Goal: Information Seeking & Learning: Learn about a topic

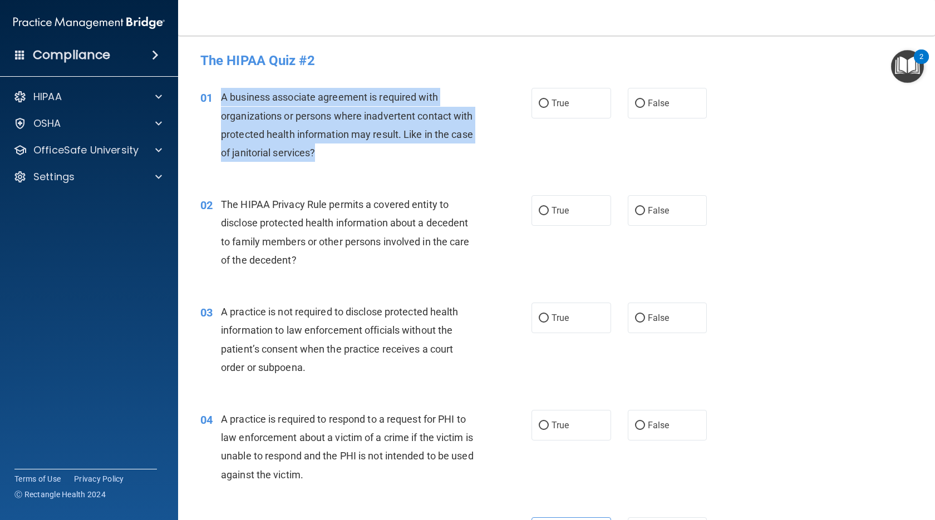
drag, startPoint x: 389, startPoint y: 151, endPoint x: 221, endPoint y: 97, distance: 176.6
click at [221, 97] on div "A business associate agreement is required with organizations or persons where …" at bounding box center [351, 125] width 261 height 74
drag, startPoint x: 389, startPoint y: 166, endPoint x: 367, endPoint y: 158, distance: 23.2
click at [368, 159] on div "A business associate agreement is required with organizations or persons where …" at bounding box center [351, 125] width 261 height 74
click at [279, 138] on span "A business associate agreement is required with organizations or persons where …" at bounding box center [347, 124] width 252 height 67
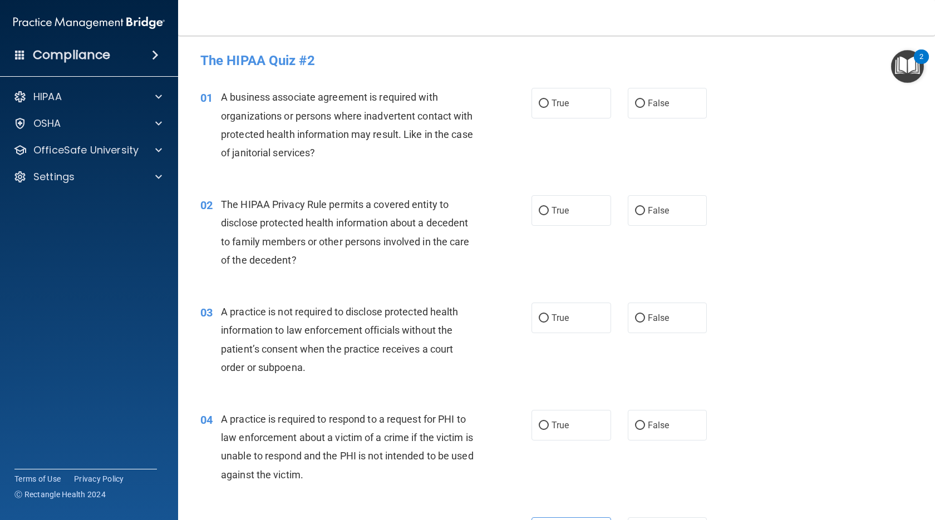
click at [406, 216] on div "The HIPAA Privacy Rule permits a covered entity to disclose protected health in…" at bounding box center [351, 232] width 261 height 74
click at [552, 99] on span "True" at bounding box center [559, 103] width 17 height 11
click at [548, 100] on input "True" at bounding box center [543, 104] width 10 height 8
radio input "true"
click at [652, 210] on span "False" at bounding box center [658, 210] width 22 height 11
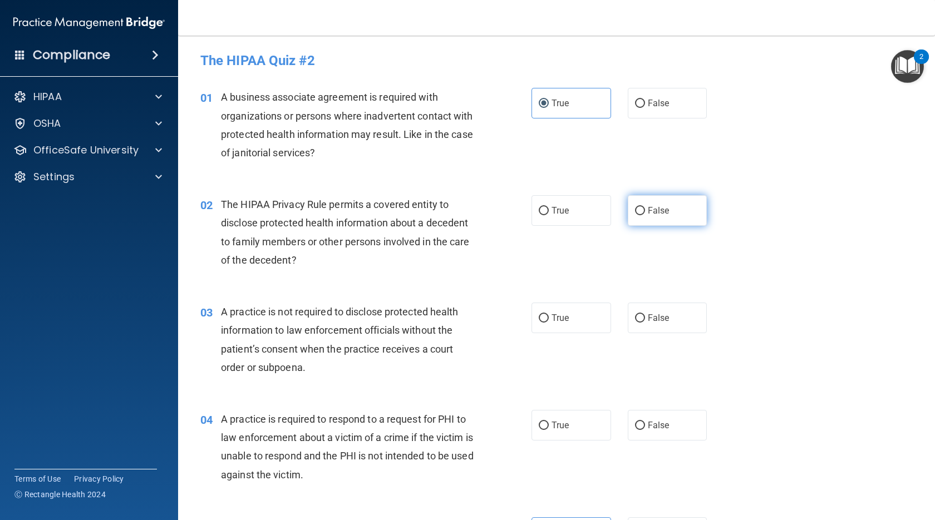
click at [645, 210] on input "False" at bounding box center [640, 211] width 10 height 8
radio input "true"
drag, startPoint x: 577, startPoint y: 327, endPoint x: 584, endPoint y: 332, distance: 8.0
click at [578, 327] on label "True" at bounding box center [571, 318] width 80 height 31
click at [548, 323] on input "True" at bounding box center [543, 318] width 10 height 8
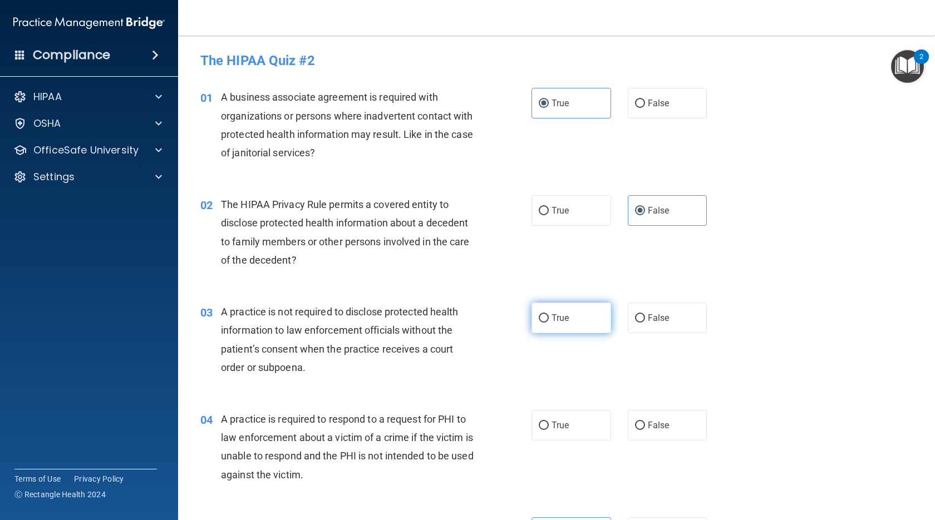
radio input "true"
click at [645, 434] on label "False" at bounding box center [667, 425] width 80 height 31
click at [645, 430] on input "False" at bounding box center [640, 426] width 10 height 8
radio input "true"
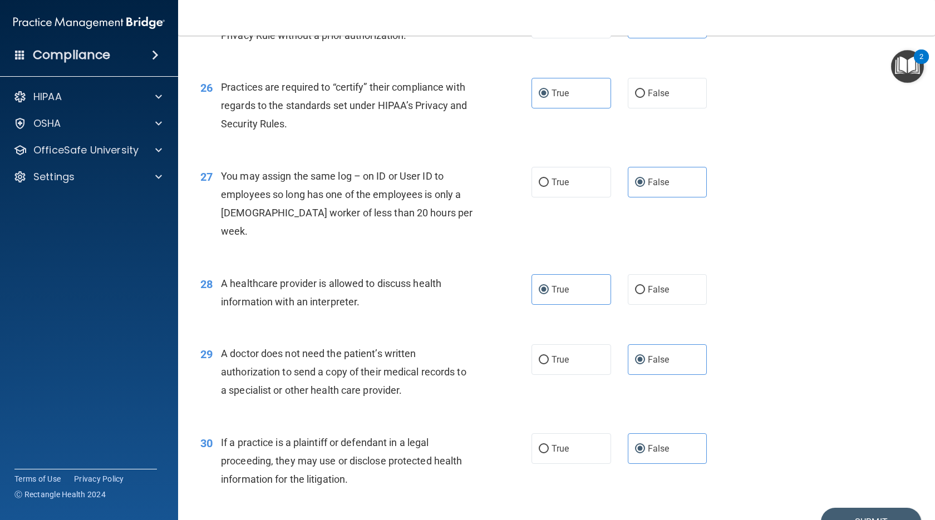
scroll to position [2310, 0]
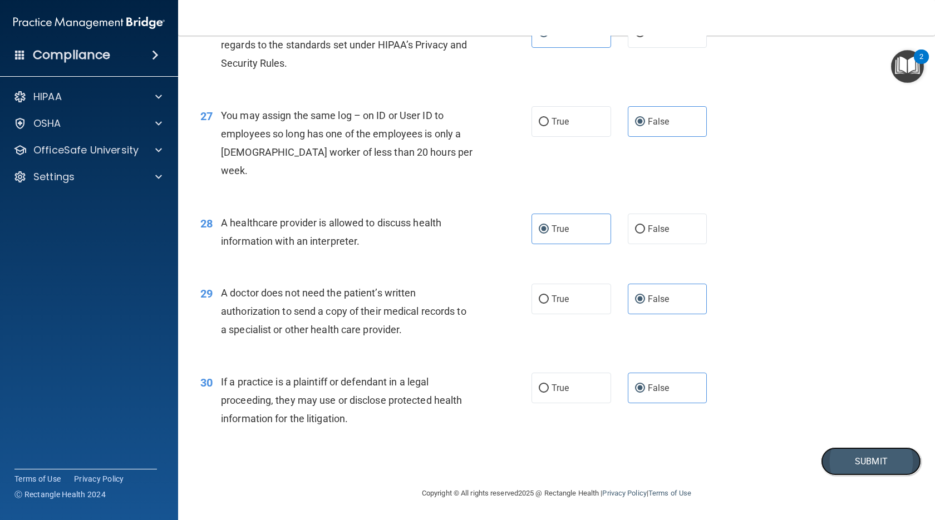
click at [858, 457] on button "Submit" at bounding box center [870, 461] width 100 height 28
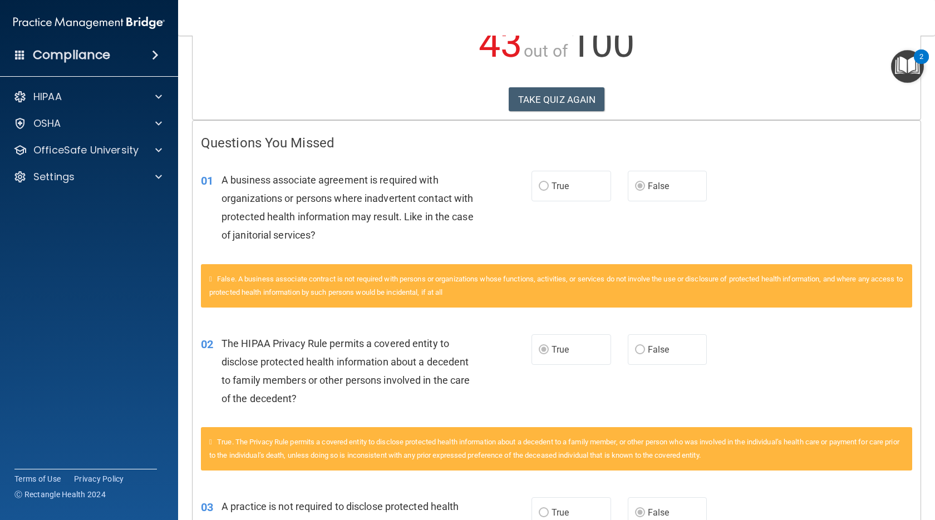
scroll to position [167, 0]
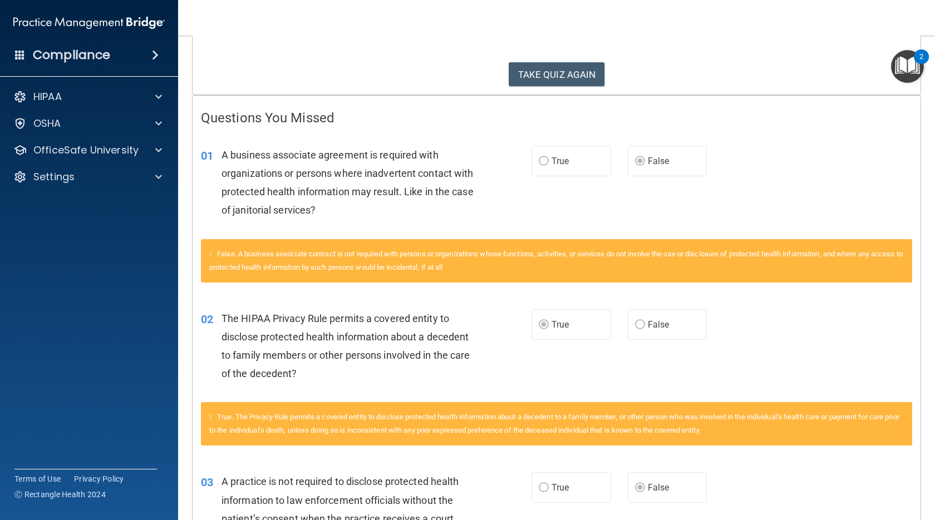
click at [584, 301] on div "02 The HIPAA Privacy Rule permits a covered entity to disclose protected health…" at bounding box center [556, 348] width 728 height 107
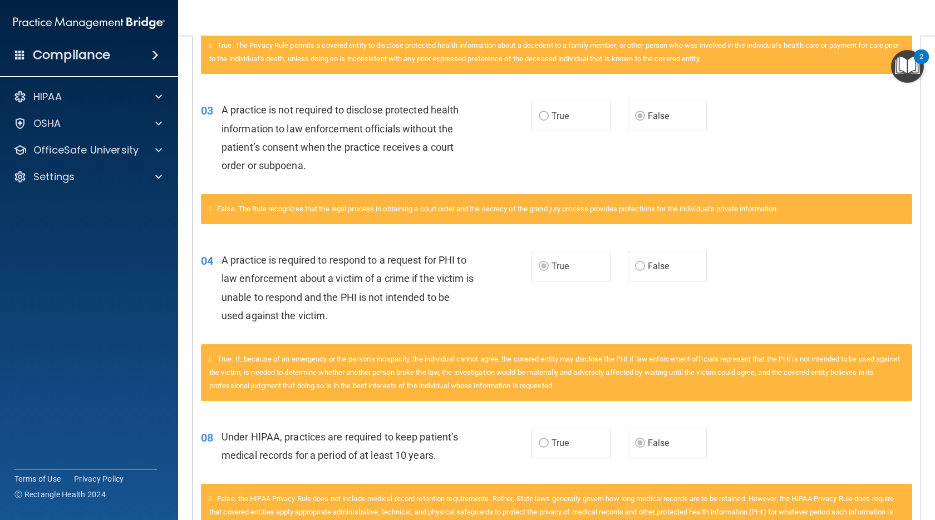
scroll to position [0, 0]
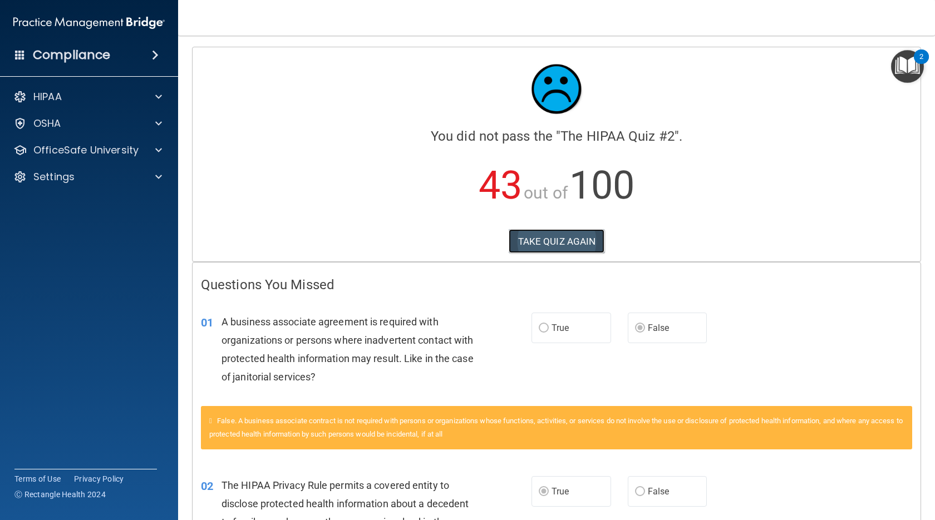
click at [558, 241] on button "TAKE QUIZ AGAIN" at bounding box center [556, 241] width 96 height 24
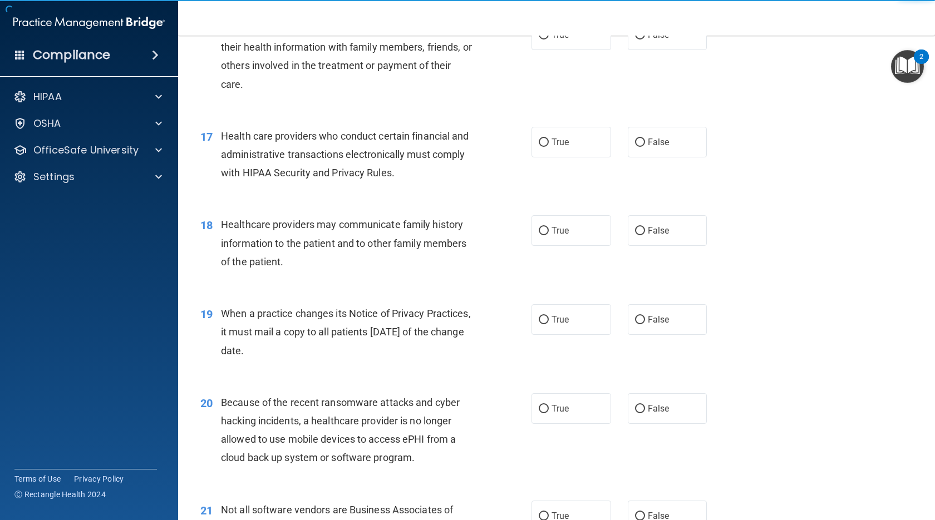
scroll to position [2310, 0]
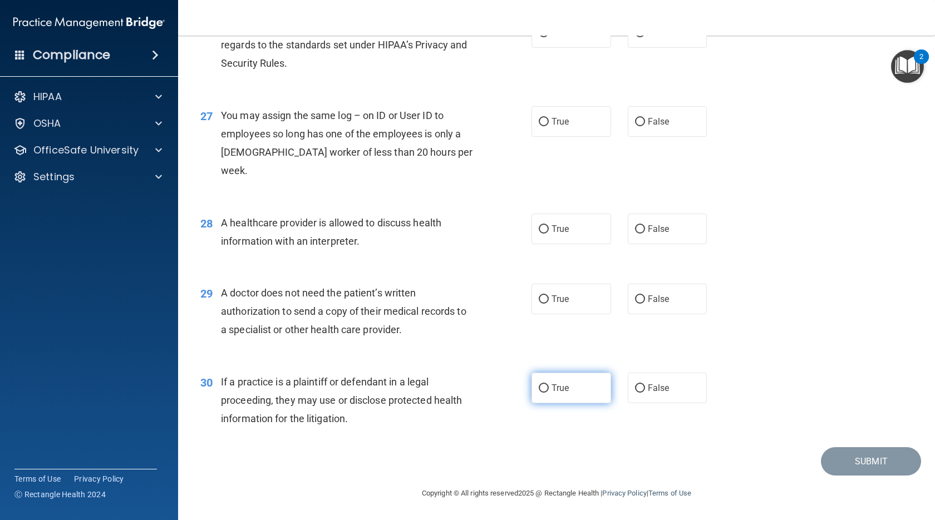
click at [579, 390] on label "True" at bounding box center [571, 388] width 80 height 31
click at [548, 390] on input "True" at bounding box center [543, 388] width 10 height 8
radio input "true"
click at [576, 300] on label "True" at bounding box center [571, 299] width 80 height 31
click at [548, 300] on input "True" at bounding box center [543, 299] width 10 height 8
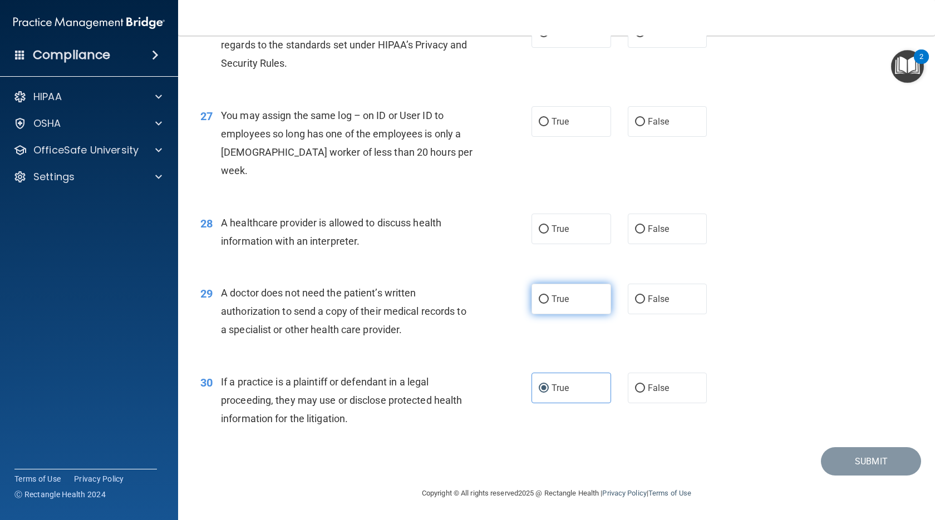
radio input "true"
click at [574, 237] on label "True" at bounding box center [571, 229] width 80 height 31
click at [548, 234] on input "True" at bounding box center [543, 229] width 10 height 8
radio input "true"
click at [656, 137] on label "False" at bounding box center [667, 121] width 80 height 31
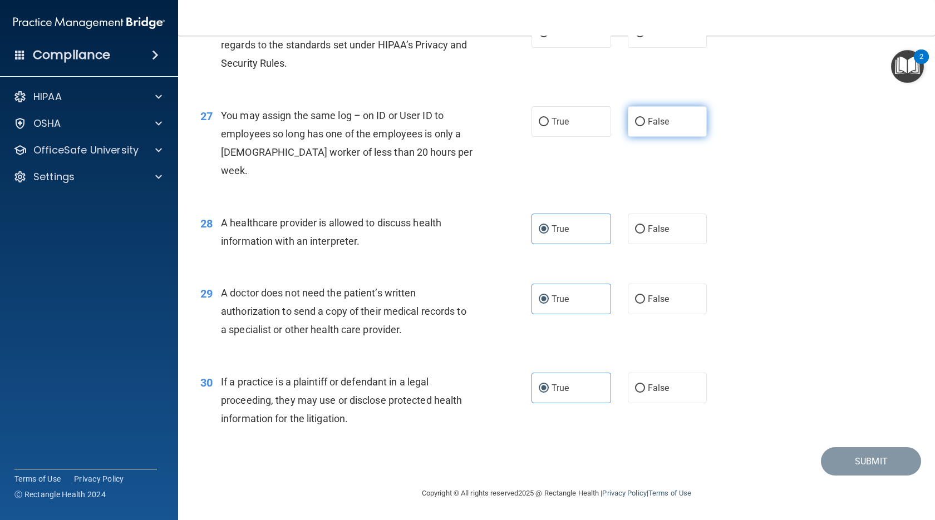
click at [645, 126] on input "False" at bounding box center [640, 122] width 10 height 8
radio input "true"
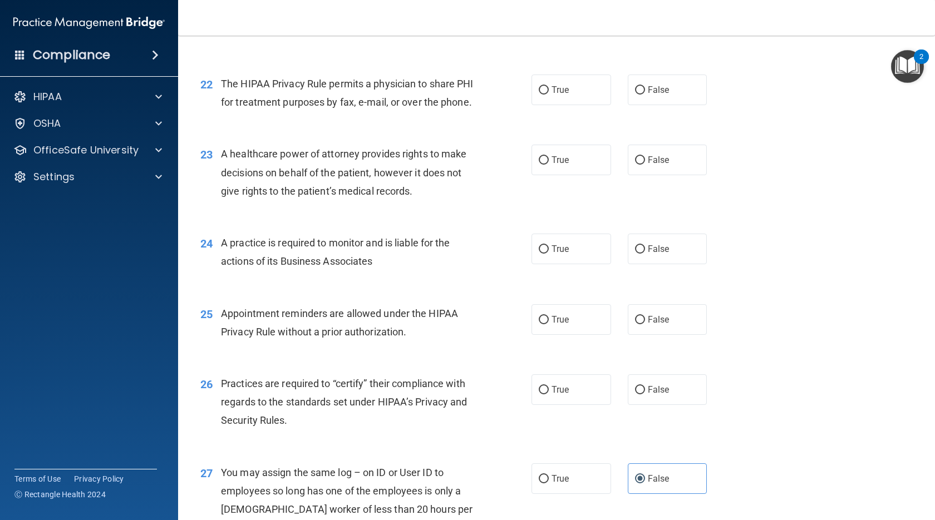
scroll to position [1920, 0]
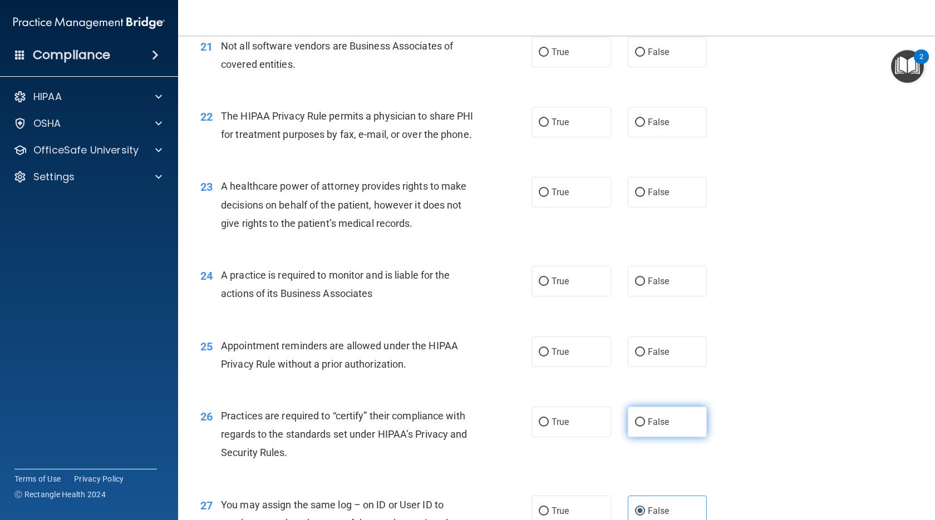
click at [645, 437] on label "False" at bounding box center [667, 422] width 80 height 31
click at [645, 427] on input "False" at bounding box center [640, 422] width 10 height 8
radio input "true"
click at [558, 354] on div "25 Appointment reminders are allowed under the HIPAA Privacy Rule without a pri…" at bounding box center [556, 358] width 729 height 70
click at [565, 367] on label "True" at bounding box center [571, 352] width 80 height 31
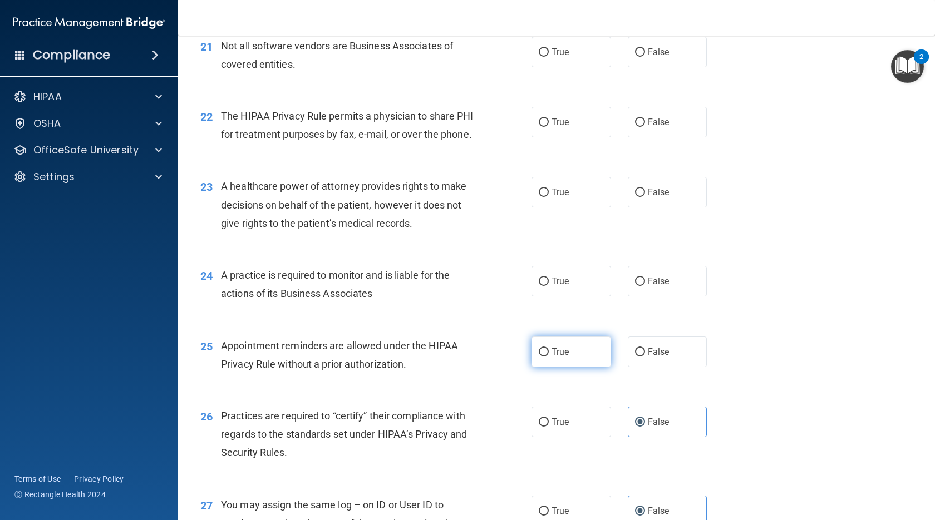
click at [548, 357] on input "True" at bounding box center [543, 352] width 10 height 8
radio input "true"
click at [654, 276] on div "24 A practice is required to monitor and is liable for the actions of its Busin…" at bounding box center [556, 287] width 729 height 70
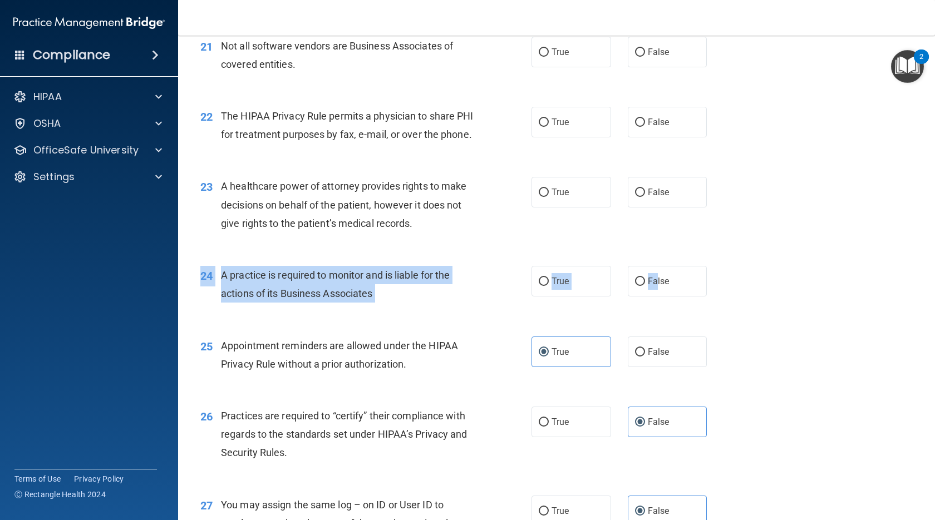
drag, startPoint x: 654, startPoint y: 276, endPoint x: 631, endPoint y: 248, distance: 36.4
click at [637, 197] on input "False" at bounding box center [640, 193] width 10 height 8
radio input "true"
click at [632, 289] on label "False" at bounding box center [667, 281] width 80 height 31
click at [635, 286] on input "False" at bounding box center [640, 282] width 10 height 8
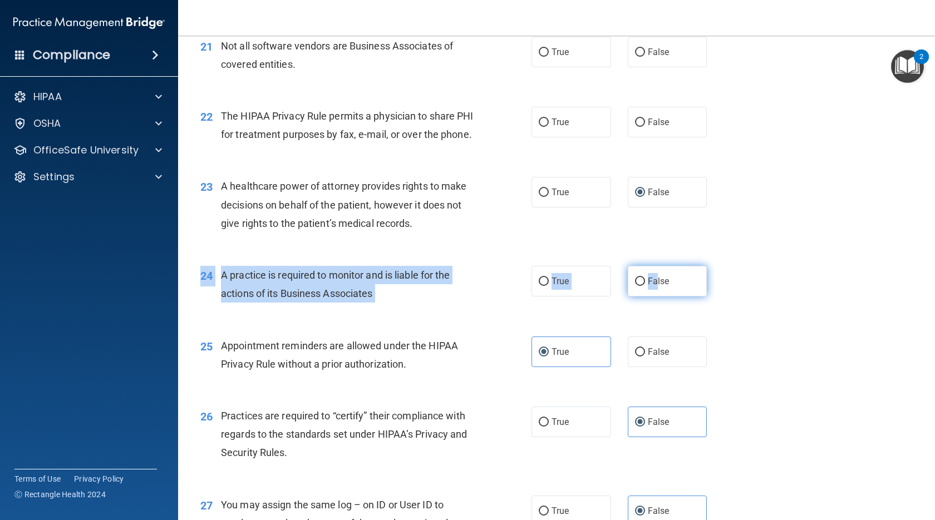
radio input "true"
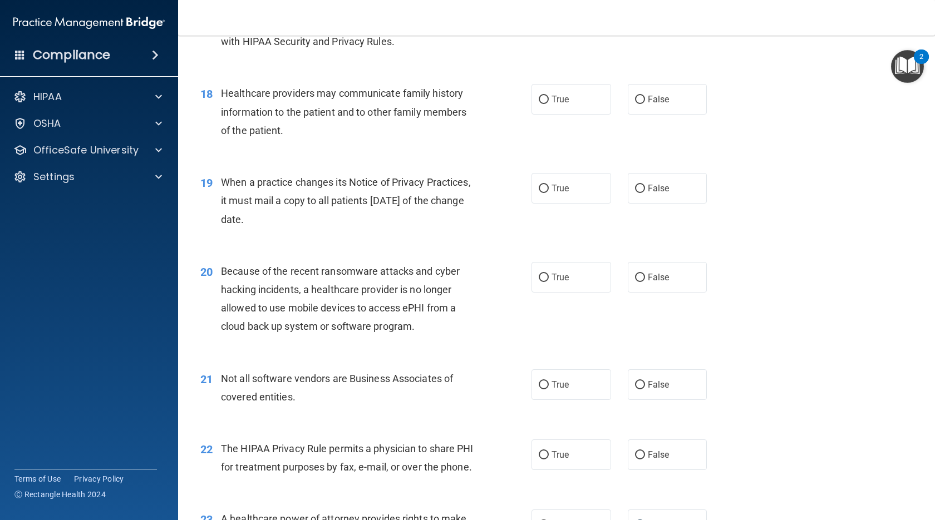
scroll to position [1586, 0]
click at [569, 458] on label "True" at bounding box center [571, 456] width 80 height 31
click at [548, 458] on input "True" at bounding box center [543, 456] width 10 height 8
radio input "true"
drag, startPoint x: 572, startPoint y: 384, endPoint x: 577, endPoint y: 373, distance: 12.2
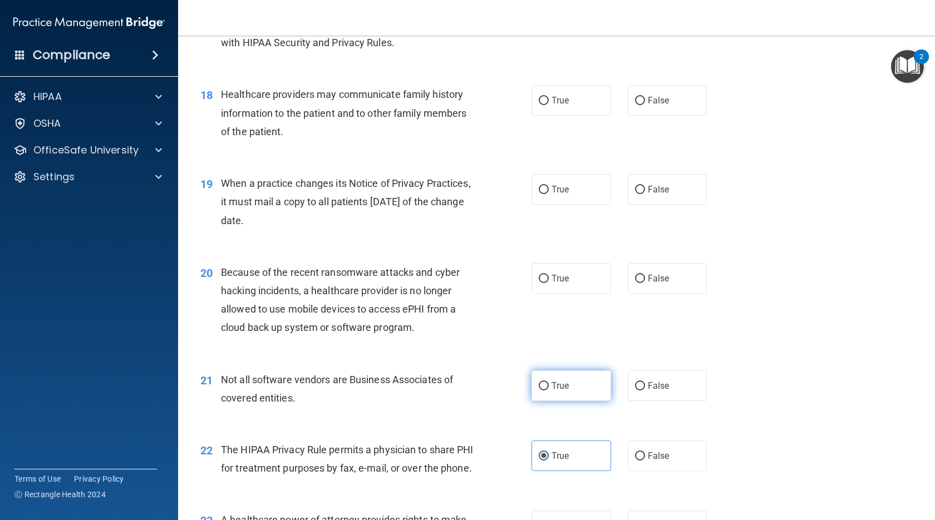
click at [572, 382] on label "True" at bounding box center [571, 385] width 80 height 31
click at [548, 382] on input "True" at bounding box center [543, 386] width 10 height 8
radio input "true"
click at [650, 275] on span "False" at bounding box center [658, 278] width 22 height 11
click at [645, 275] on input "False" at bounding box center [640, 279] width 10 height 8
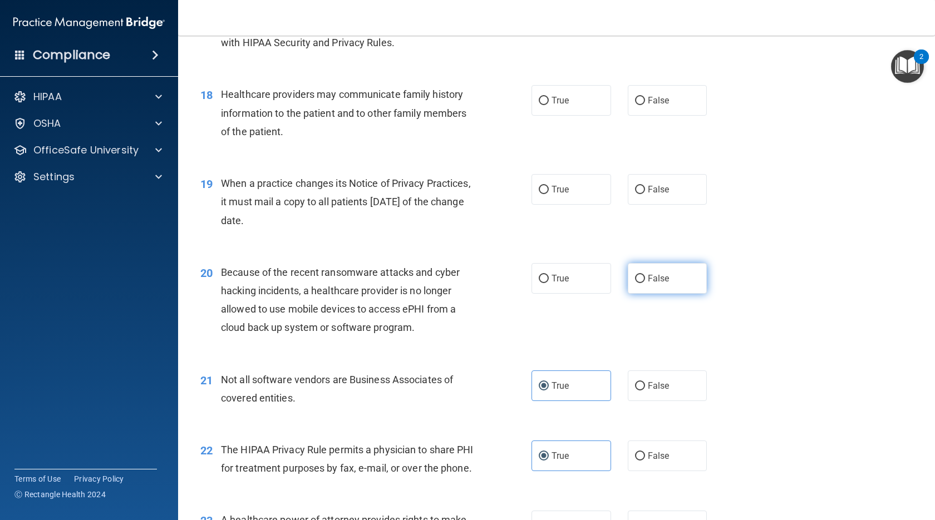
radio input "true"
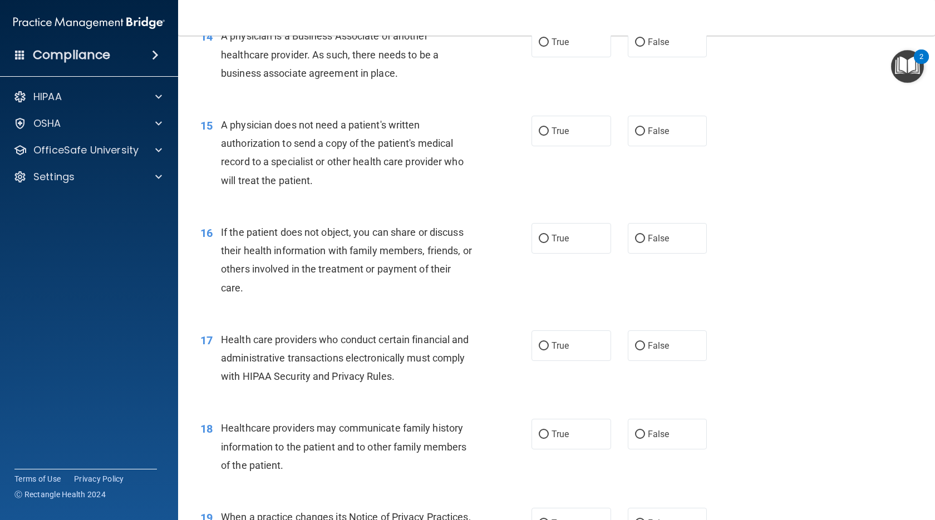
scroll to position [1308, 0]
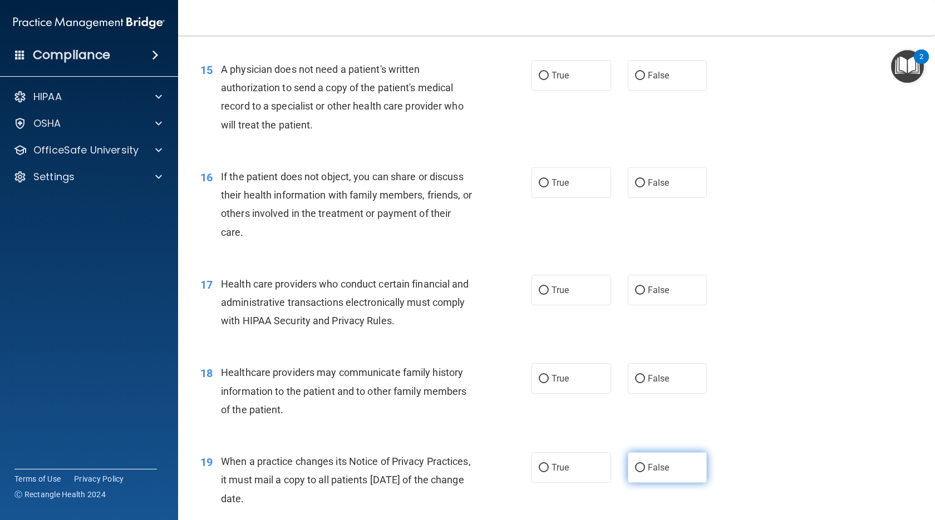
click at [662, 475] on label "False" at bounding box center [667, 467] width 80 height 31
click at [645, 472] on input "False" at bounding box center [640, 468] width 10 height 8
radio input "true"
click at [647, 381] on span "False" at bounding box center [658, 378] width 22 height 11
click at [644, 381] on input "False" at bounding box center [640, 379] width 10 height 8
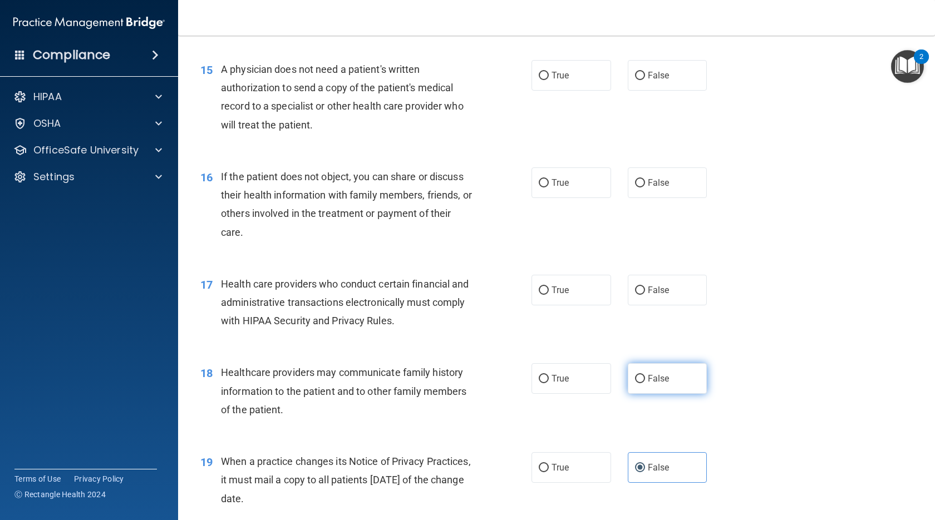
radio input "true"
click at [562, 302] on label "True" at bounding box center [571, 290] width 80 height 31
click at [548, 295] on input "True" at bounding box center [543, 290] width 10 height 8
radio input "true"
click at [572, 187] on label "True" at bounding box center [571, 182] width 80 height 31
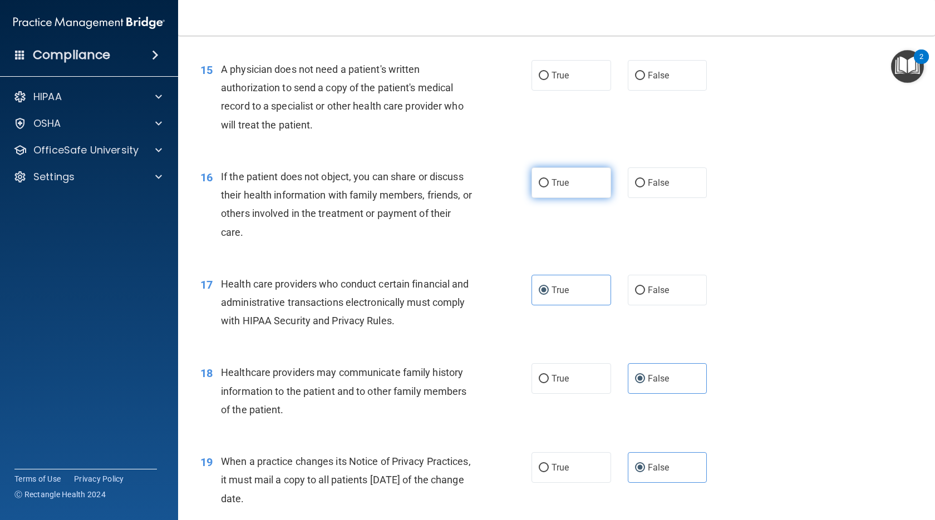
click at [548, 187] on input "True" at bounding box center [543, 183] width 10 height 8
radio input "true"
click at [538, 80] on input "True" at bounding box center [543, 76] width 10 height 8
radio input "true"
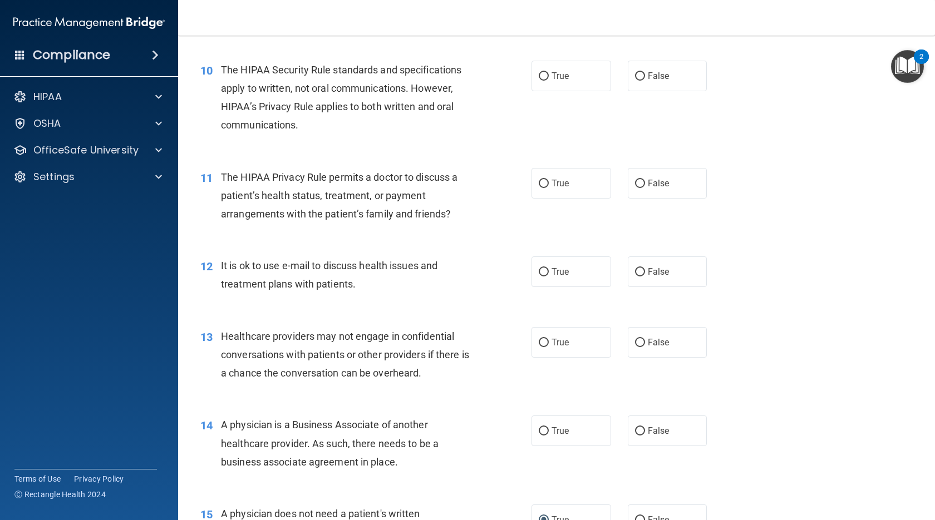
scroll to position [863, 0]
drag, startPoint x: 673, startPoint y: 434, endPoint x: 668, endPoint y: 407, distance: 28.3
click at [673, 431] on label "False" at bounding box center [667, 431] width 80 height 31
click at [645, 431] on input "False" at bounding box center [640, 432] width 10 height 8
radio input "true"
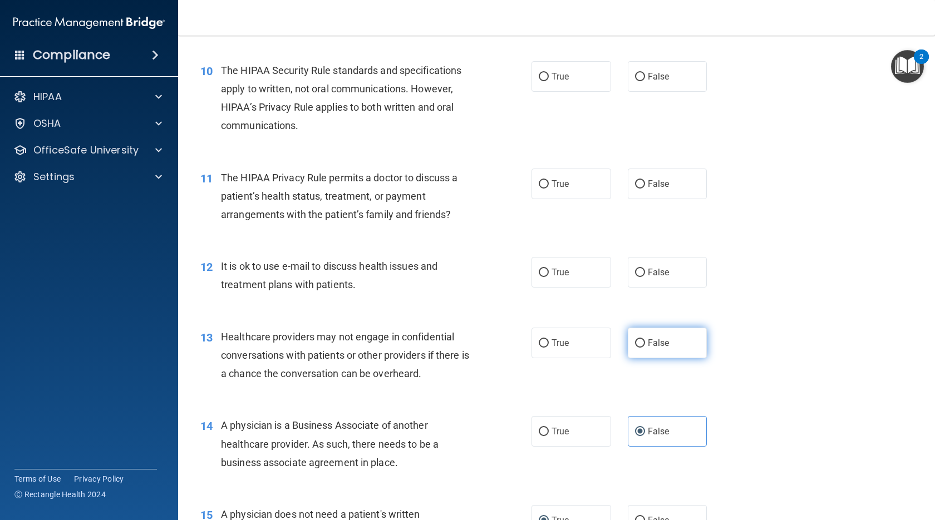
click at [660, 342] on span "False" at bounding box center [658, 343] width 22 height 11
click at [645, 342] on input "False" at bounding box center [640, 343] width 10 height 8
radio input "true"
click at [568, 277] on label "True" at bounding box center [571, 272] width 80 height 31
click at [548, 277] on input "True" at bounding box center [543, 273] width 10 height 8
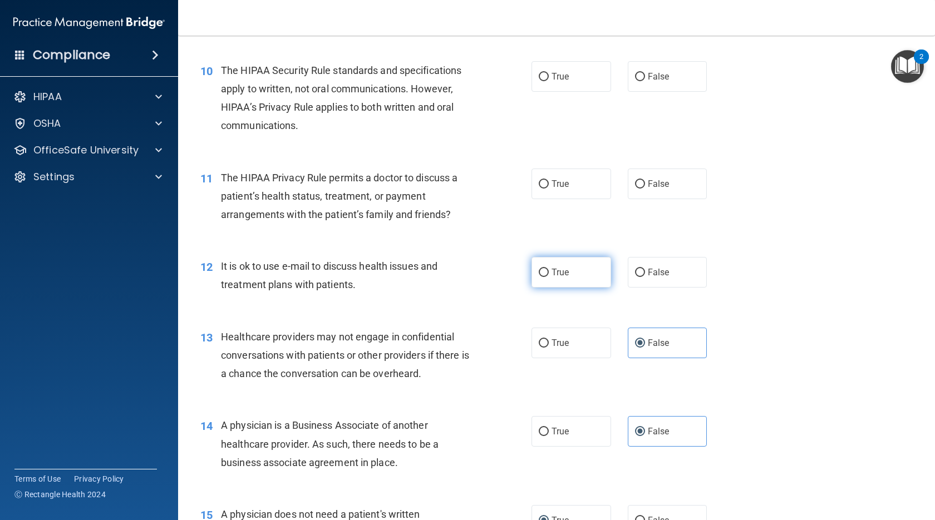
radio input "true"
click at [557, 176] on label "True" at bounding box center [571, 184] width 80 height 31
click at [548, 180] on input "True" at bounding box center [543, 184] width 10 height 8
radio input "true"
click at [558, 85] on label "True" at bounding box center [571, 76] width 80 height 31
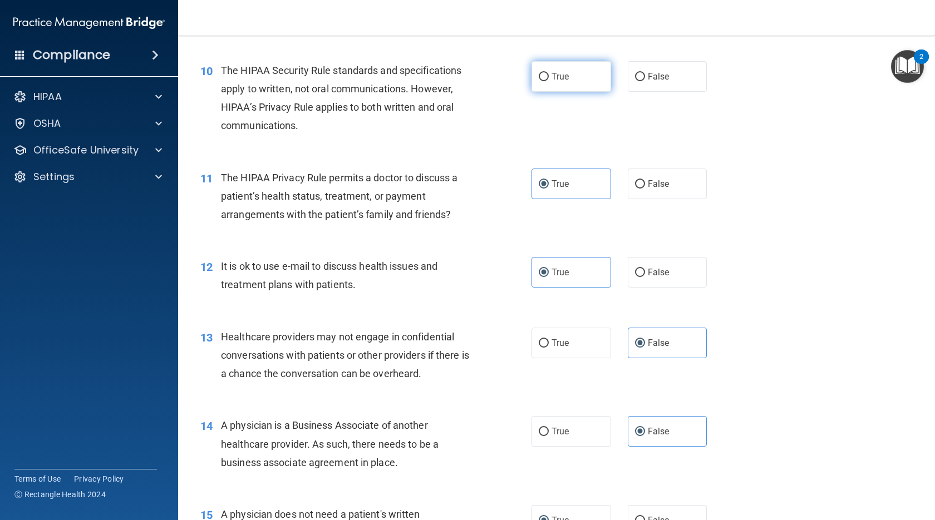
click at [548, 81] on input "True" at bounding box center [543, 77] width 10 height 8
radio input "true"
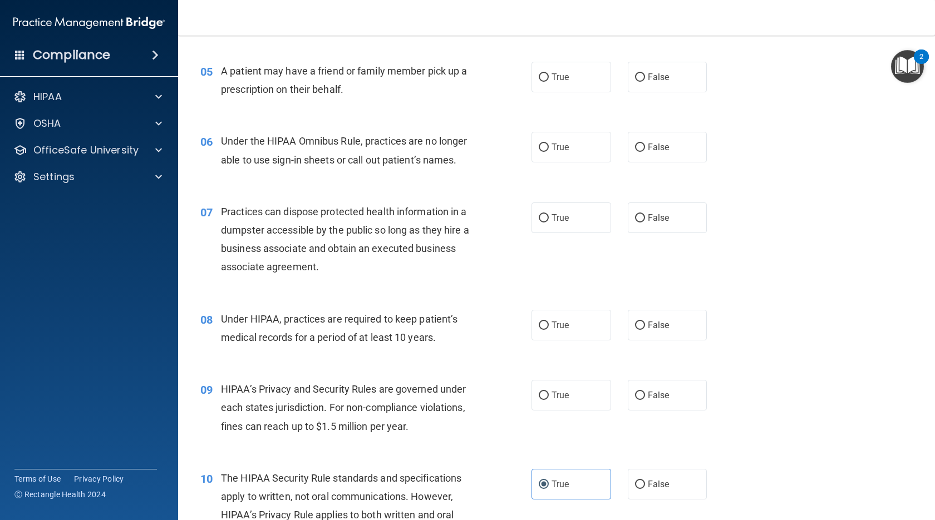
scroll to position [418, 0]
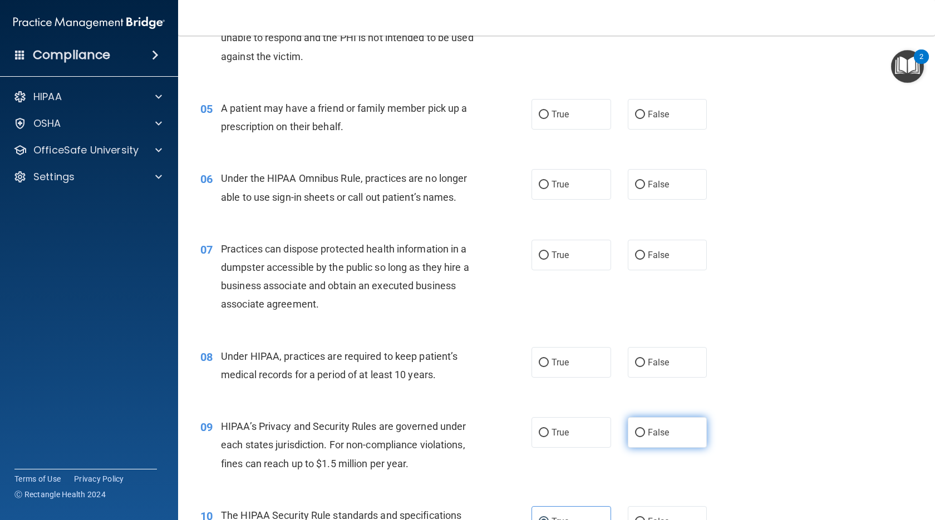
click at [664, 442] on label "False" at bounding box center [667, 432] width 80 height 31
click at [645, 437] on input "False" at bounding box center [640, 433] width 10 height 8
radio input "true"
click at [682, 364] on label "False" at bounding box center [667, 362] width 80 height 31
click at [645, 364] on input "False" at bounding box center [640, 363] width 10 height 8
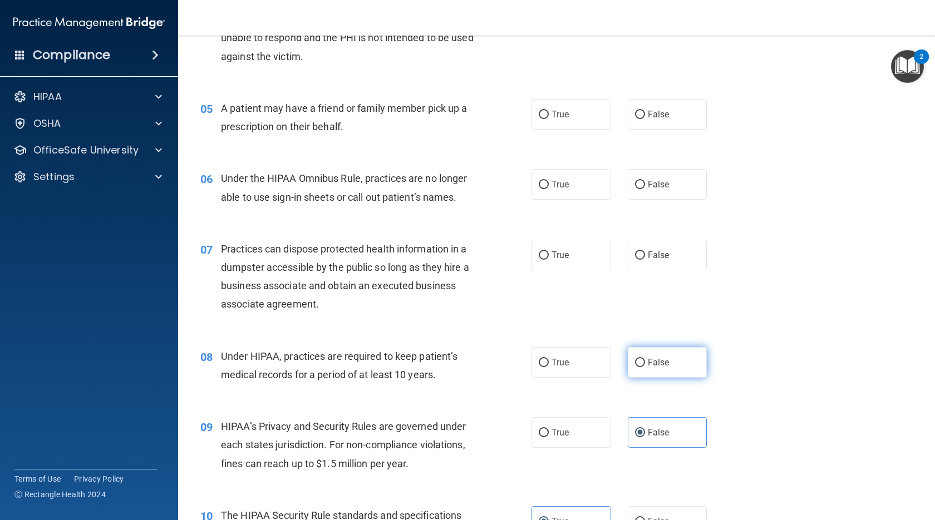
radio input "true"
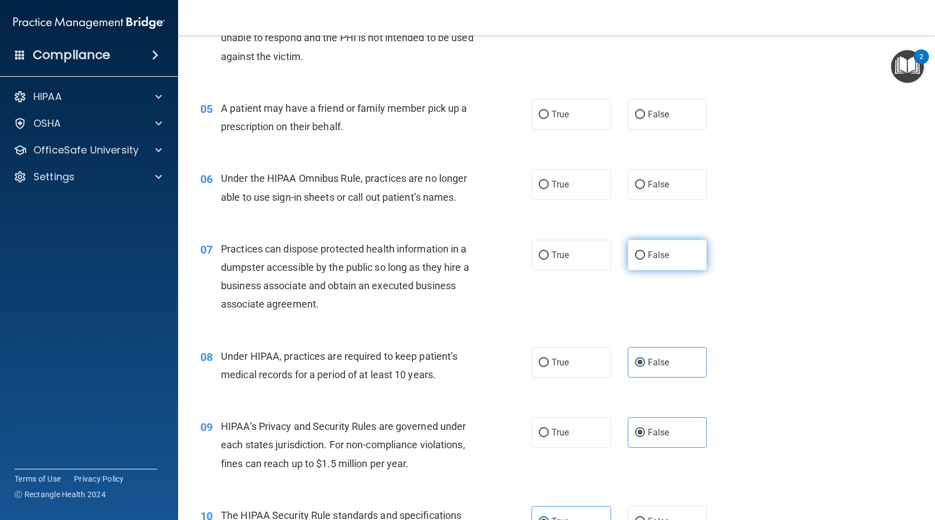
click at [649, 247] on label "False" at bounding box center [667, 255] width 80 height 31
click at [645, 251] on input "False" at bounding box center [640, 255] width 10 height 8
radio input "true"
click at [647, 185] on span "False" at bounding box center [658, 184] width 22 height 11
click at [645, 185] on input "False" at bounding box center [640, 185] width 10 height 8
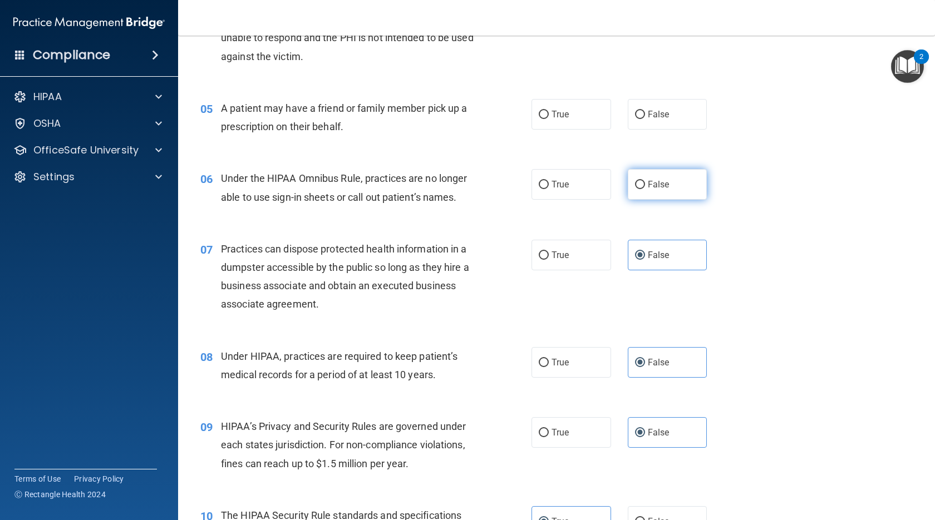
radio input "true"
click at [551, 117] on span "True" at bounding box center [559, 114] width 17 height 11
click at [548, 117] on input "True" at bounding box center [543, 115] width 10 height 8
radio input "true"
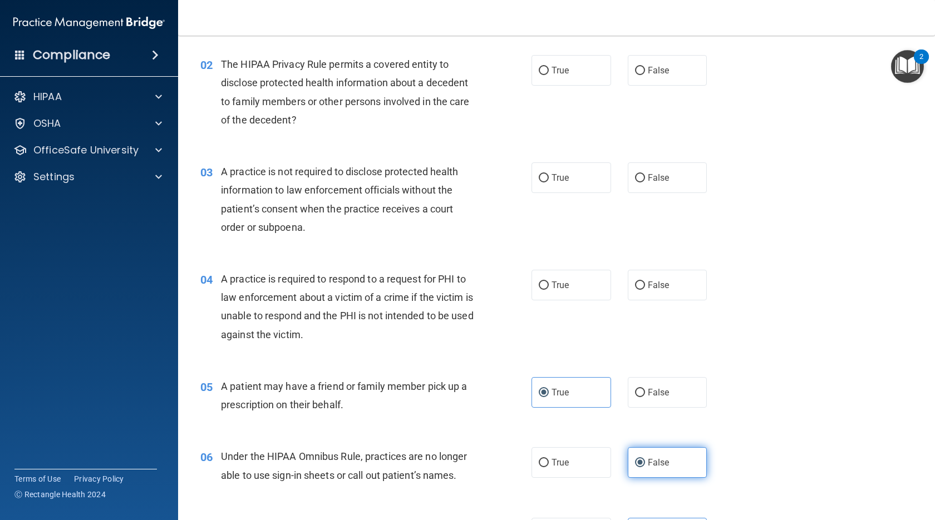
scroll to position [85, 0]
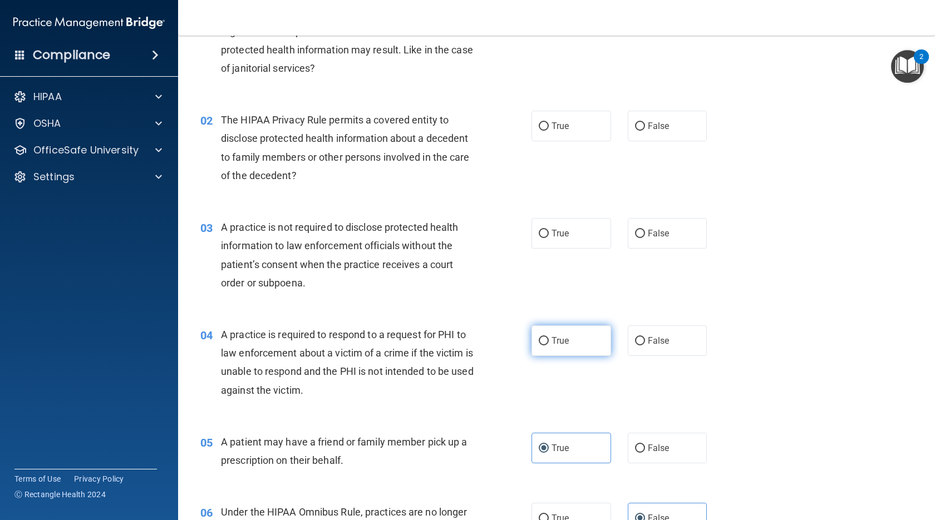
click at [584, 349] on label "True" at bounding box center [571, 340] width 80 height 31
click at [548, 345] on input "True" at bounding box center [543, 341] width 10 height 8
radio input "true"
click at [661, 244] on label "False" at bounding box center [667, 233] width 80 height 31
click at [645, 238] on input "False" at bounding box center [640, 234] width 10 height 8
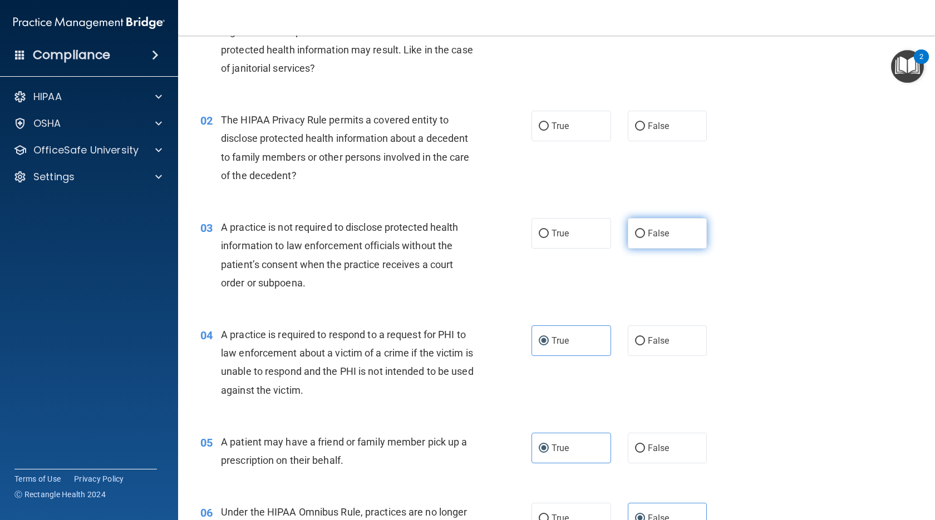
radio input "true"
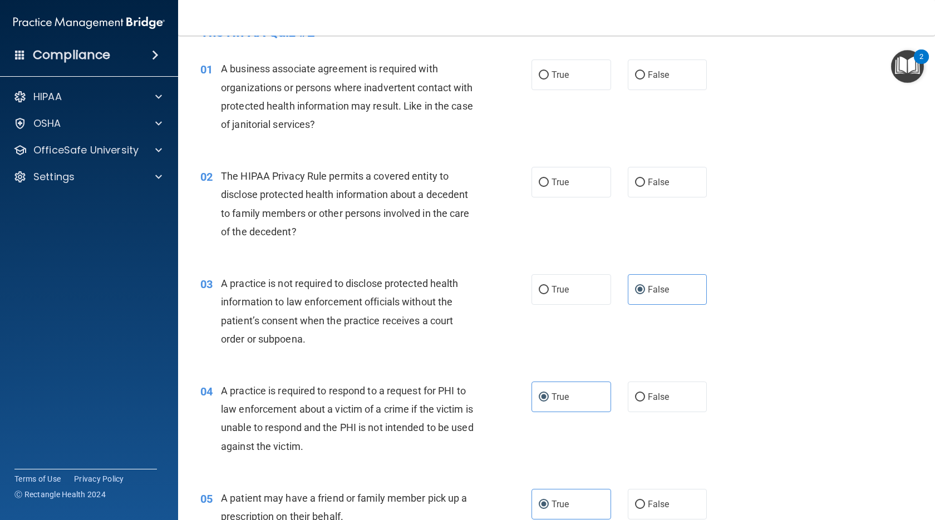
scroll to position [0, 0]
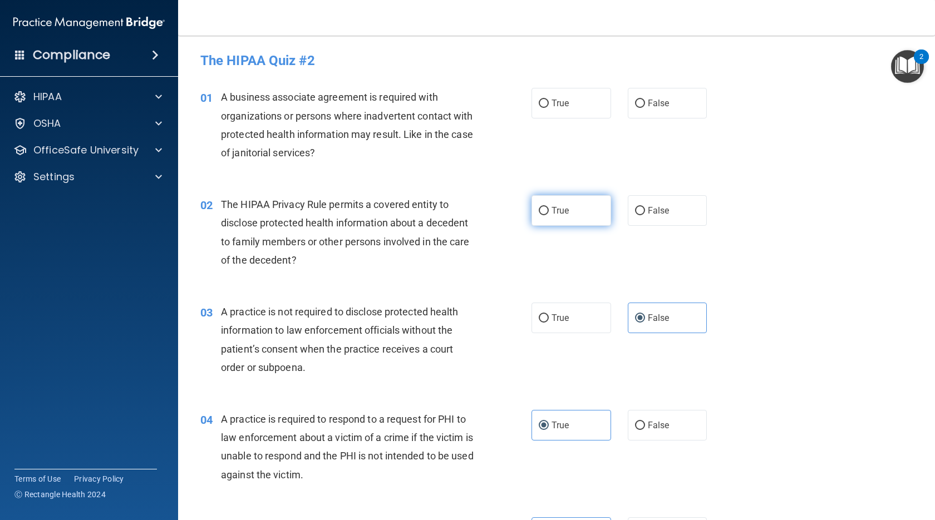
click at [555, 210] on span "True" at bounding box center [559, 210] width 17 height 11
click at [548, 210] on input "True" at bounding box center [543, 211] width 10 height 8
radio input "true"
click at [650, 106] on span "False" at bounding box center [658, 103] width 22 height 11
click at [645, 106] on input "False" at bounding box center [640, 104] width 10 height 8
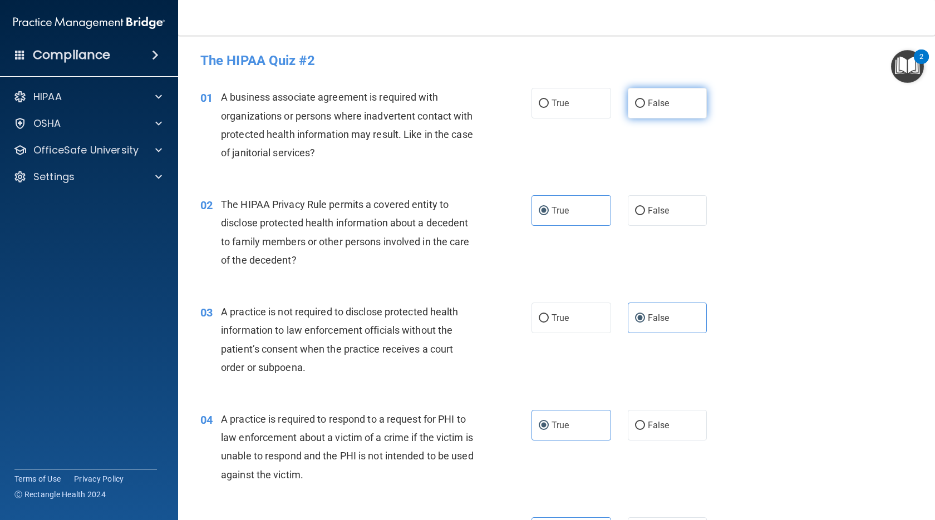
radio input "true"
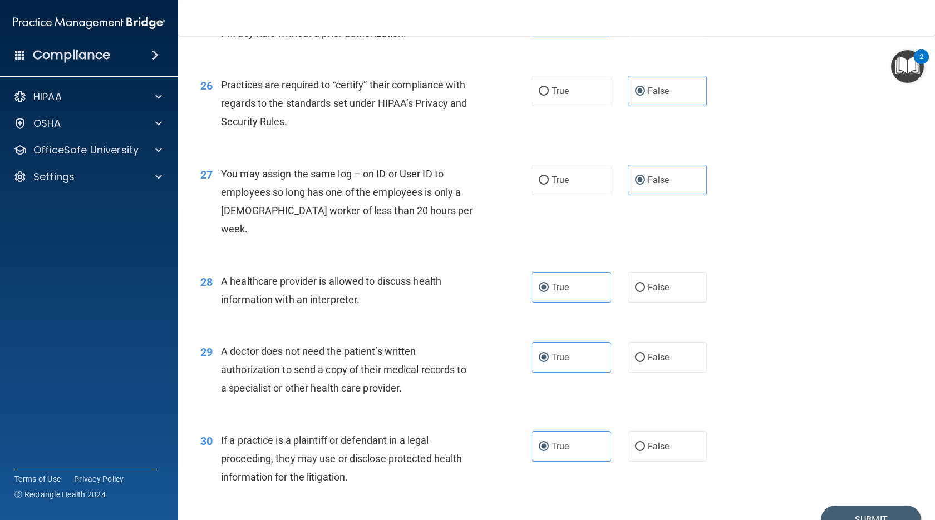
scroll to position [2310, 0]
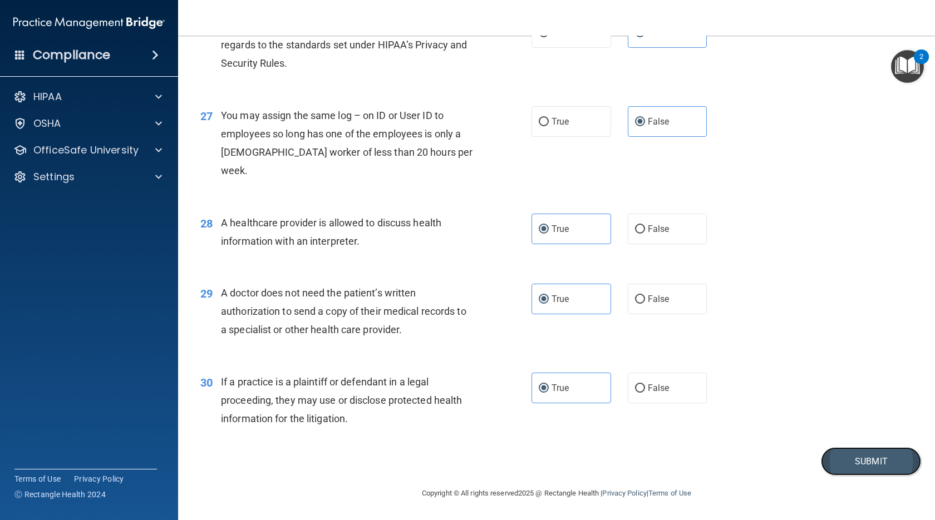
click at [871, 461] on button "Submit" at bounding box center [870, 461] width 100 height 28
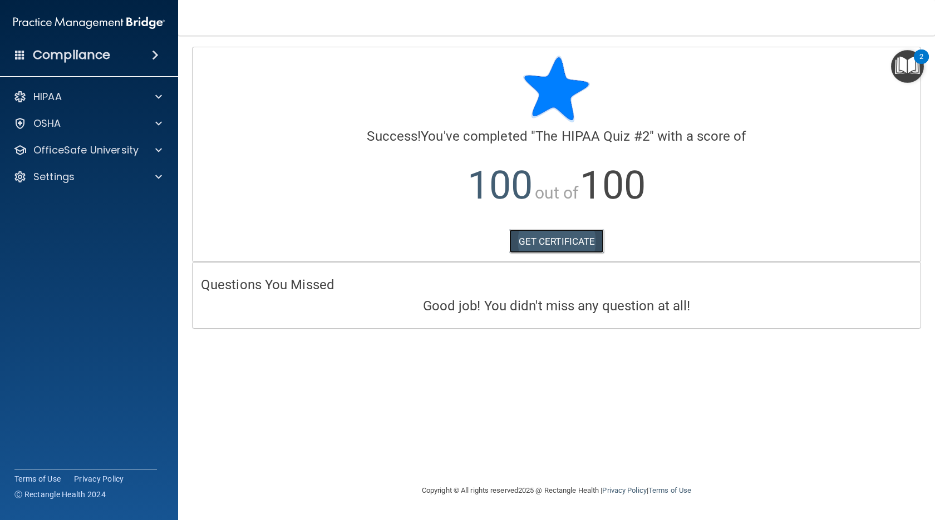
click at [563, 240] on link "GET CERTIFICATE" at bounding box center [556, 241] width 95 height 24
click at [90, 148] on p "OfficeSafe University" at bounding box center [85, 150] width 105 height 13
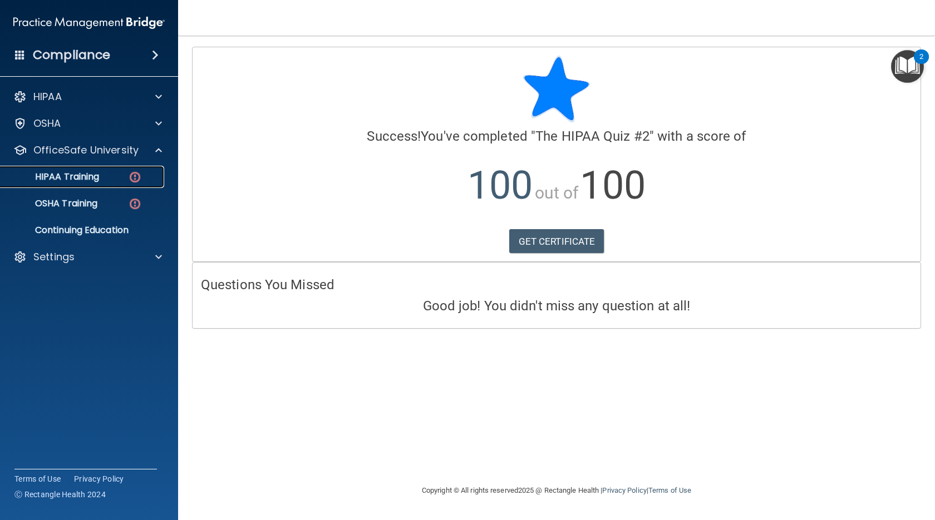
click at [105, 180] on div "HIPAA Training" at bounding box center [83, 176] width 152 height 11
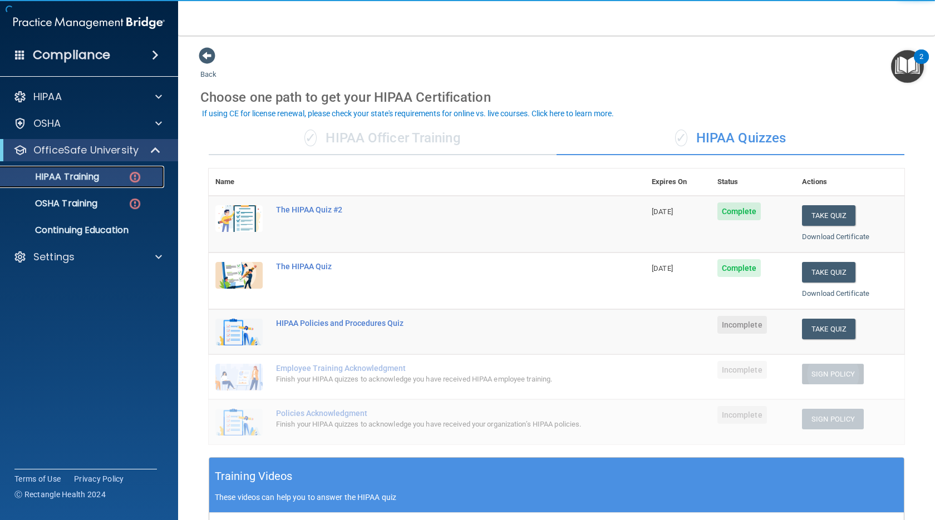
scroll to position [56, 0]
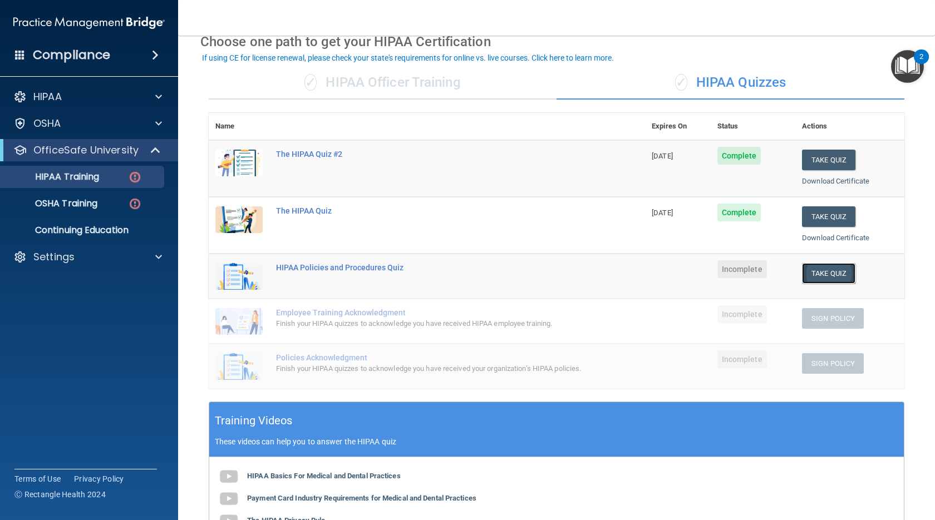
click at [818, 273] on button "Take Quiz" at bounding box center [828, 273] width 53 height 21
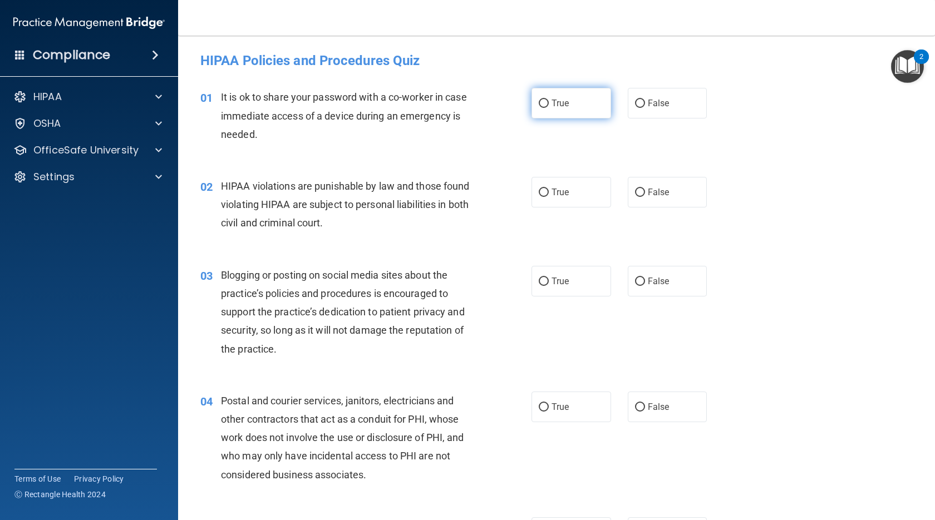
click at [576, 106] on label "True" at bounding box center [571, 103] width 80 height 31
click at [548, 106] on input "True" at bounding box center [543, 104] width 10 height 8
radio input "true"
click at [567, 189] on label "True" at bounding box center [571, 192] width 80 height 31
click at [548, 189] on input "True" at bounding box center [543, 193] width 10 height 8
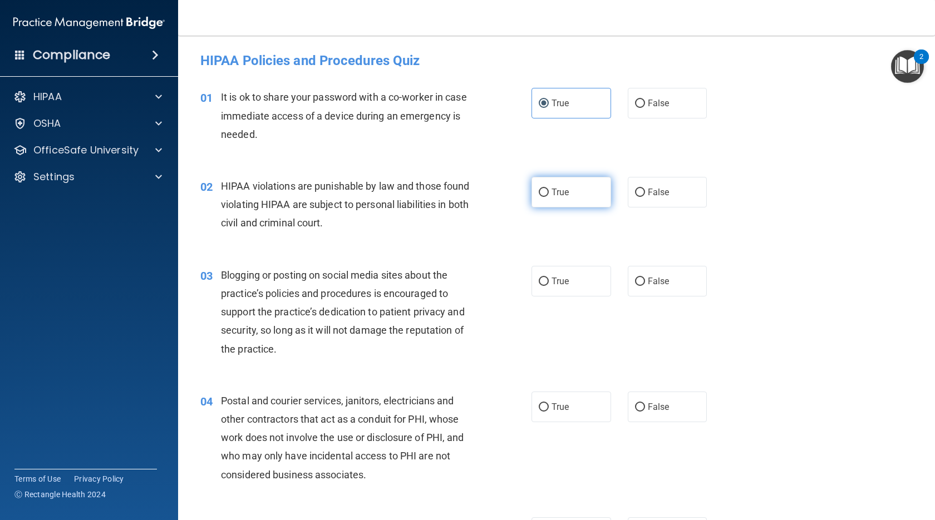
radio input "true"
drag, startPoint x: 586, startPoint y: 271, endPoint x: 582, endPoint y: 282, distance: 11.8
click at [586, 271] on label "True" at bounding box center [571, 281] width 80 height 31
click at [548, 278] on input "True" at bounding box center [543, 282] width 10 height 8
radio input "true"
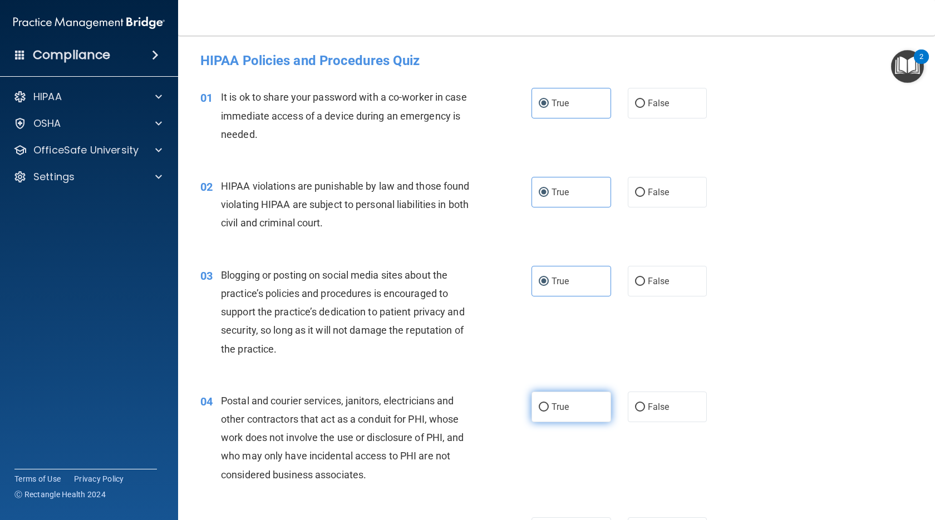
click at [560, 405] on span "True" at bounding box center [559, 407] width 17 height 11
click at [548, 405] on input "True" at bounding box center [543, 407] width 10 height 8
radio input "true"
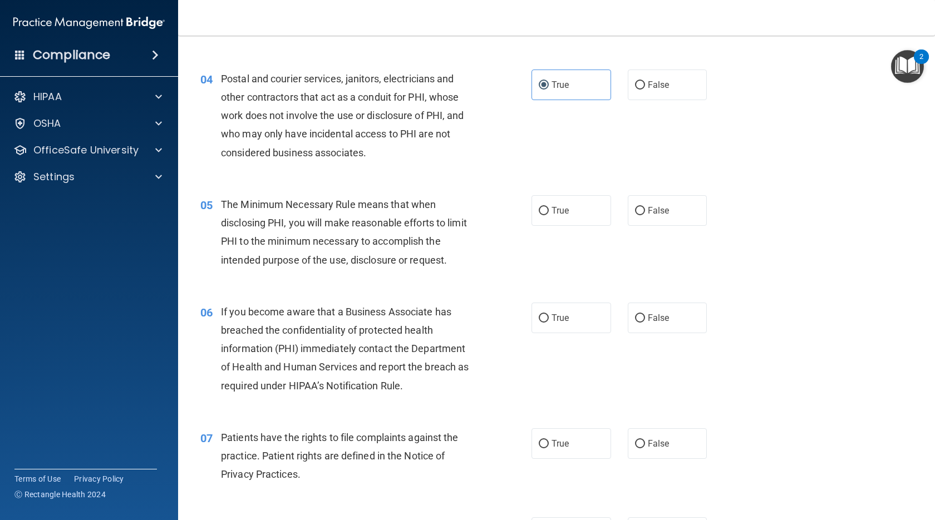
scroll to position [223, 0]
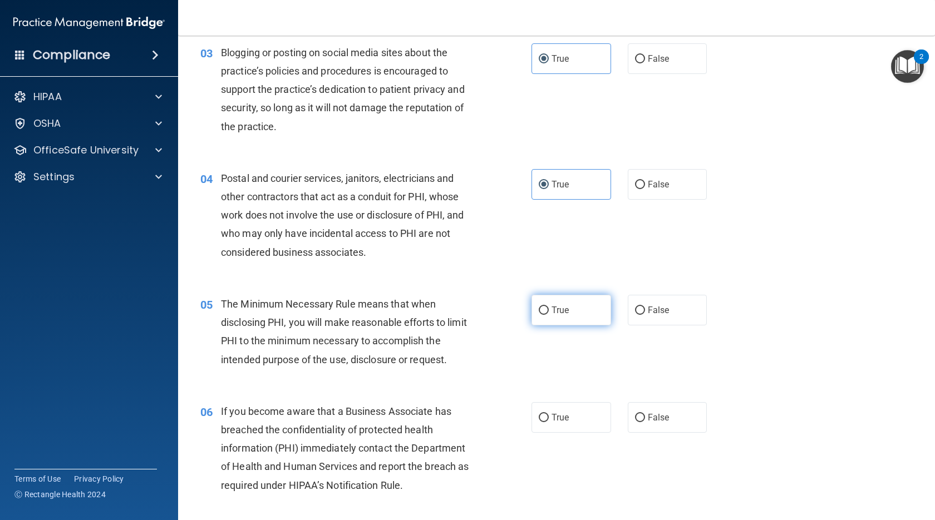
click at [566, 317] on label "True" at bounding box center [571, 310] width 80 height 31
click at [548, 315] on input "True" at bounding box center [543, 311] width 10 height 8
radio input "true"
click at [553, 407] on label "True" at bounding box center [571, 417] width 80 height 31
click at [548, 414] on input "True" at bounding box center [543, 418] width 10 height 8
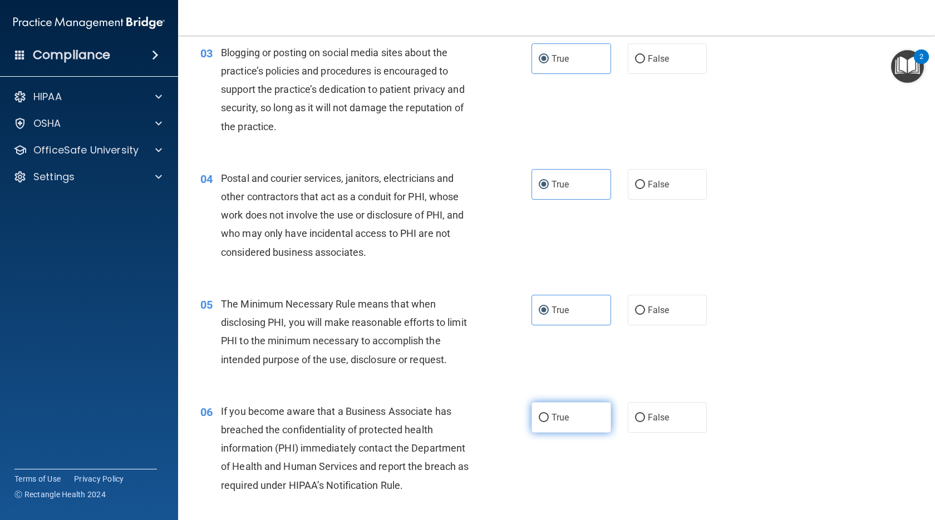
radio input "true"
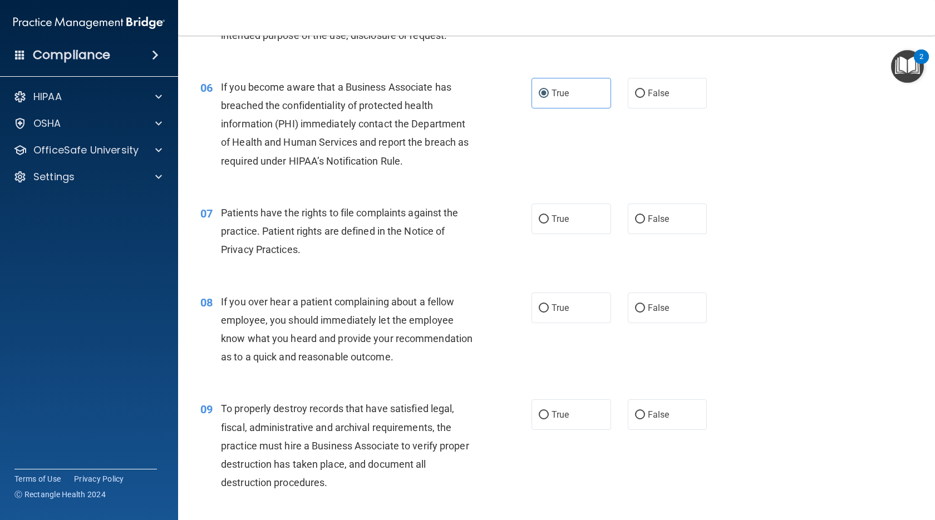
scroll to position [556, 0]
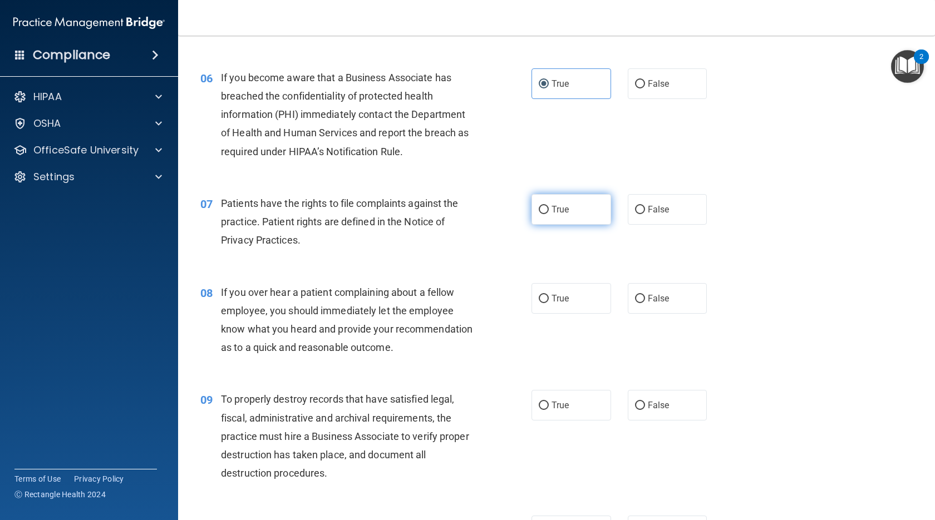
click at [572, 216] on label "True" at bounding box center [571, 209] width 80 height 31
click at [548, 214] on input "True" at bounding box center [543, 210] width 10 height 8
radio input "true"
click at [566, 312] on label "True" at bounding box center [571, 298] width 80 height 31
click at [548, 303] on input "True" at bounding box center [543, 299] width 10 height 8
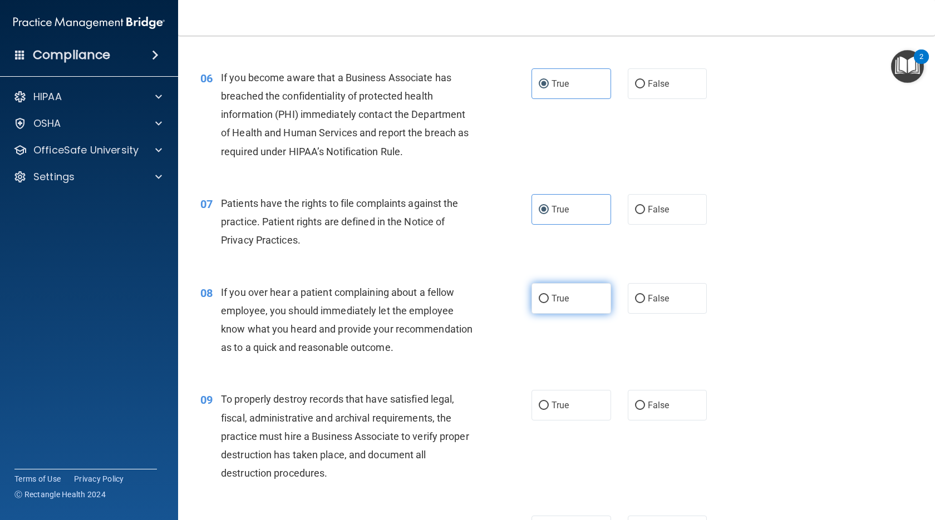
radio input "true"
drag, startPoint x: 554, startPoint y: 402, endPoint x: 551, endPoint y: 414, distance: 13.2
click at [553, 402] on div "09 To properly destroy records that have satisfied legal, fiscal, administrativ…" at bounding box center [556, 439] width 729 height 126
click at [551, 421] on label "True" at bounding box center [571, 405] width 80 height 31
click at [548, 410] on input "True" at bounding box center [543, 406] width 10 height 8
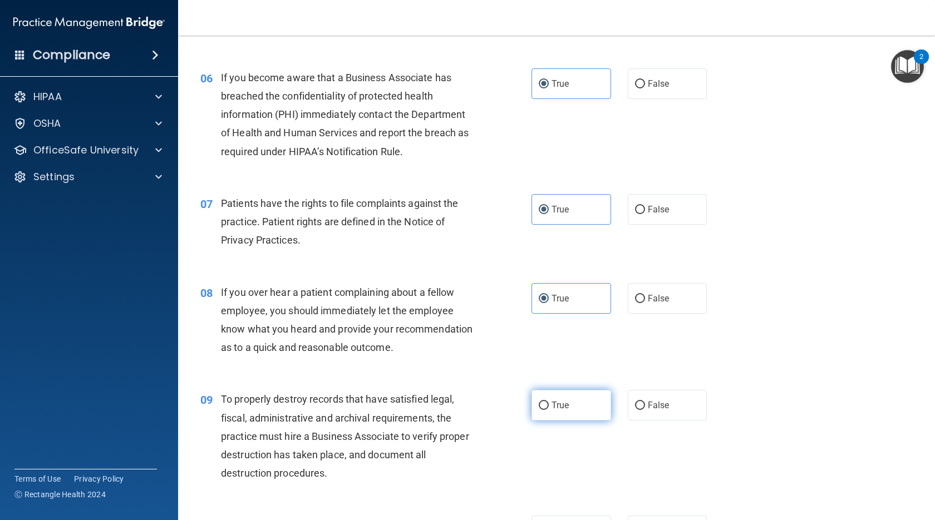
radio input "true"
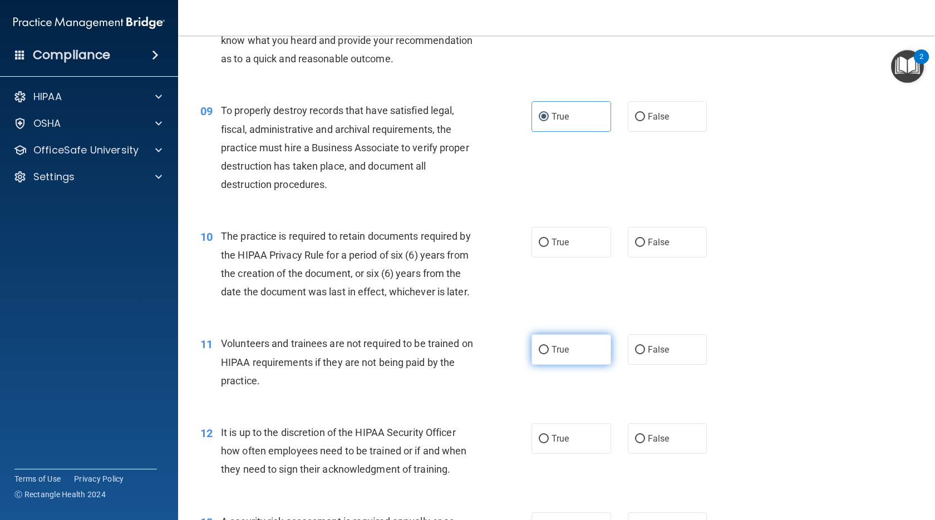
scroll to position [890, 0]
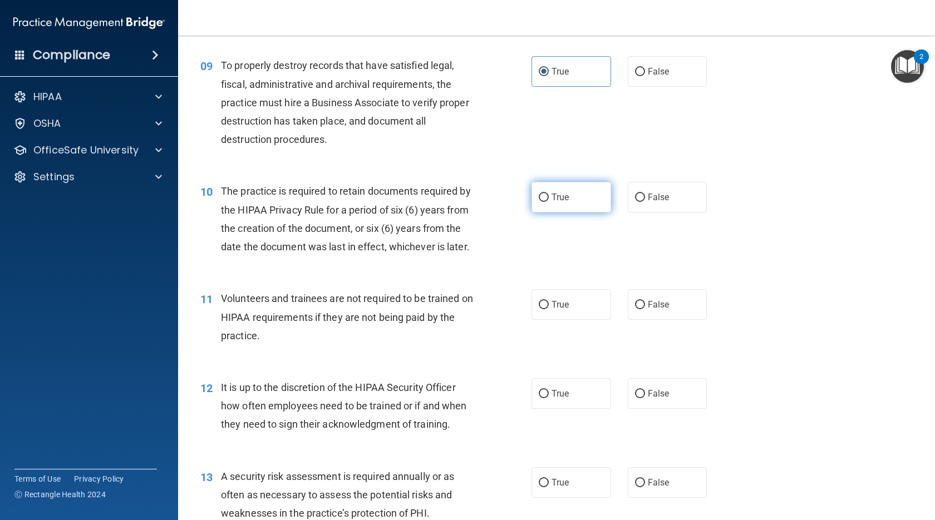
drag, startPoint x: 565, startPoint y: 217, endPoint x: 557, endPoint y: 322, distance: 104.3
click at [565, 202] on span "True" at bounding box center [559, 197] width 17 height 11
click at [548, 202] on input "True" at bounding box center [543, 198] width 10 height 8
radio input "true"
click at [561, 364] on div "11 Volunteers and trainees are not required to be trained on HIPAA requirements…" at bounding box center [556, 319] width 729 height 89
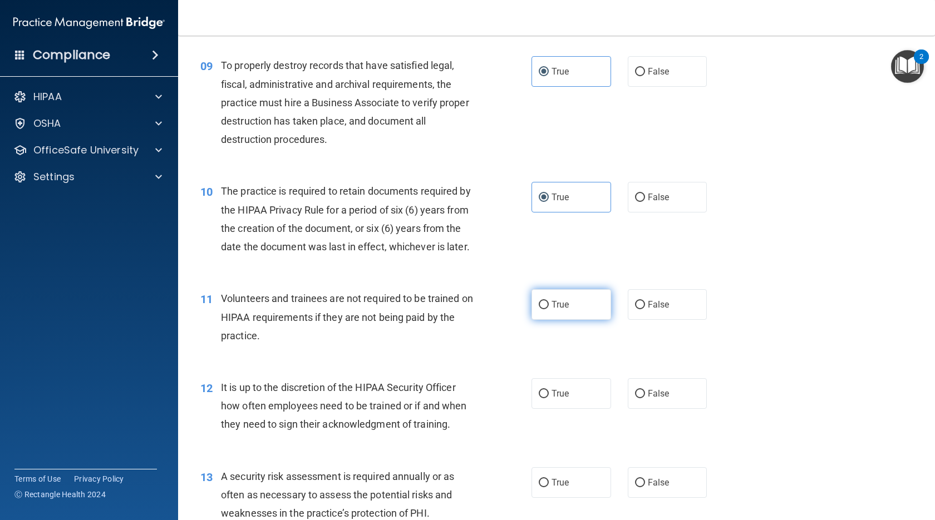
click at [567, 320] on label "True" at bounding box center [571, 304] width 80 height 31
click at [548, 309] on input "True" at bounding box center [543, 305] width 10 height 8
radio input "true"
click at [558, 409] on label "True" at bounding box center [571, 393] width 80 height 31
click at [548, 398] on input "True" at bounding box center [543, 394] width 10 height 8
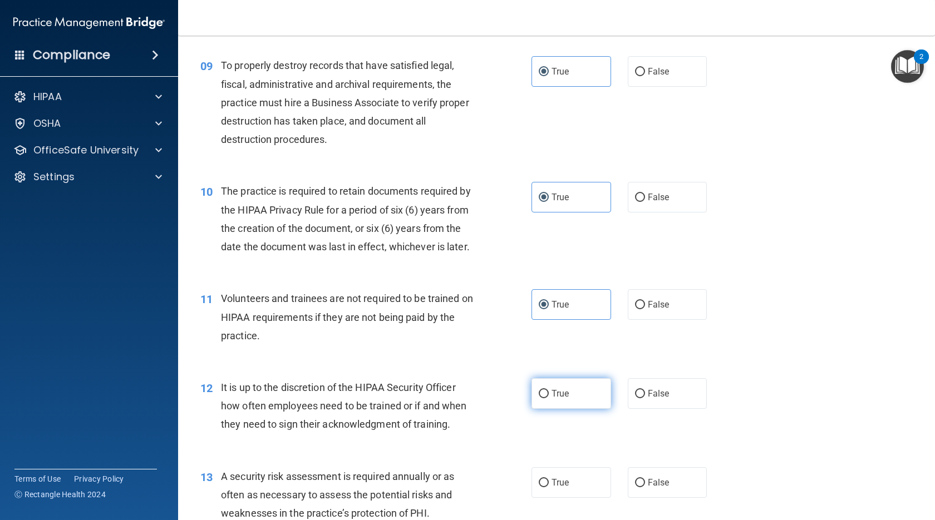
radio input "true"
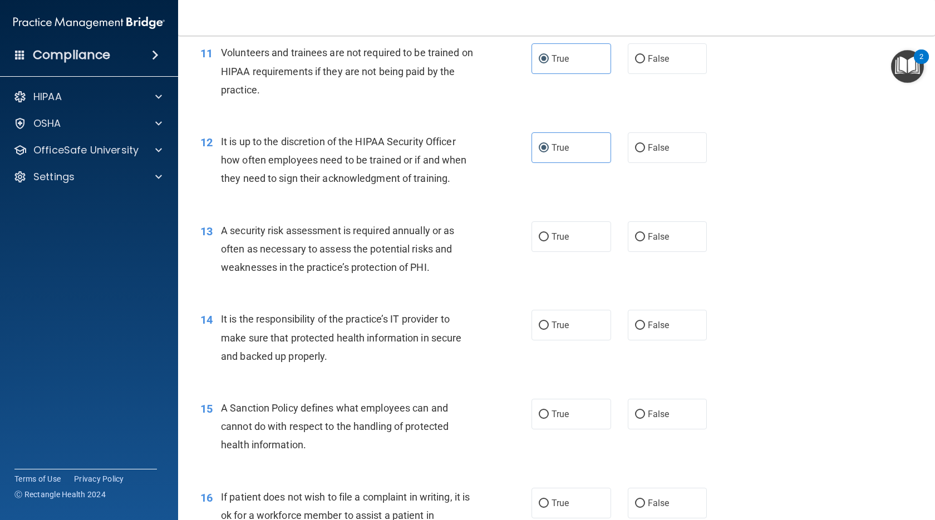
scroll to position [1168, 0]
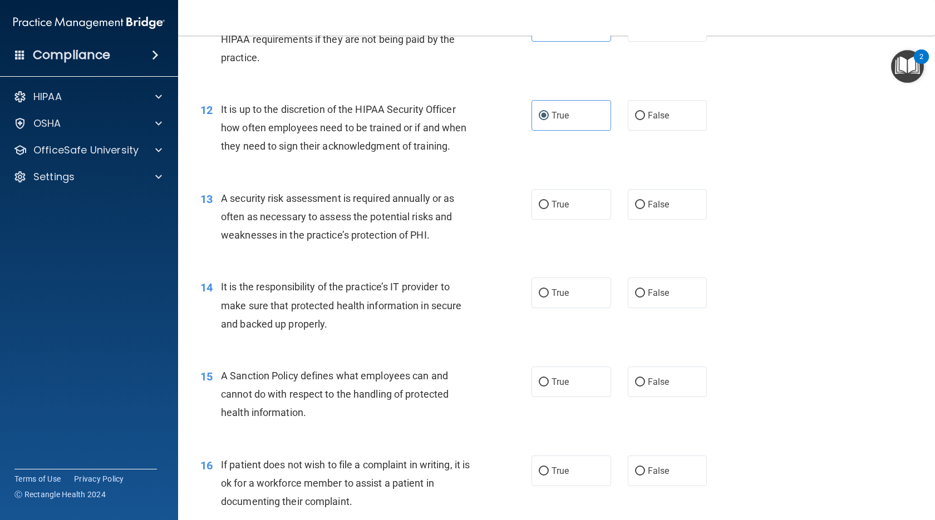
drag, startPoint x: 563, startPoint y: 249, endPoint x: 557, endPoint y: 311, distance: 62.5
click at [564, 220] on label "True" at bounding box center [571, 204] width 80 height 31
click at [548, 209] on input "True" at bounding box center [543, 205] width 10 height 8
radio input "true"
click at [561, 298] on span "True" at bounding box center [559, 293] width 17 height 11
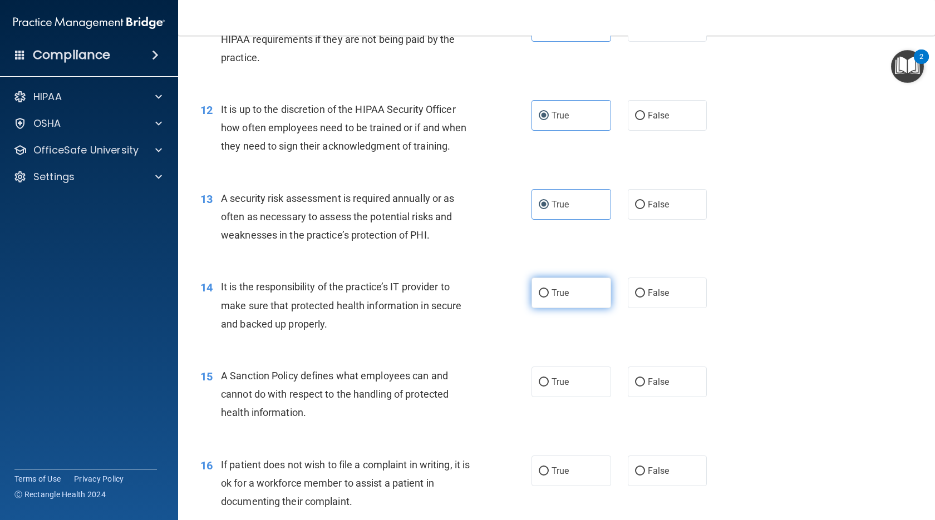
click at [548, 298] on input "True" at bounding box center [543, 293] width 10 height 8
radio input "true"
click at [566, 397] on label "True" at bounding box center [571, 382] width 80 height 31
click at [548, 387] on input "True" at bounding box center [543, 382] width 10 height 8
radio input "true"
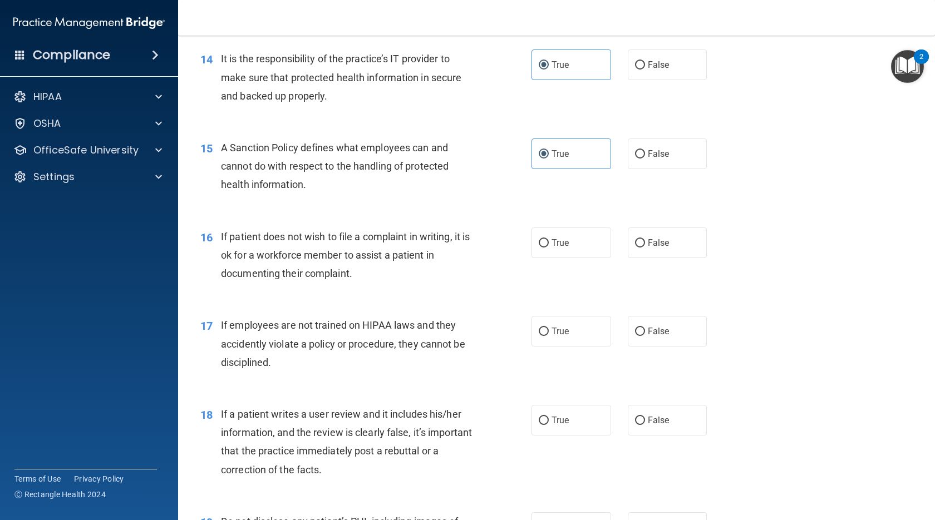
scroll to position [1391, 0]
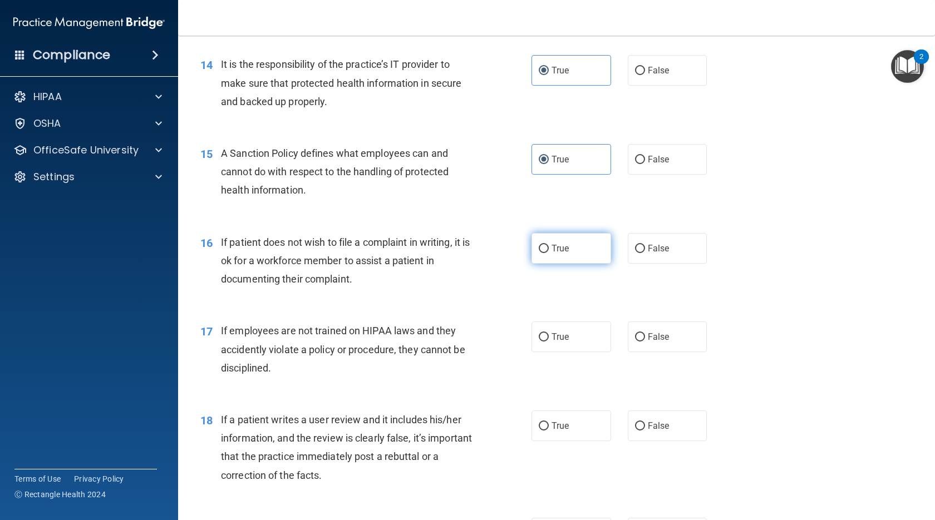
click at [576, 264] on label "True" at bounding box center [571, 248] width 80 height 31
click at [548, 253] on input "True" at bounding box center [543, 249] width 10 height 8
radio input "true"
drag, startPoint x: 576, startPoint y: 364, endPoint x: 564, endPoint y: 423, distance: 60.1
click at [575, 352] on label "True" at bounding box center [571, 337] width 80 height 31
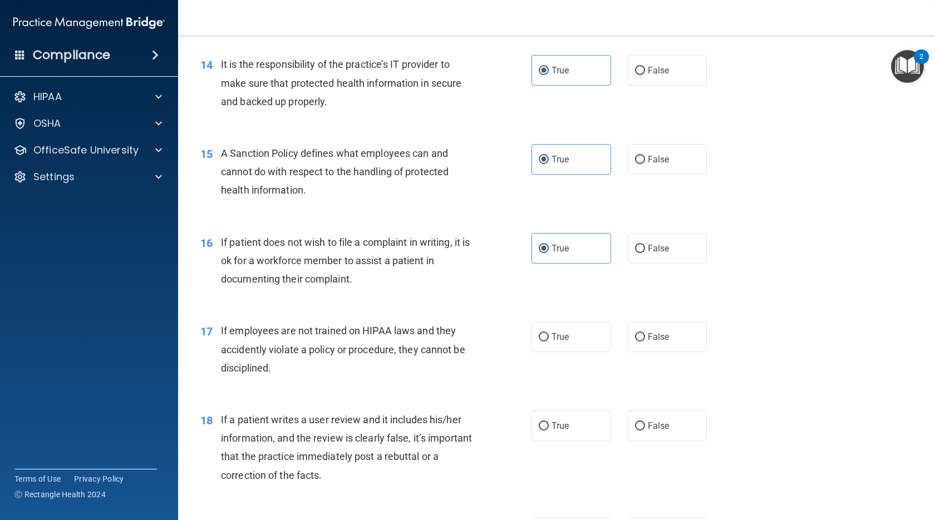
click at [548, 342] on input "True" at bounding box center [543, 337] width 10 height 8
radio input "true"
click at [555, 441] on label "True" at bounding box center [571, 426] width 80 height 31
click at [548, 431] on input "True" at bounding box center [543, 426] width 10 height 8
radio input "true"
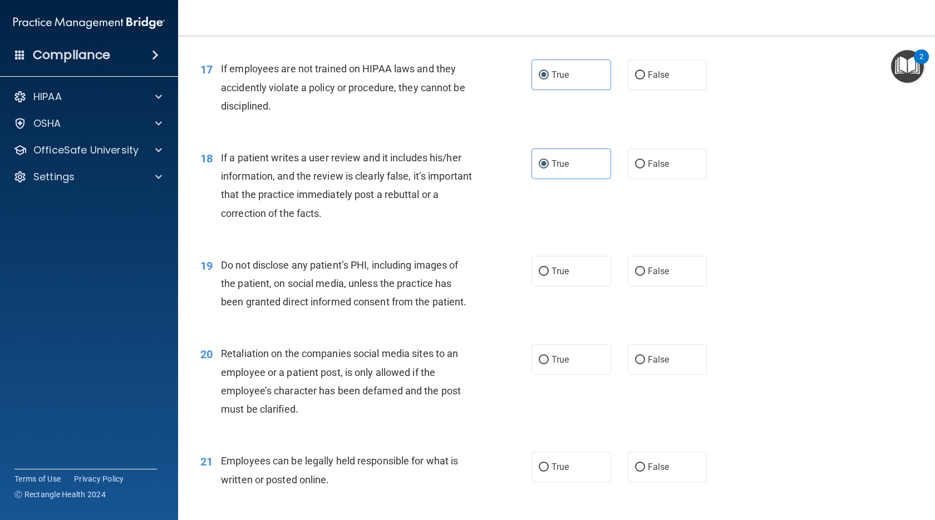
scroll to position [1669, 0]
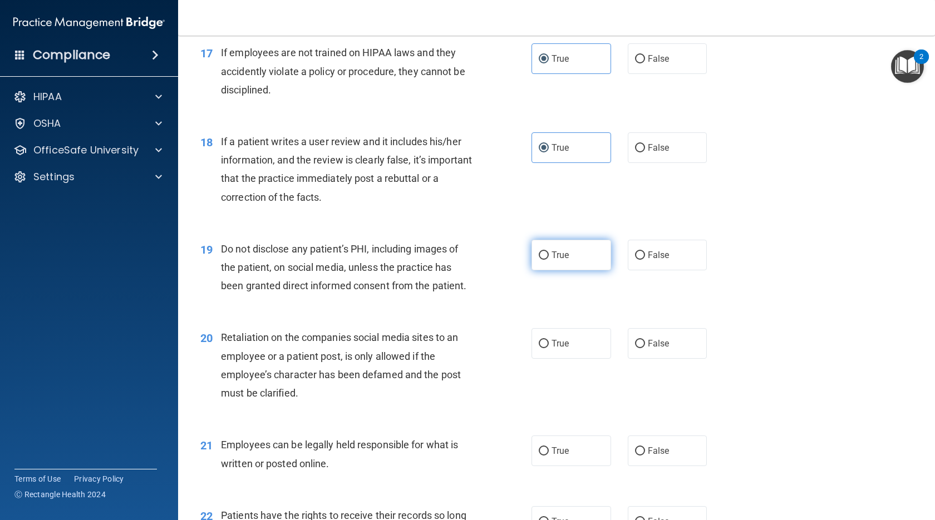
click at [579, 270] on label "True" at bounding box center [571, 255] width 80 height 31
click at [548, 260] on input "True" at bounding box center [543, 255] width 10 height 8
radio input "true"
drag, startPoint x: 570, startPoint y: 375, endPoint x: 569, endPoint y: 390, distance: 15.0
click at [570, 359] on label "True" at bounding box center [571, 343] width 80 height 31
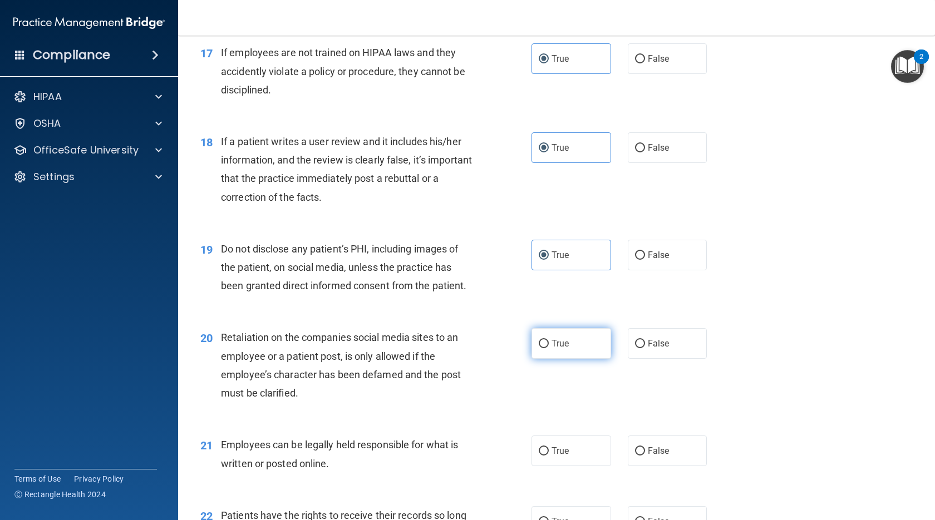
click at [548, 348] on input "True" at bounding box center [543, 344] width 10 height 8
radio input "true"
click at [564, 460] on div "21 Employees can be legally held responsible for what is written or posted onli…" at bounding box center [556, 457] width 729 height 70
click at [558, 456] on span "True" at bounding box center [559, 451] width 17 height 11
click at [548, 456] on input "True" at bounding box center [543, 451] width 10 height 8
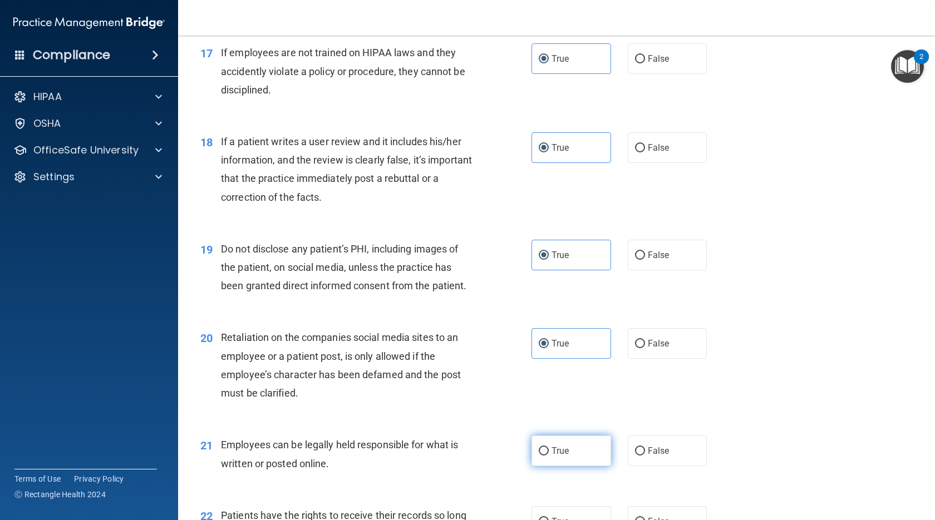
radio input "true"
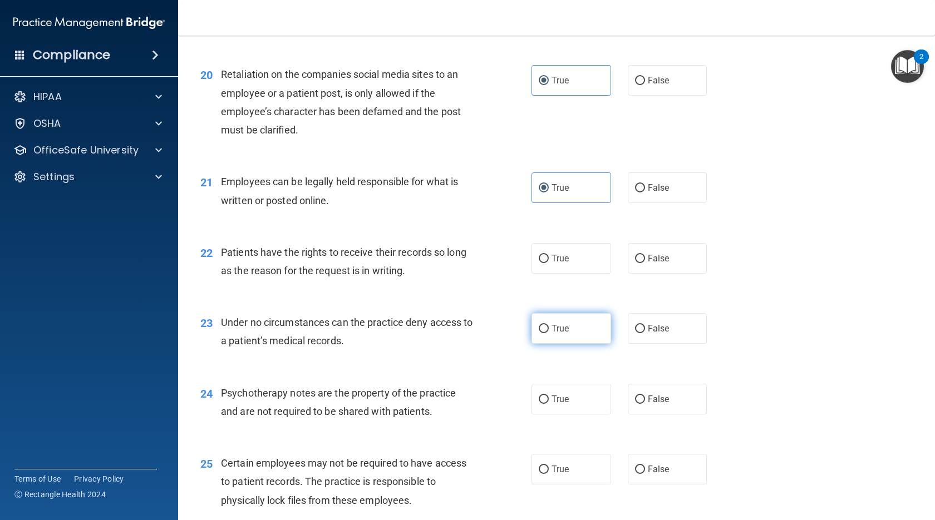
scroll to position [1947, 0]
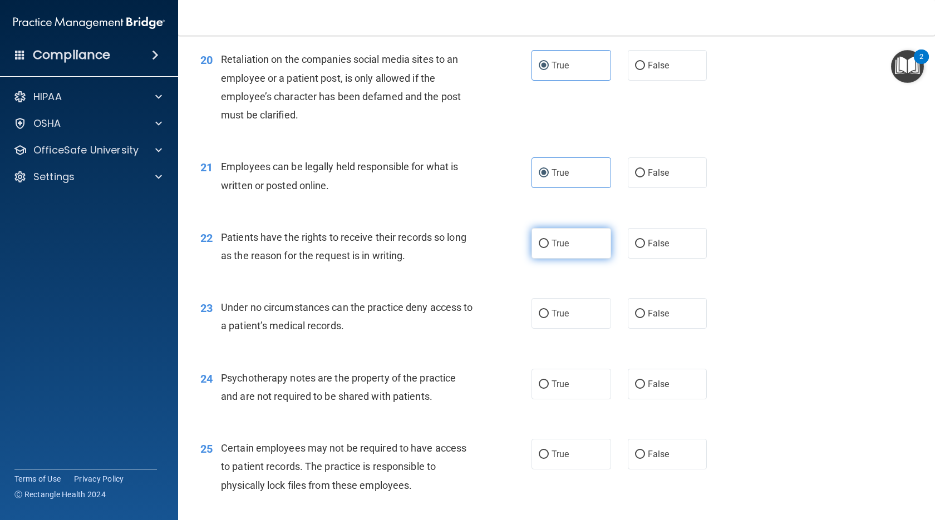
click at [563, 259] on label "True" at bounding box center [571, 243] width 80 height 31
click at [548, 248] on input "True" at bounding box center [543, 244] width 10 height 8
radio input "true"
click at [568, 329] on label "True" at bounding box center [571, 313] width 80 height 31
click at [548, 318] on input "True" at bounding box center [543, 314] width 10 height 8
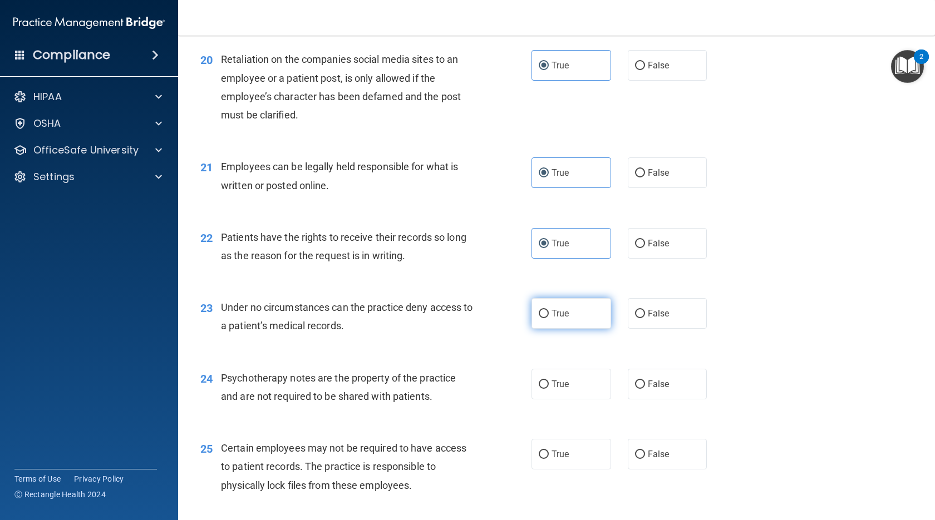
radio input "true"
drag, startPoint x: 562, startPoint y: 415, endPoint x: 560, endPoint y: 424, distance: 9.2
click at [562, 399] on label "True" at bounding box center [571, 384] width 80 height 31
click at [548, 389] on input "True" at bounding box center [543, 384] width 10 height 8
radio input "true"
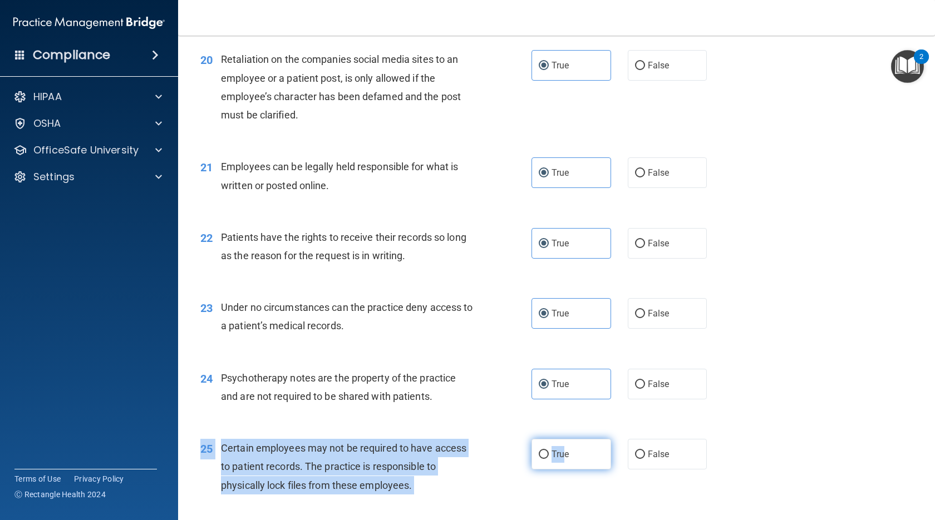
click at [558, 476] on div "25 Certain employees may not be required to have access to patient records. The…" at bounding box center [556, 469] width 729 height 89
drag, startPoint x: 558, startPoint y: 476, endPoint x: 552, endPoint y: 498, distance: 22.5
click at [552, 469] on label "True" at bounding box center [571, 454] width 80 height 31
click at [548, 459] on input "True" at bounding box center [543, 455] width 10 height 8
radio input "true"
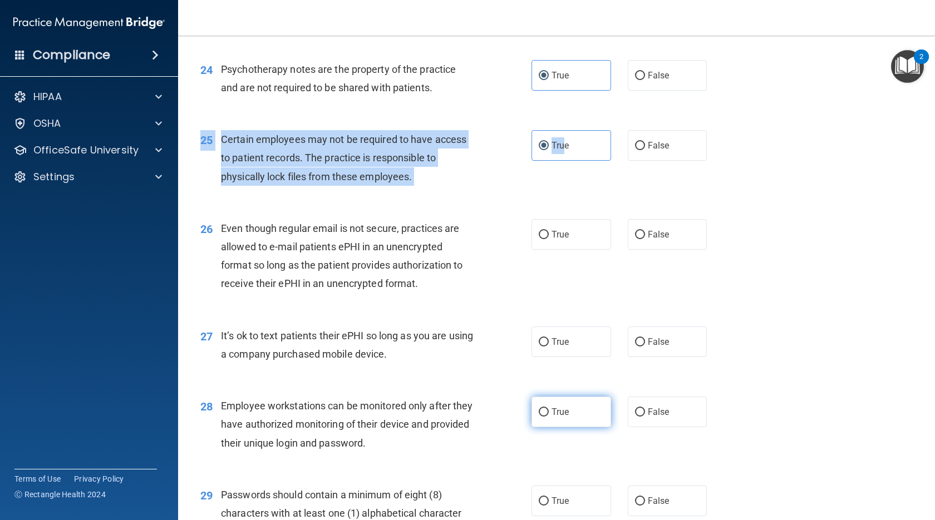
scroll to position [2336, 0]
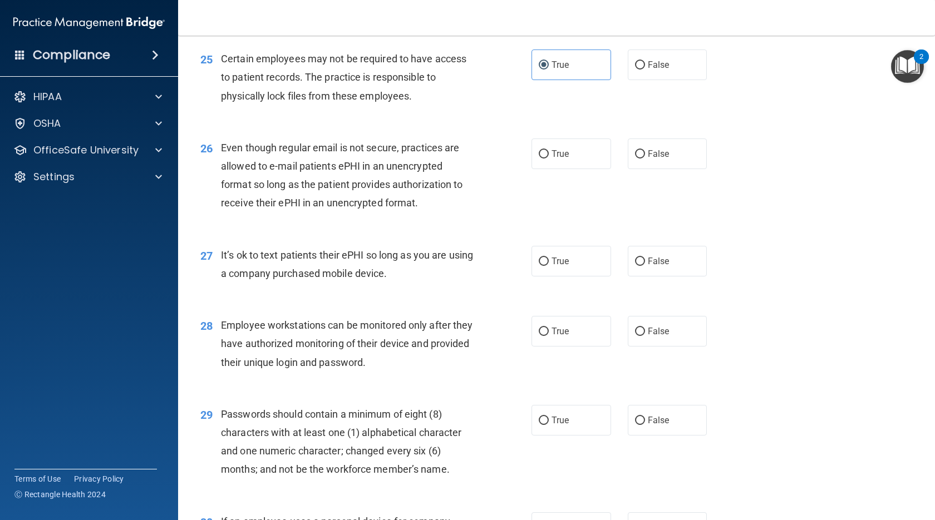
drag, startPoint x: 567, startPoint y: 190, endPoint x: 570, endPoint y: 244, distance: 53.5
click at [567, 169] on label "True" at bounding box center [571, 154] width 80 height 31
click at [548, 159] on input "True" at bounding box center [543, 154] width 10 height 8
radio input "true"
click at [563, 276] on label "True" at bounding box center [571, 261] width 80 height 31
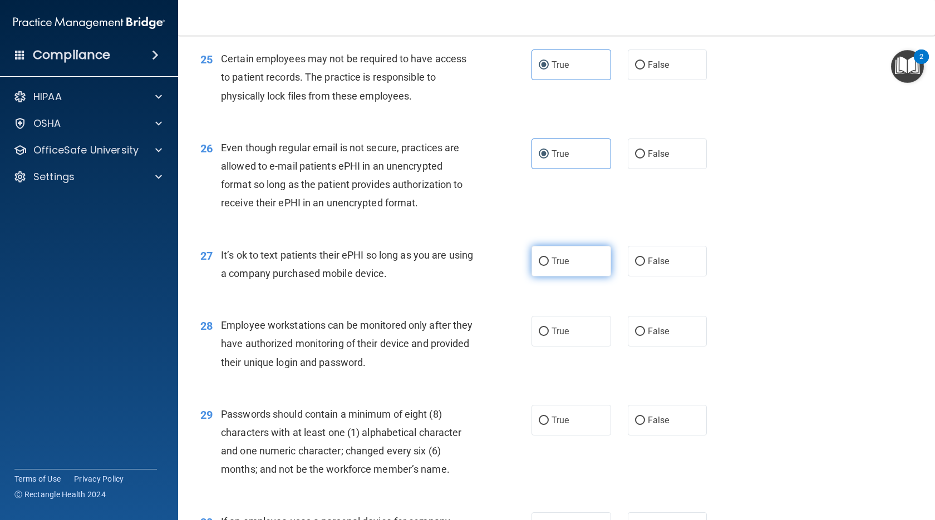
click at [548, 266] on input "True" at bounding box center [543, 262] width 10 height 8
radio input "true"
click at [555, 337] on span "True" at bounding box center [559, 331] width 17 height 11
click at [548, 336] on input "True" at bounding box center [543, 332] width 10 height 8
radio input "true"
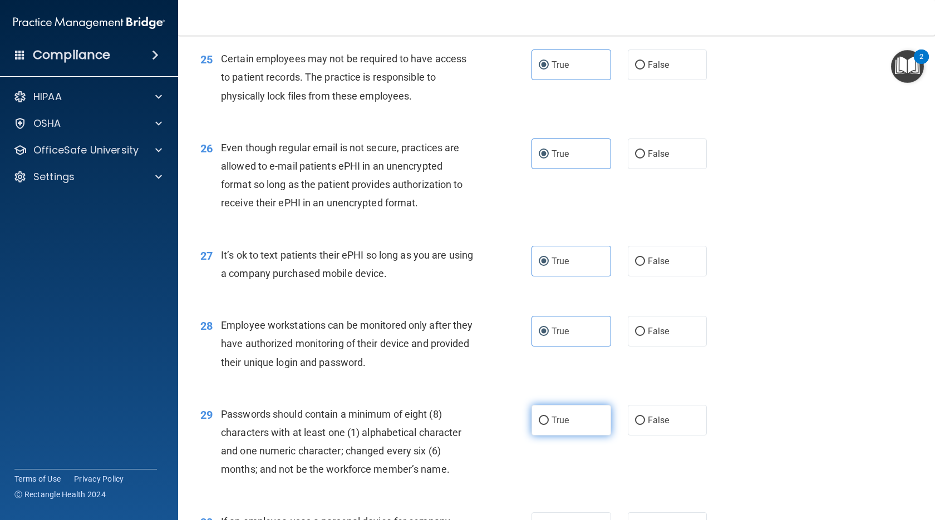
click at [556, 436] on label "True" at bounding box center [571, 420] width 80 height 31
click at [548, 425] on input "True" at bounding box center [543, 421] width 10 height 8
radio input "true"
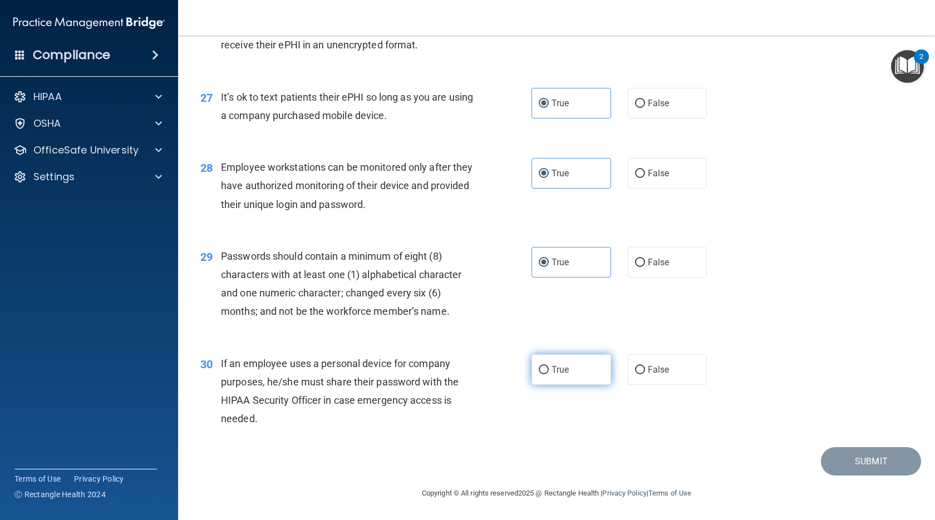
scroll to position [2531, 0]
click at [570, 381] on label "True" at bounding box center [571, 369] width 80 height 31
click at [548, 374] on input "True" at bounding box center [543, 370] width 10 height 8
radio input "true"
click at [879, 469] on button "Submit" at bounding box center [870, 461] width 100 height 28
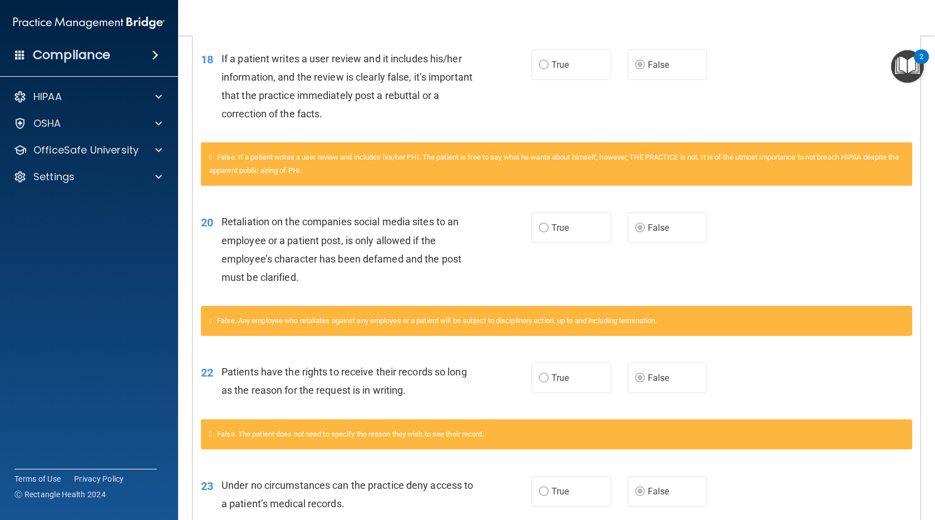
scroll to position [53, 0]
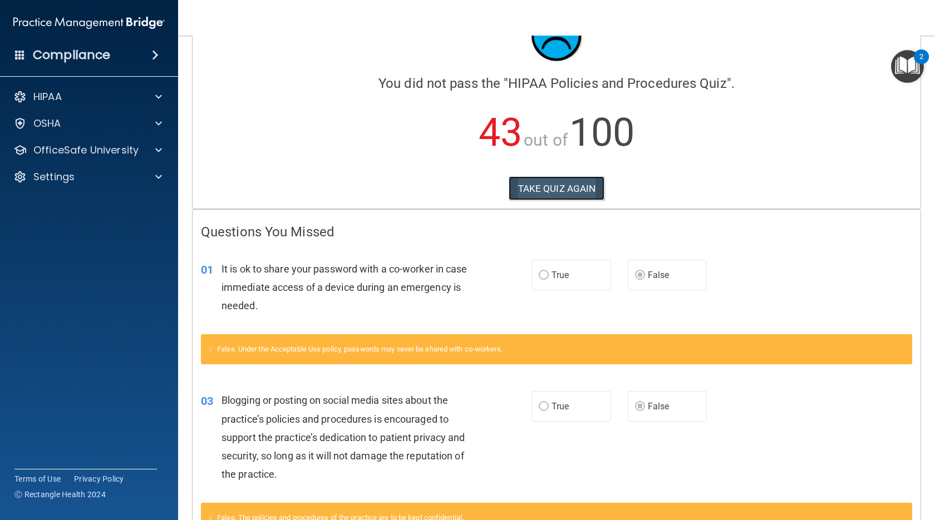
click at [549, 184] on button "TAKE QUIZ AGAIN" at bounding box center [556, 188] width 96 height 24
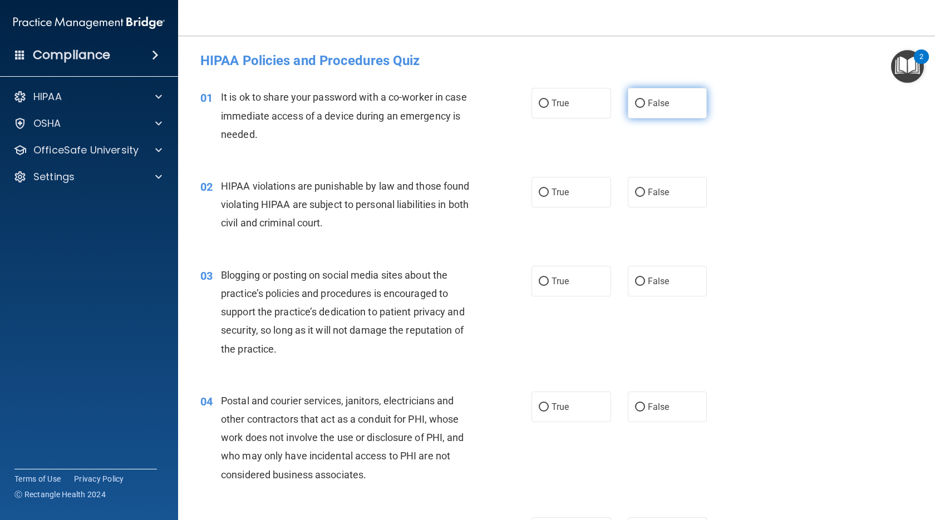
click at [649, 95] on label "False" at bounding box center [667, 103] width 80 height 31
click at [645, 100] on input "False" at bounding box center [640, 104] width 10 height 8
radio input "true"
click at [563, 197] on span "True" at bounding box center [559, 192] width 17 height 11
click at [548, 197] on input "True" at bounding box center [543, 193] width 10 height 8
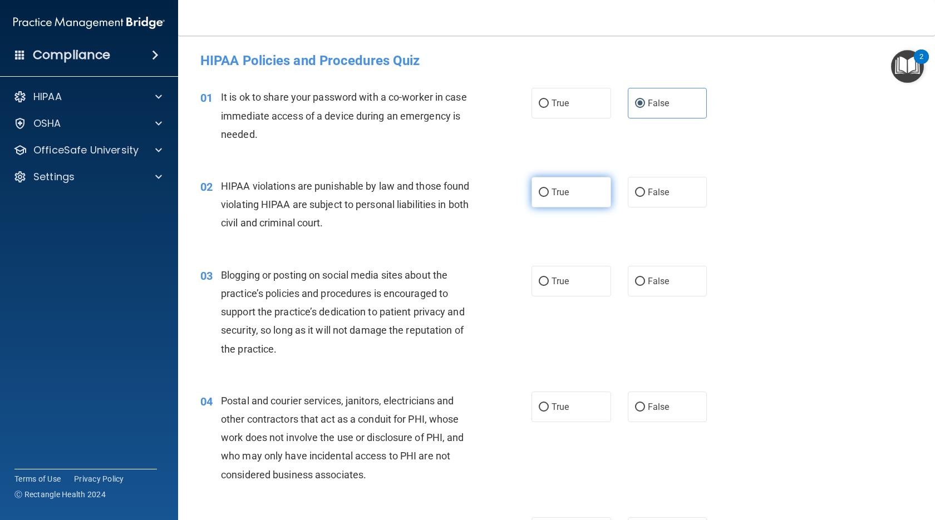
radio input "true"
click at [639, 279] on input "False" at bounding box center [640, 282] width 10 height 8
radio input "true"
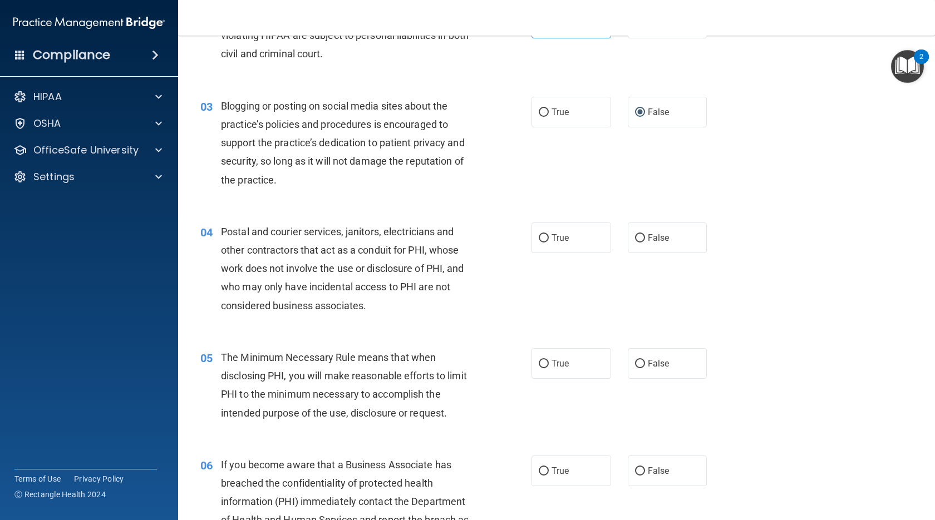
scroll to position [278, 0]
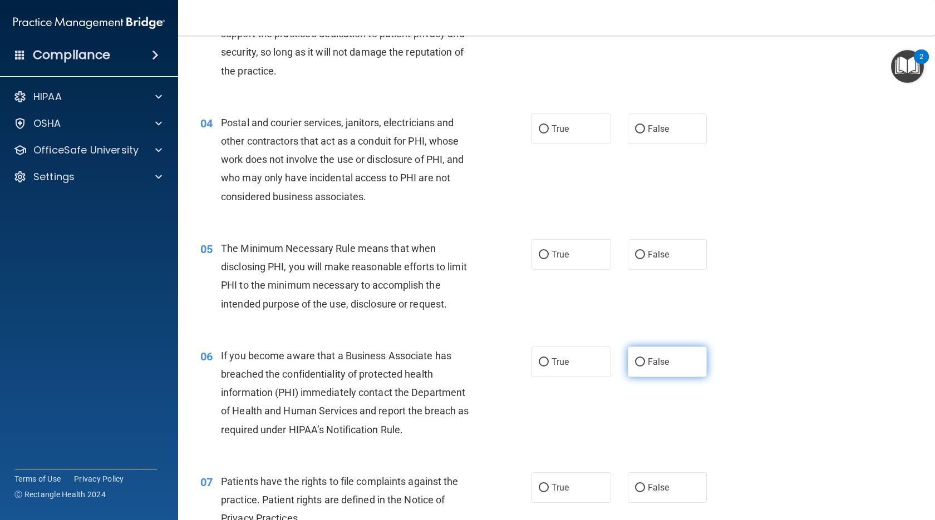
click at [676, 359] on label "False" at bounding box center [667, 362] width 80 height 31
click at [645, 359] on input "False" at bounding box center [640, 362] width 10 height 8
radio input "true"
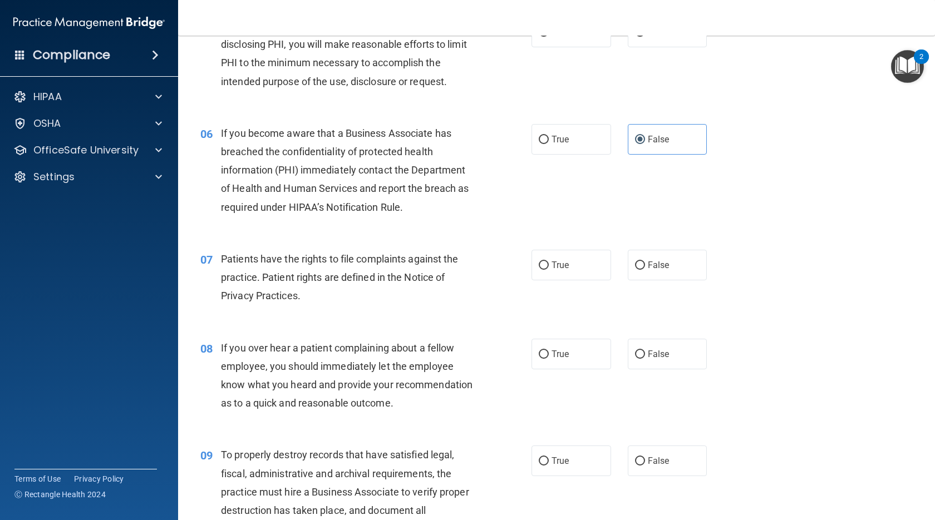
scroll to position [668, 0]
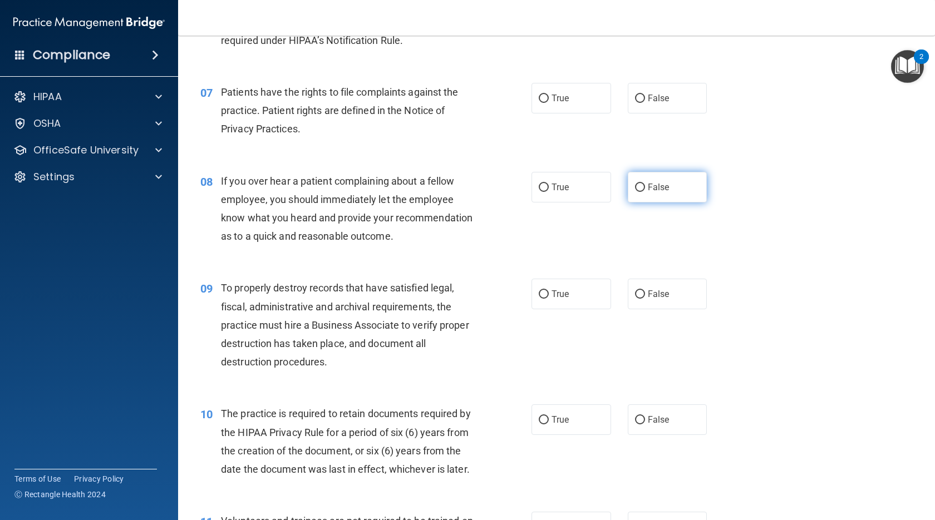
click at [660, 200] on label "False" at bounding box center [667, 187] width 80 height 31
click at [645, 192] on input "False" at bounding box center [640, 188] width 10 height 8
radio input "true"
click at [648, 309] on label "False" at bounding box center [667, 294] width 80 height 31
click at [645, 299] on input "False" at bounding box center [640, 294] width 10 height 8
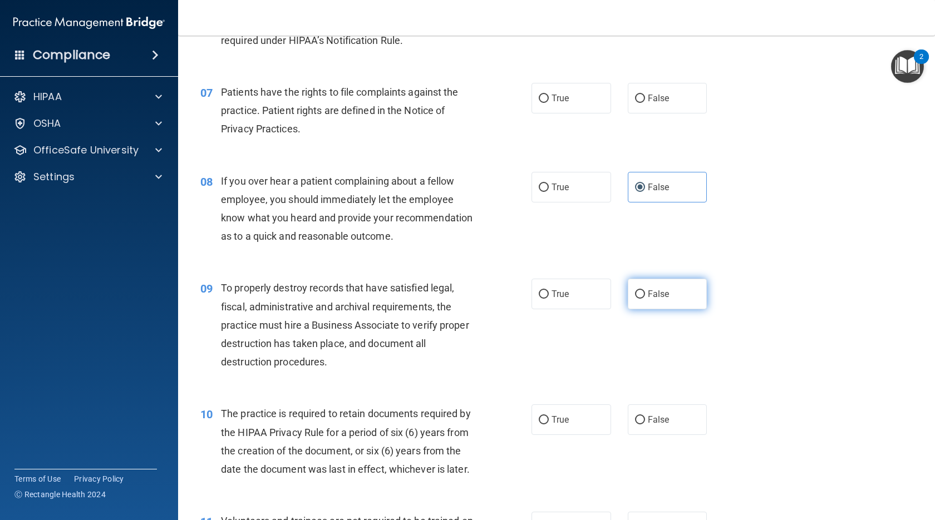
radio input "true"
click at [594, 98] on label "True" at bounding box center [571, 98] width 80 height 31
click at [548, 98] on input "True" at bounding box center [543, 99] width 10 height 8
radio input "true"
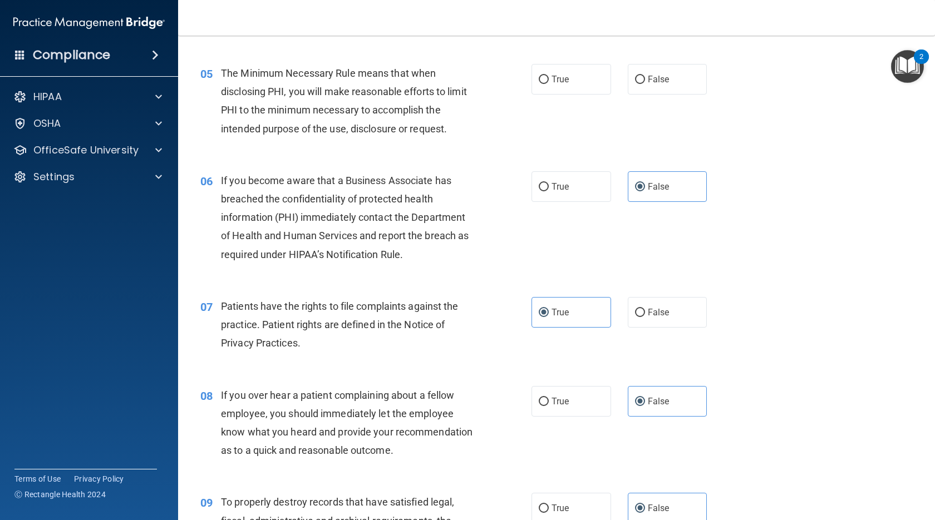
scroll to position [278, 0]
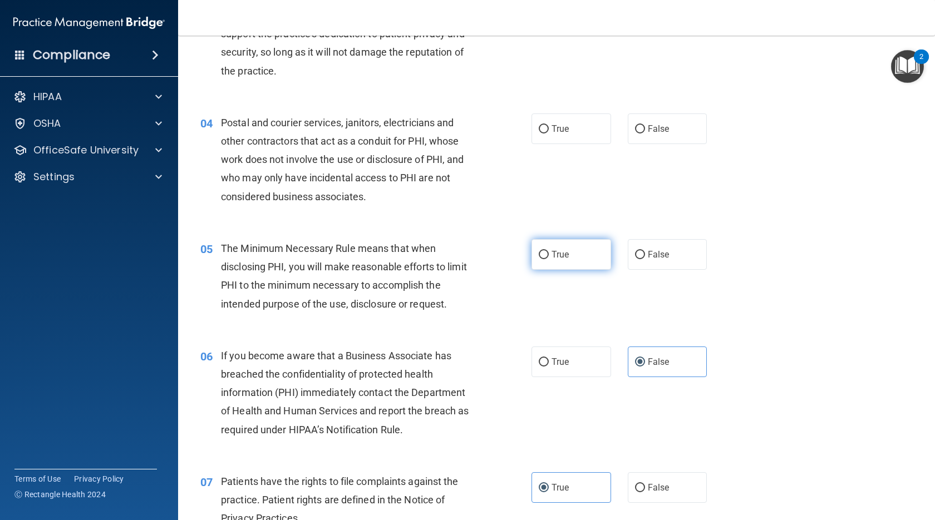
click at [584, 261] on label "True" at bounding box center [571, 254] width 80 height 31
click at [548, 259] on input "True" at bounding box center [543, 255] width 10 height 8
radio input "true"
click at [575, 129] on label "True" at bounding box center [571, 128] width 80 height 31
click at [548, 129] on input "True" at bounding box center [543, 129] width 10 height 8
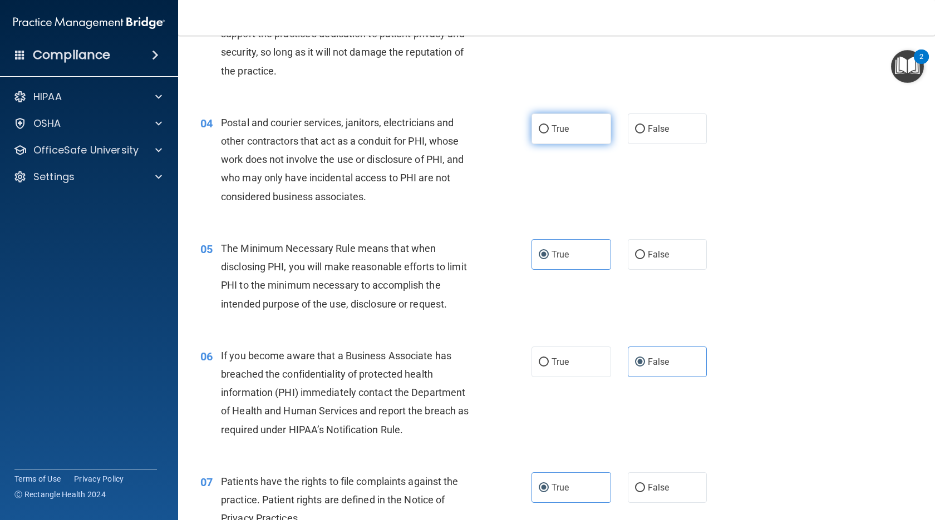
radio input "true"
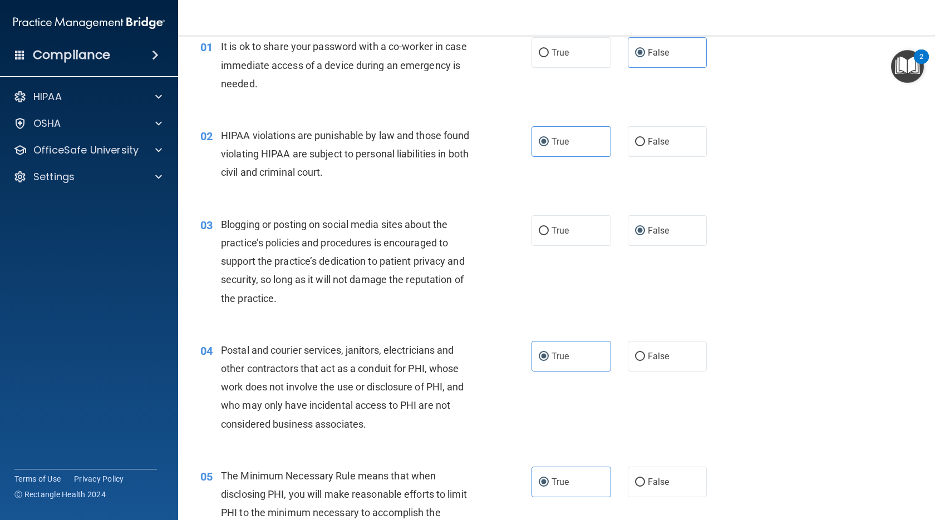
scroll to position [0, 0]
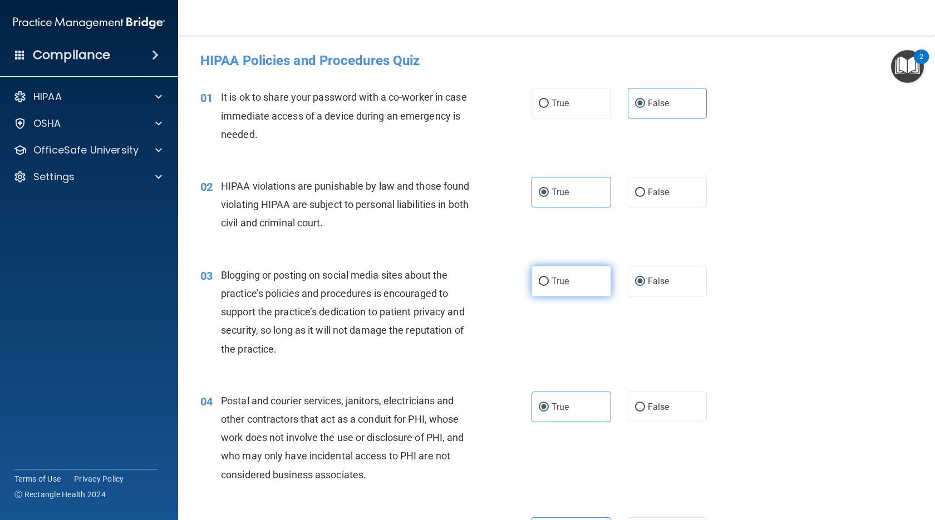
click at [569, 277] on label "True" at bounding box center [571, 281] width 80 height 31
click at [548, 278] on input "True" at bounding box center [543, 282] width 10 height 8
radio input "true"
click at [645, 274] on label "False" at bounding box center [667, 281] width 80 height 31
click at [645, 278] on input "False" at bounding box center [640, 282] width 10 height 8
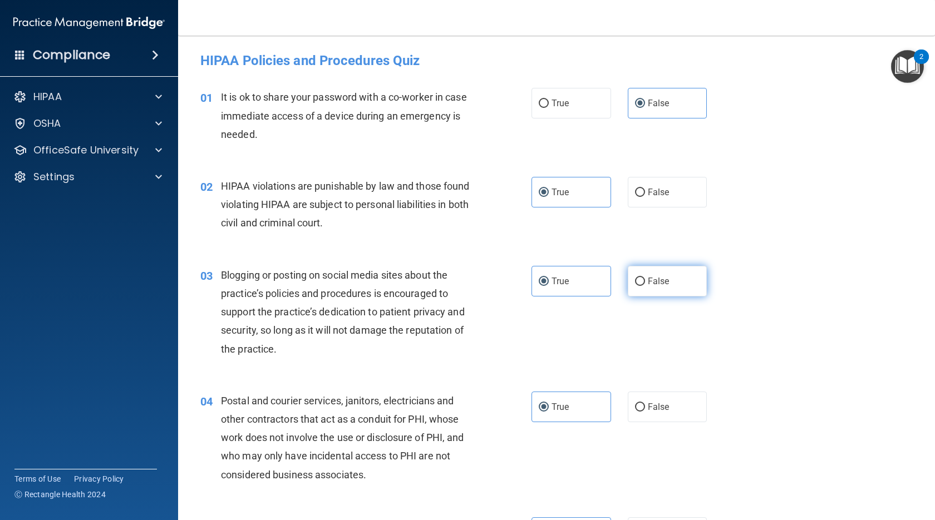
radio input "true"
radio input "false"
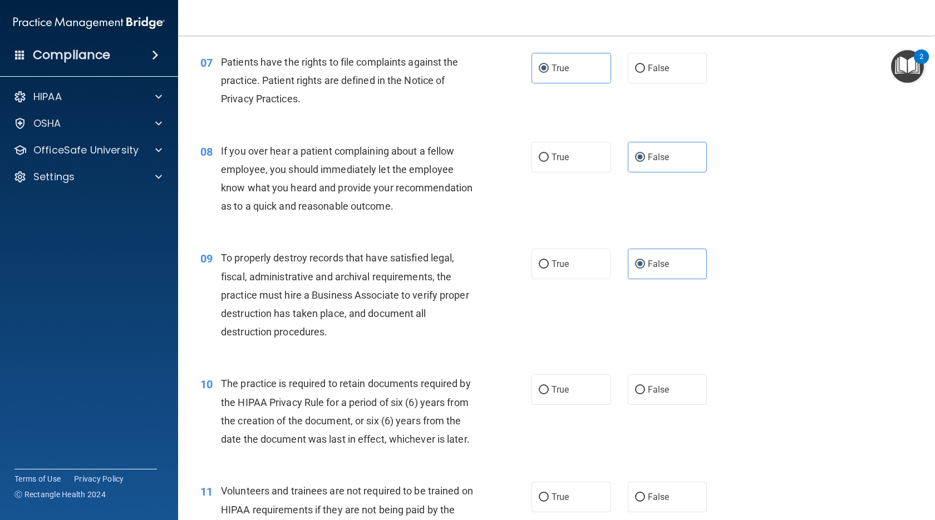
scroll to position [834, 0]
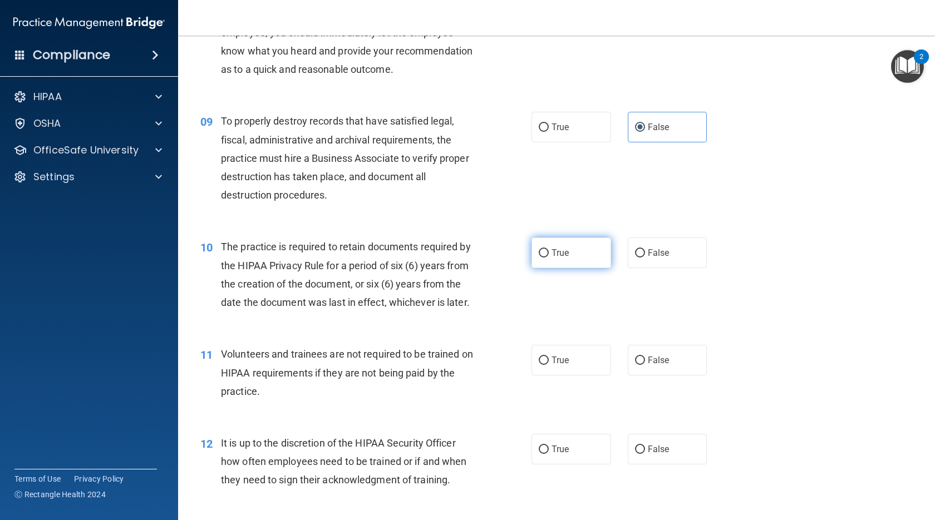
click at [572, 268] on label "True" at bounding box center [571, 253] width 80 height 31
click at [548, 258] on input "True" at bounding box center [543, 253] width 10 height 8
radio input "true"
click at [656, 365] on span "False" at bounding box center [658, 360] width 22 height 11
click at [645, 365] on input "False" at bounding box center [640, 361] width 10 height 8
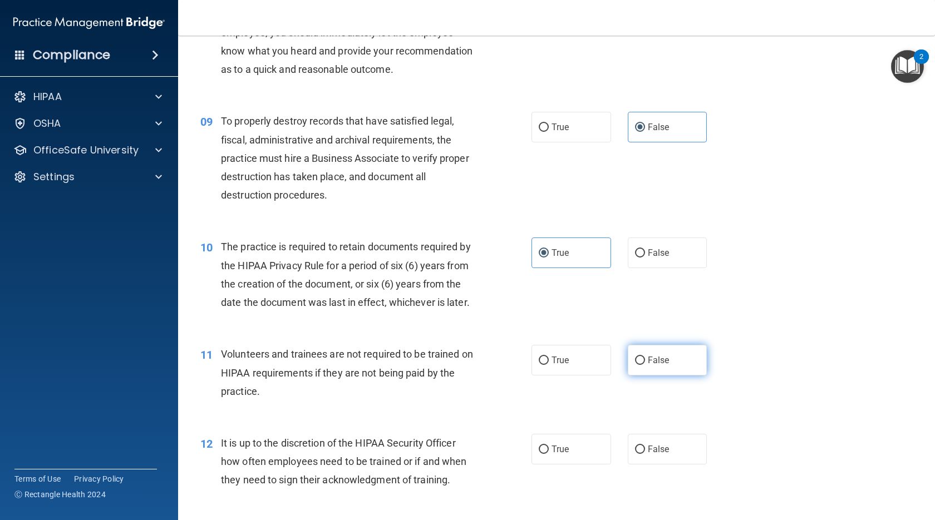
radio input "true"
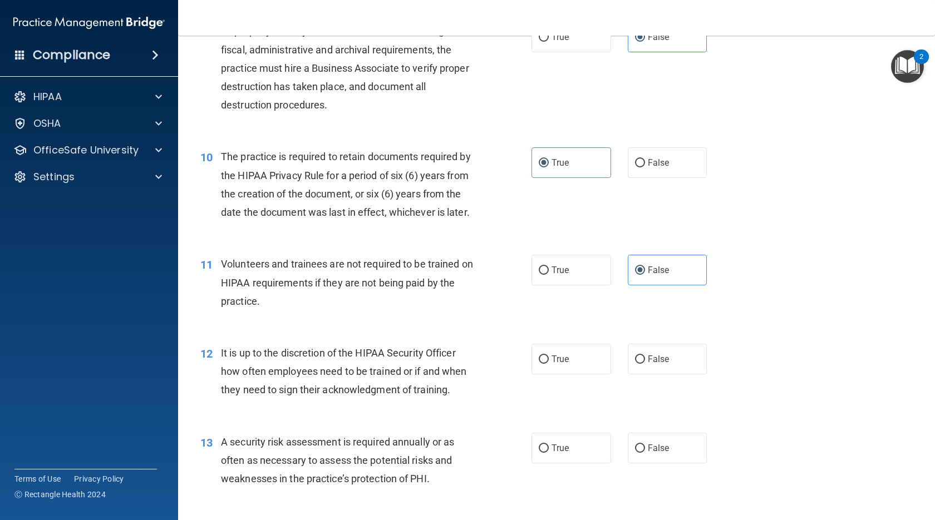
scroll to position [946, 0]
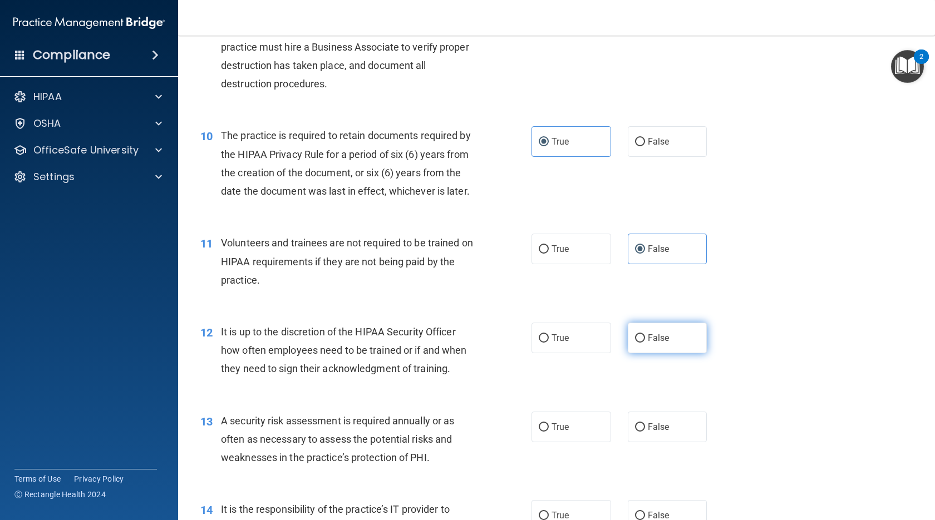
click at [674, 353] on label "False" at bounding box center [667, 338] width 80 height 31
click at [645, 343] on input "False" at bounding box center [640, 338] width 10 height 8
radio input "true"
click at [560, 432] on span "True" at bounding box center [559, 427] width 17 height 11
click at [548, 432] on input "True" at bounding box center [543, 427] width 10 height 8
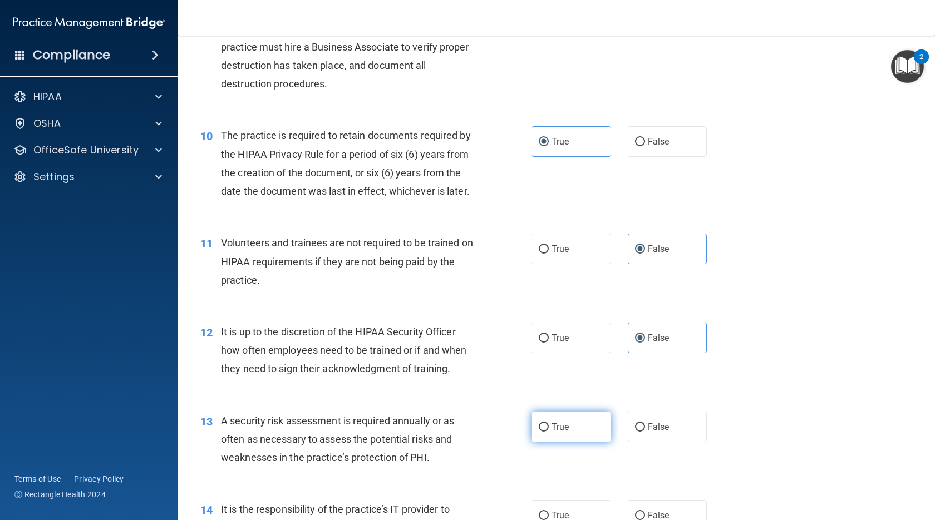
radio input "true"
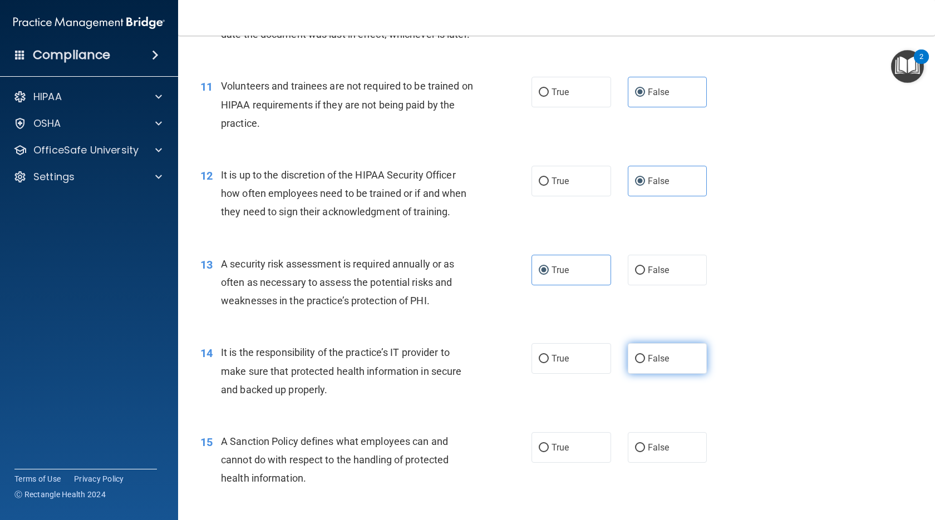
scroll to position [1113, 0]
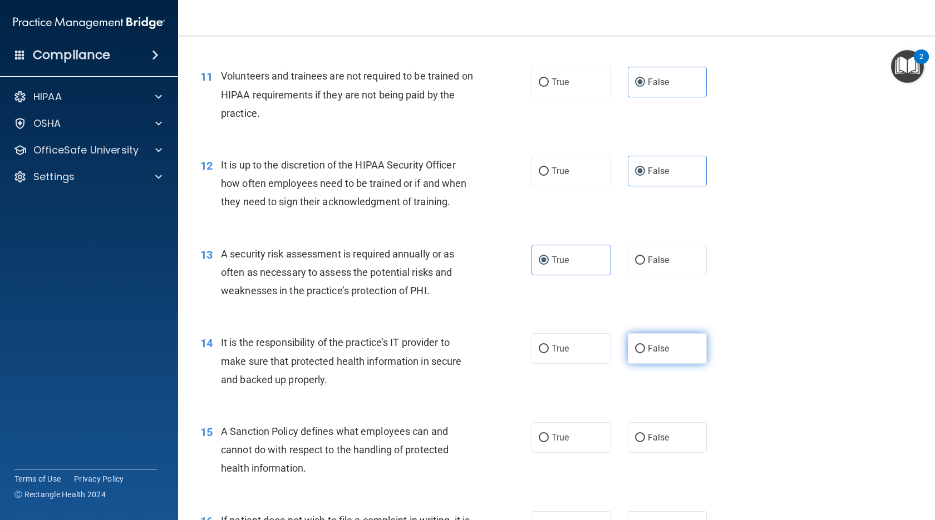
click at [687, 364] on label "False" at bounding box center [667, 348] width 80 height 31
click at [645, 353] on input "False" at bounding box center [640, 349] width 10 height 8
radio input "true"
click at [664, 496] on div "15 A Sanction Policy defines what employees can and cannot do with respect to t…" at bounding box center [556, 452] width 729 height 89
click at [661, 443] on span "False" at bounding box center [658, 437] width 22 height 11
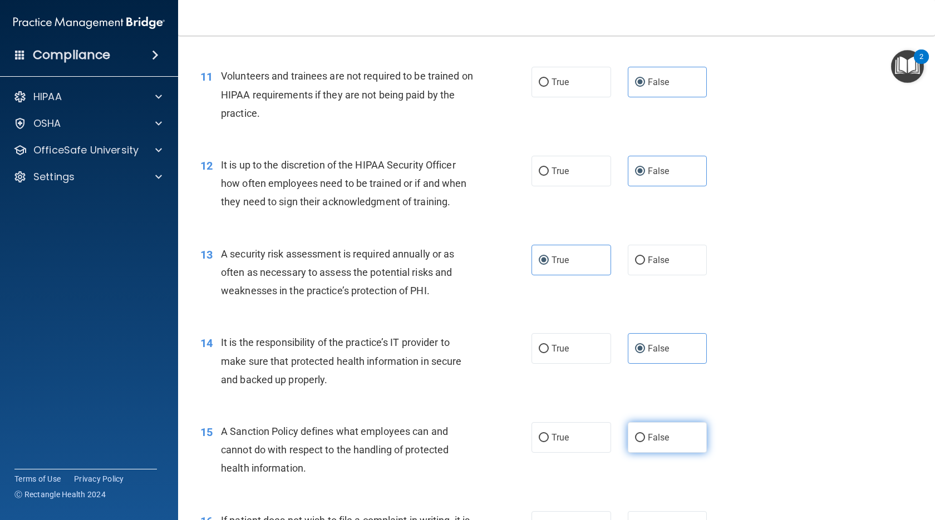
click at [645, 442] on input "False" at bounding box center [640, 438] width 10 height 8
radio input "true"
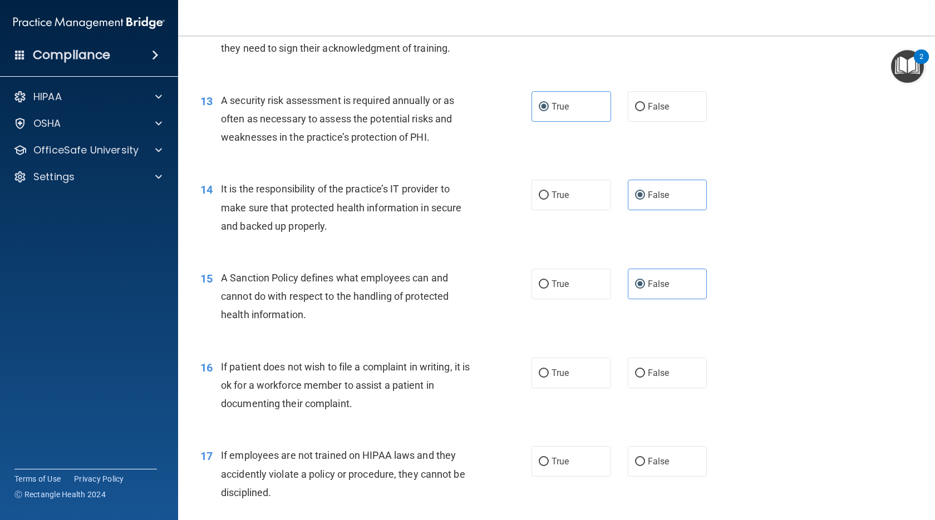
scroll to position [1279, 0]
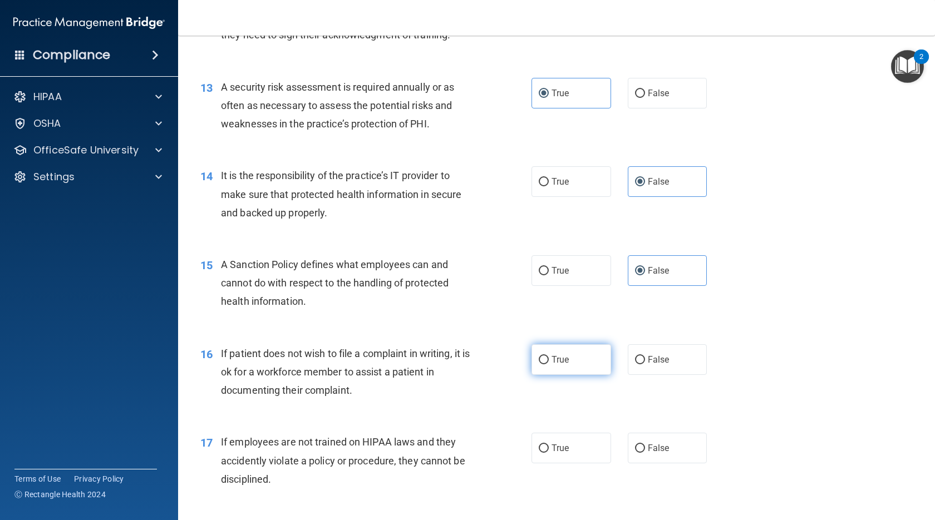
click at [556, 375] on label "True" at bounding box center [571, 359] width 80 height 31
click at [548, 364] on input "True" at bounding box center [543, 360] width 10 height 8
radio input "true"
click at [647, 453] on span "False" at bounding box center [658, 448] width 22 height 11
click at [643, 453] on input "False" at bounding box center [640, 448] width 10 height 8
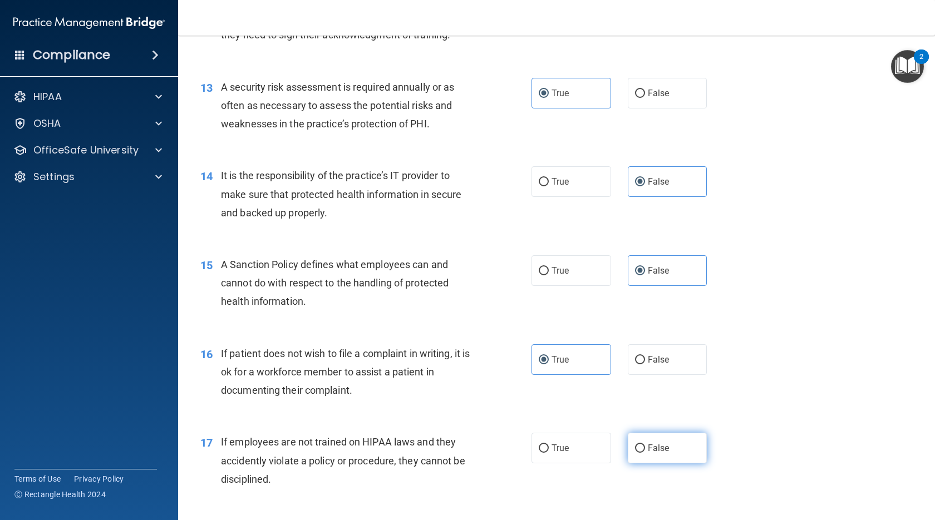
radio input "true"
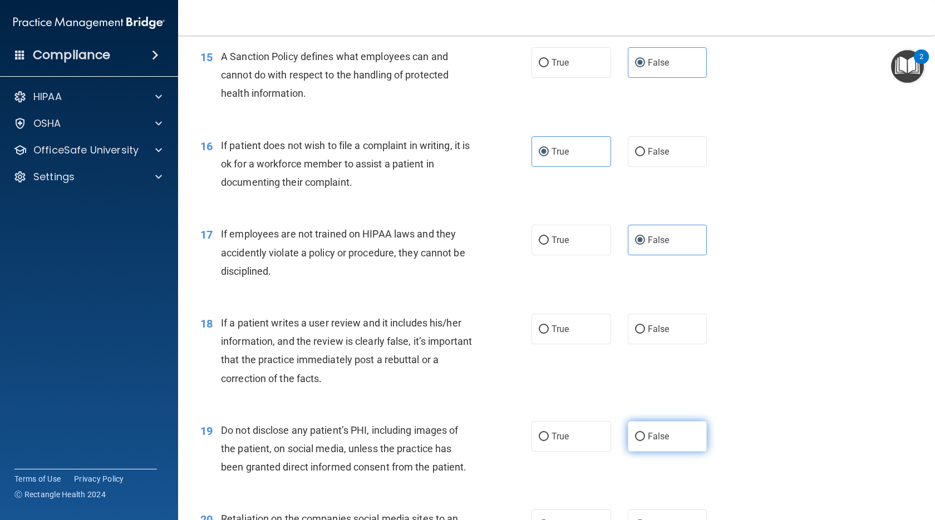
scroll to position [1502, 0]
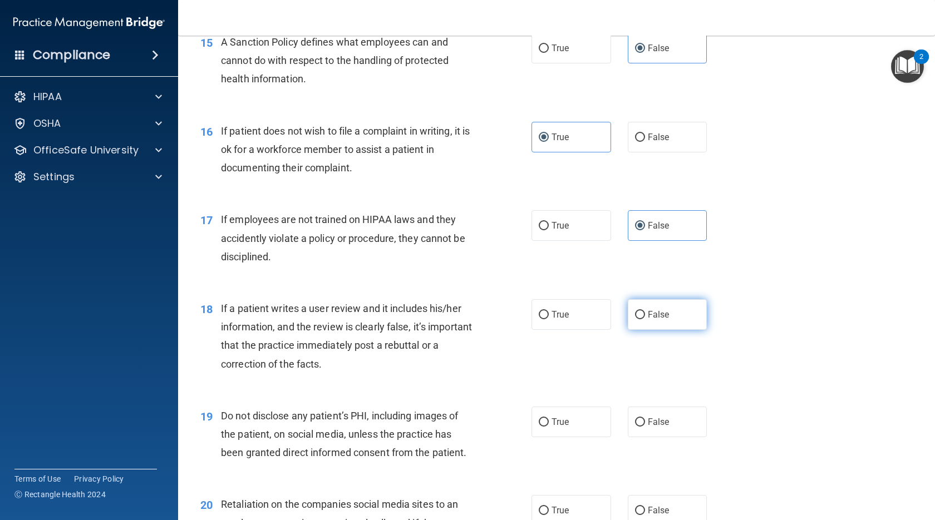
click at [663, 330] on label "False" at bounding box center [667, 314] width 80 height 31
click at [645, 319] on input "False" at bounding box center [640, 315] width 10 height 8
radio input "true"
click at [551, 437] on label "True" at bounding box center [571, 422] width 80 height 31
click at [548, 427] on input "True" at bounding box center [543, 422] width 10 height 8
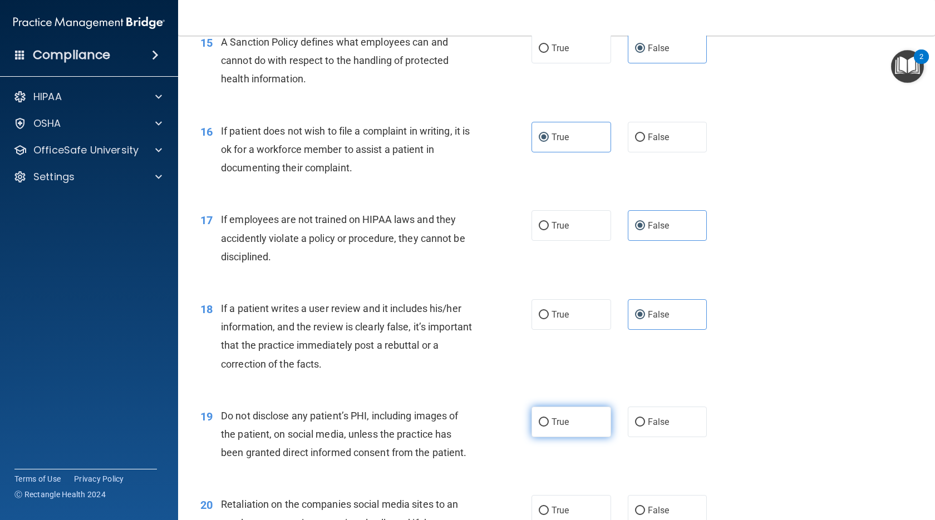
radio input "true"
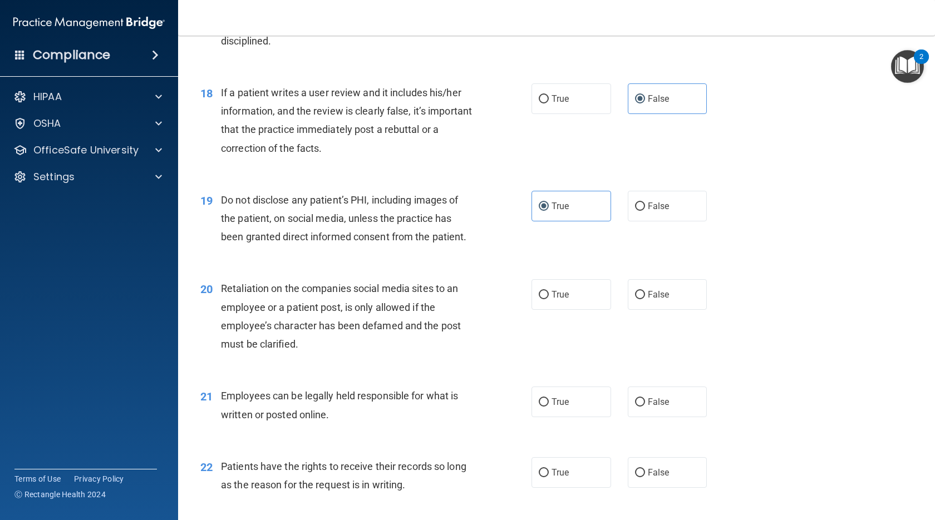
scroll to position [1724, 0]
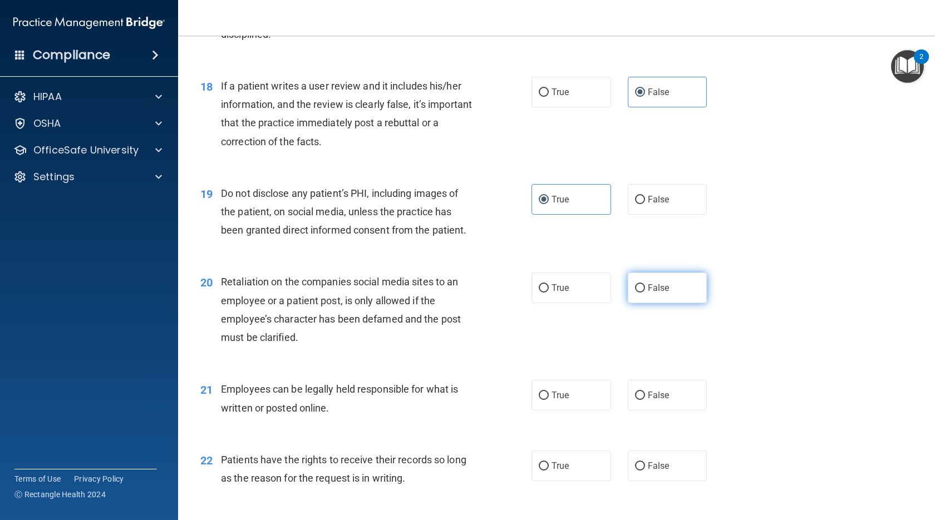
click at [652, 303] on label "False" at bounding box center [667, 288] width 80 height 31
click at [645, 293] on input "False" at bounding box center [640, 288] width 10 height 8
radio input "true"
click at [578, 411] on label "True" at bounding box center [571, 395] width 80 height 31
click at [548, 400] on input "True" at bounding box center [543, 396] width 10 height 8
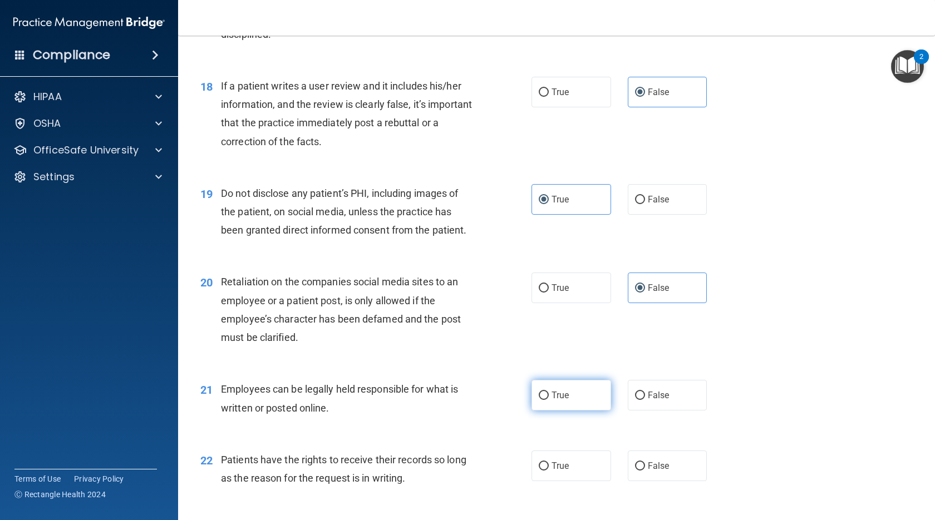
radio input "true"
click at [647, 471] on span "False" at bounding box center [658, 466] width 22 height 11
click at [644, 471] on input "False" at bounding box center [640, 466] width 10 height 8
radio input "true"
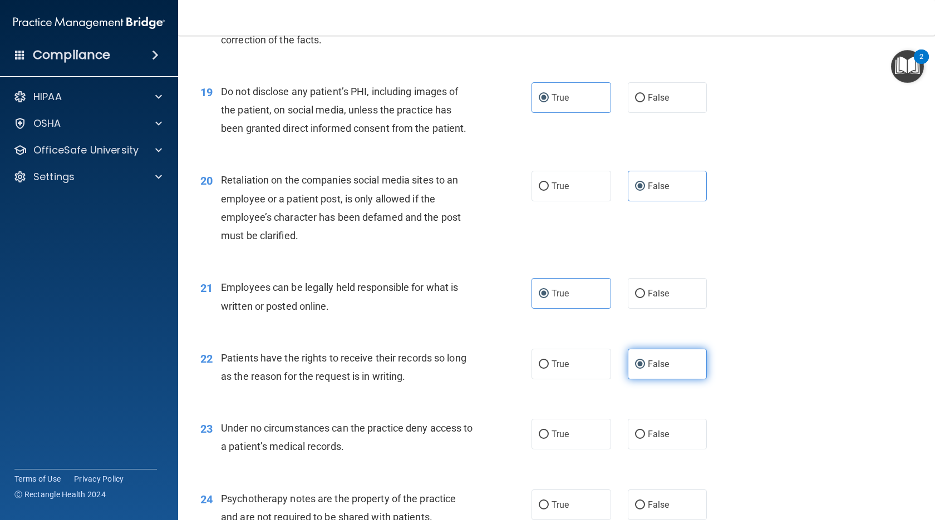
scroll to position [1891, 0]
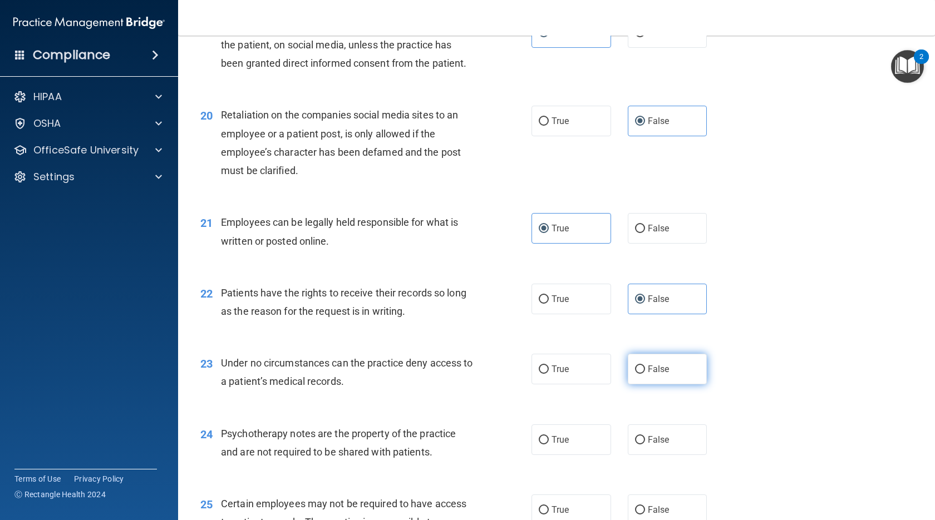
click at [646, 384] on label "False" at bounding box center [667, 369] width 80 height 31
click at [645, 374] on input "False" at bounding box center [640, 369] width 10 height 8
radio input "true"
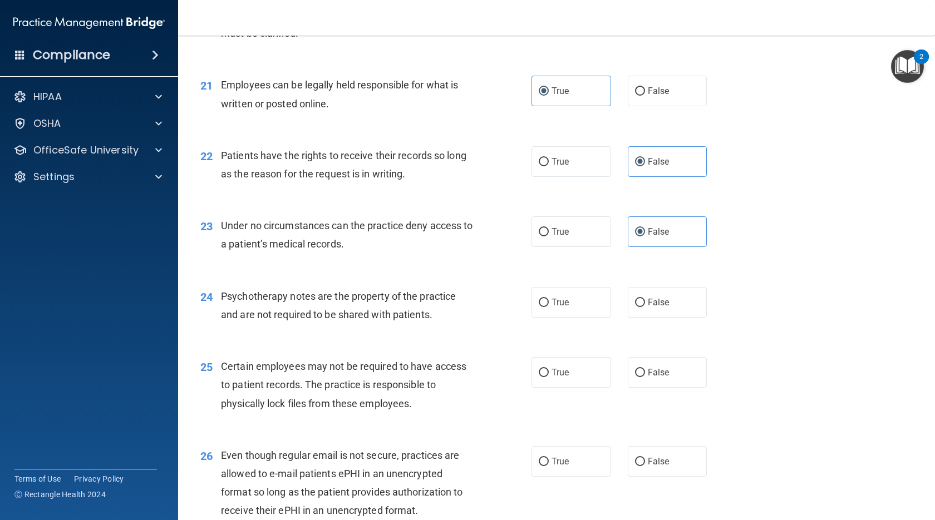
scroll to position [2058, 0]
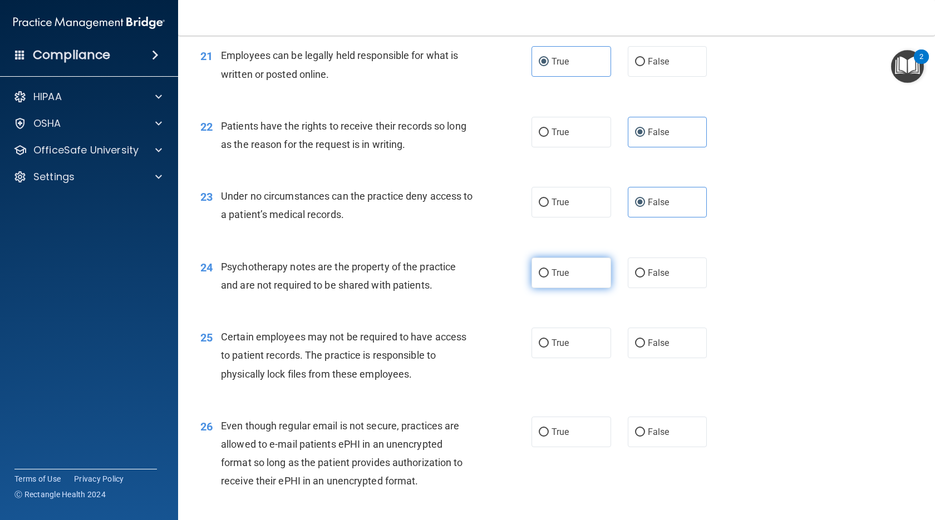
click at [586, 314] on div "24 Psychotherapy notes are the property of the practice and are not required to…" at bounding box center [556, 279] width 729 height 70
drag, startPoint x: 586, startPoint y: 325, endPoint x: 560, endPoint y: 388, distance: 68.1
click at [560, 358] on label "True" at bounding box center [571, 343] width 80 height 31
click at [548, 348] on input "True" at bounding box center [543, 343] width 10 height 8
radio input "true"
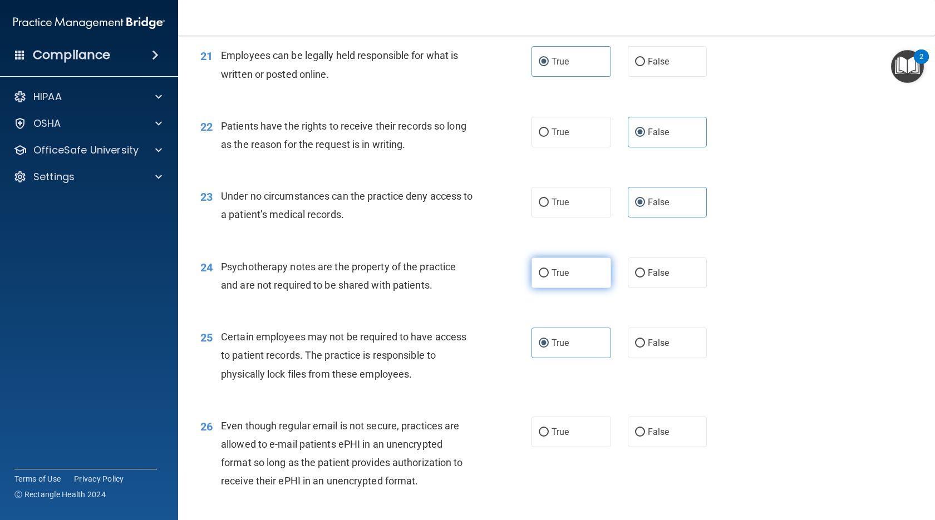
click at [557, 288] on label "True" at bounding box center [571, 273] width 80 height 31
click at [548, 278] on input "True" at bounding box center [543, 273] width 10 height 8
radio input "true"
click at [546, 447] on label "True" at bounding box center [571, 432] width 80 height 31
click at [546, 437] on input "True" at bounding box center [543, 432] width 10 height 8
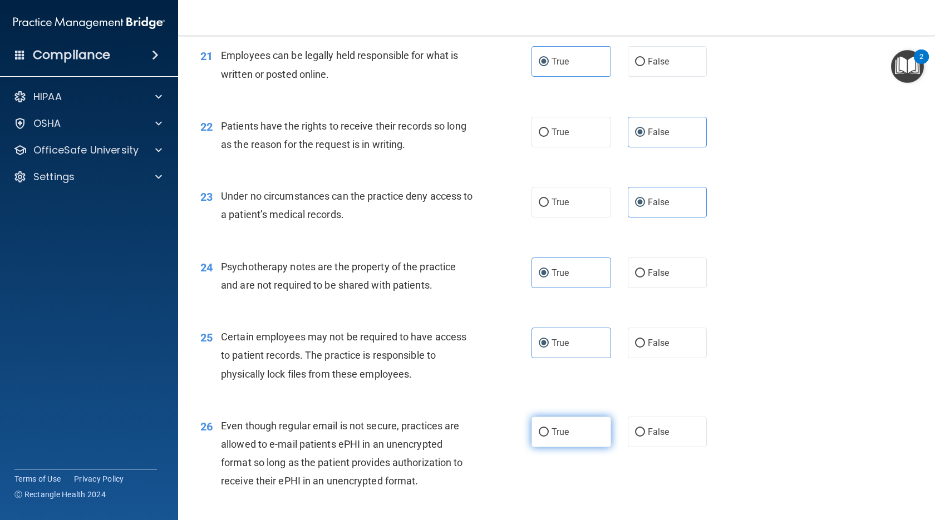
radio input "true"
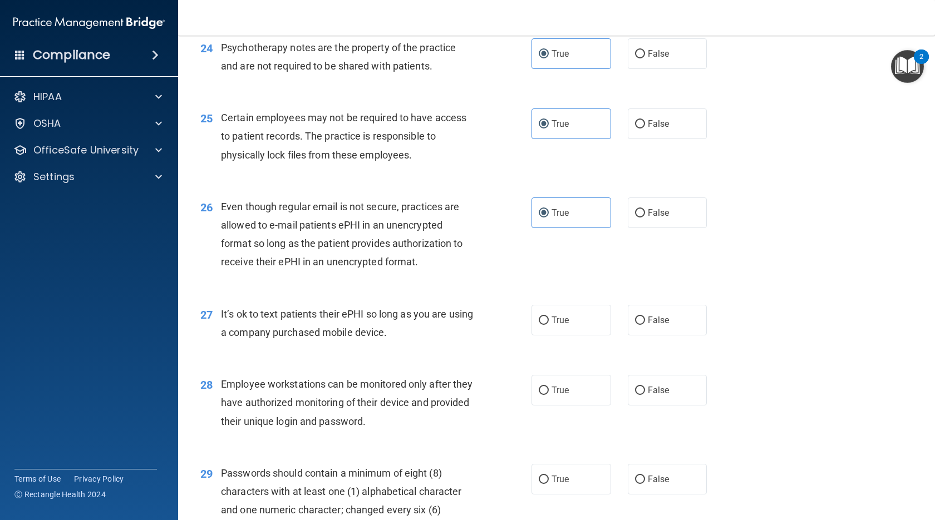
scroll to position [2281, 0]
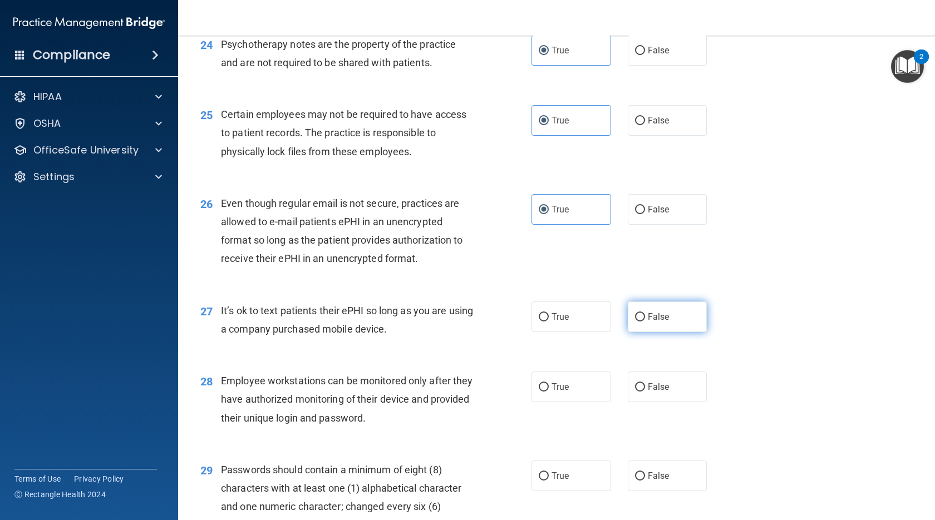
click at [675, 332] on label "False" at bounding box center [667, 316] width 80 height 31
click at [645, 322] on input "False" at bounding box center [640, 317] width 10 height 8
radio input "true"
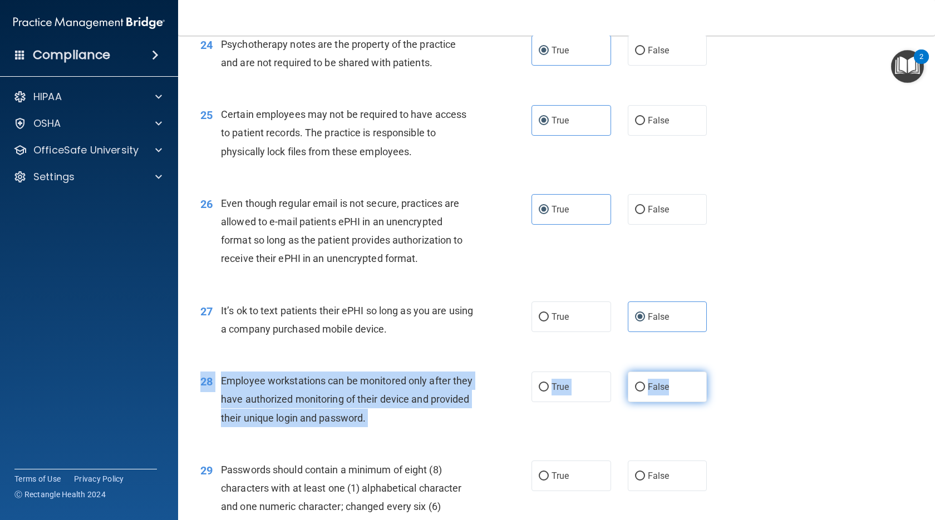
click at [676, 412] on div "28 Employee workstations can be monitored only after they have authorized monit…" at bounding box center [556, 402] width 729 height 89
drag, startPoint x: 676, startPoint y: 412, endPoint x: 673, endPoint y: 420, distance: 8.5
click at [673, 402] on label "False" at bounding box center [667, 387] width 80 height 31
click at [645, 392] on input "False" at bounding box center [640, 387] width 10 height 8
radio input "true"
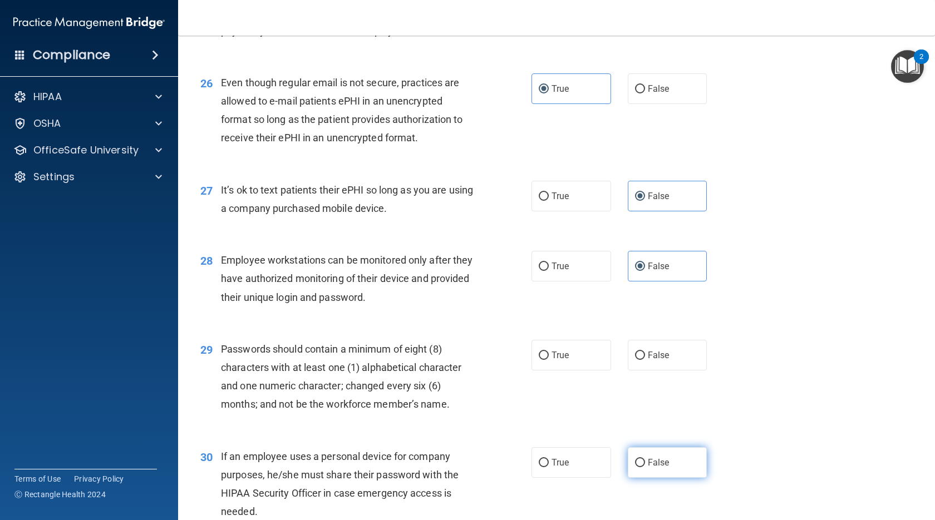
scroll to position [2448, 0]
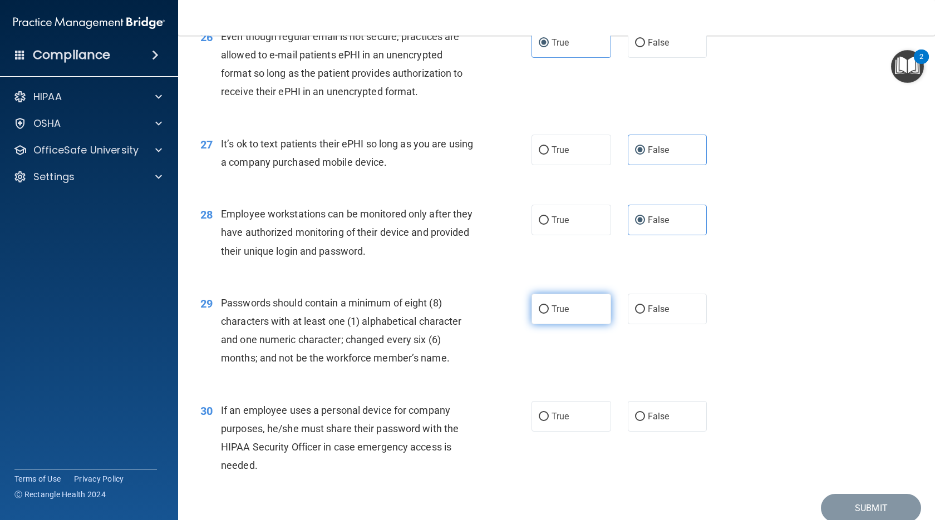
click at [581, 324] on label "True" at bounding box center [571, 309] width 80 height 31
click at [548, 314] on input "True" at bounding box center [543, 309] width 10 height 8
radio input "true"
click at [655, 432] on label "False" at bounding box center [667, 416] width 80 height 31
click at [645, 421] on input "False" at bounding box center [640, 417] width 10 height 8
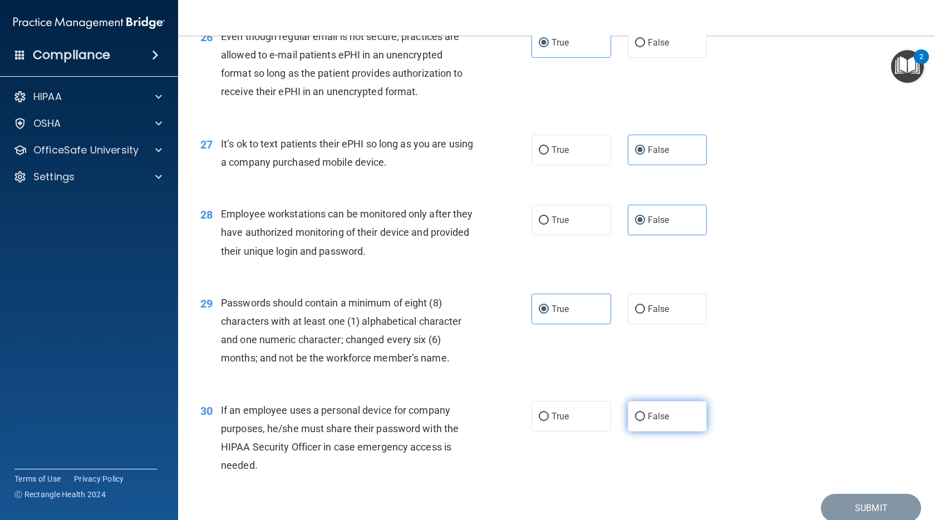
radio input "true"
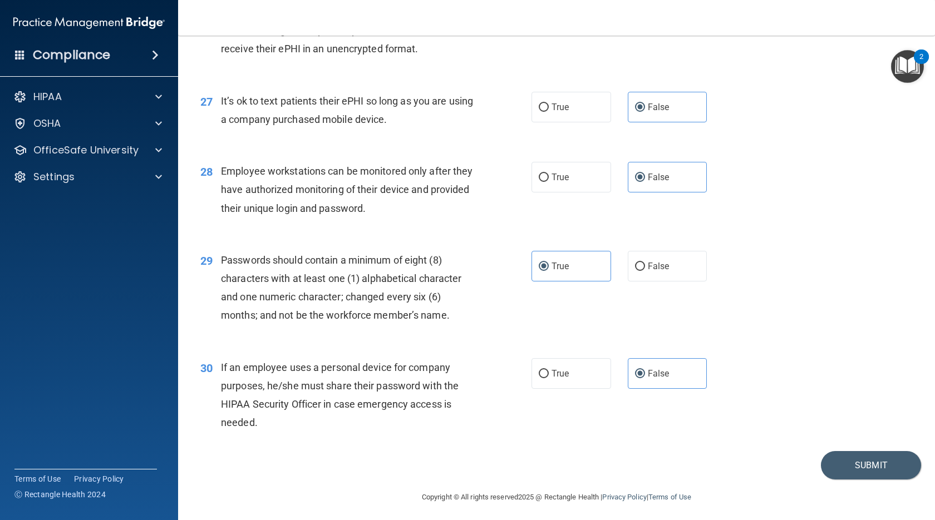
scroll to position [2531, 0]
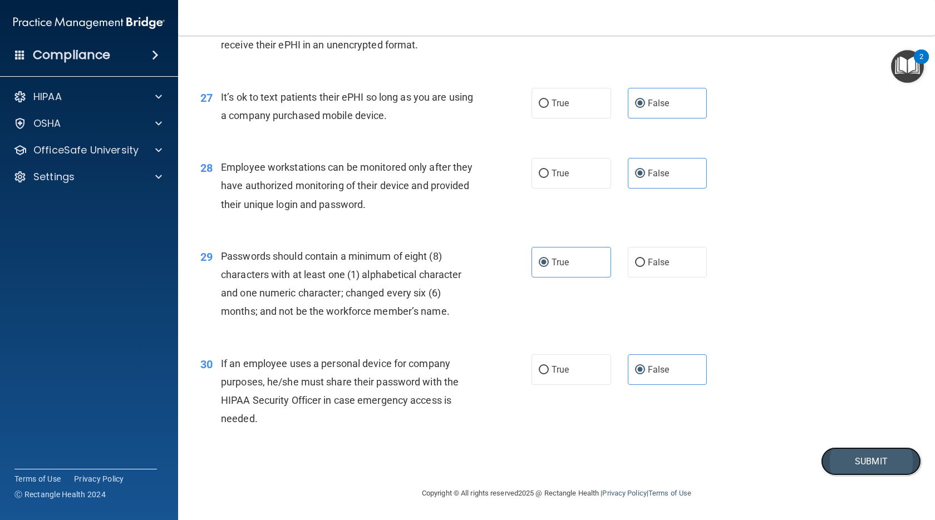
click at [849, 459] on button "Submit" at bounding box center [870, 461] width 100 height 28
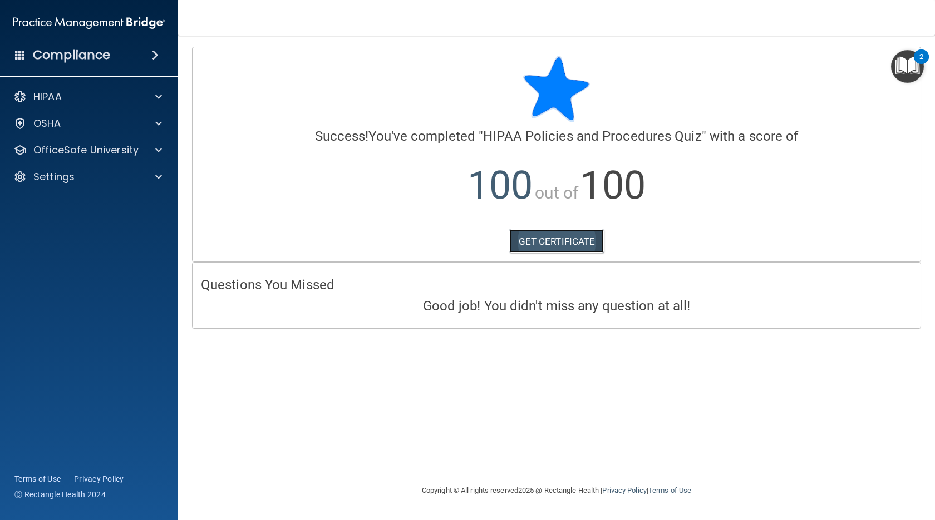
click at [536, 235] on link "GET CERTIFICATE" at bounding box center [556, 241] width 95 height 24
click at [82, 144] on p "OfficeSafe University" at bounding box center [85, 150] width 105 height 13
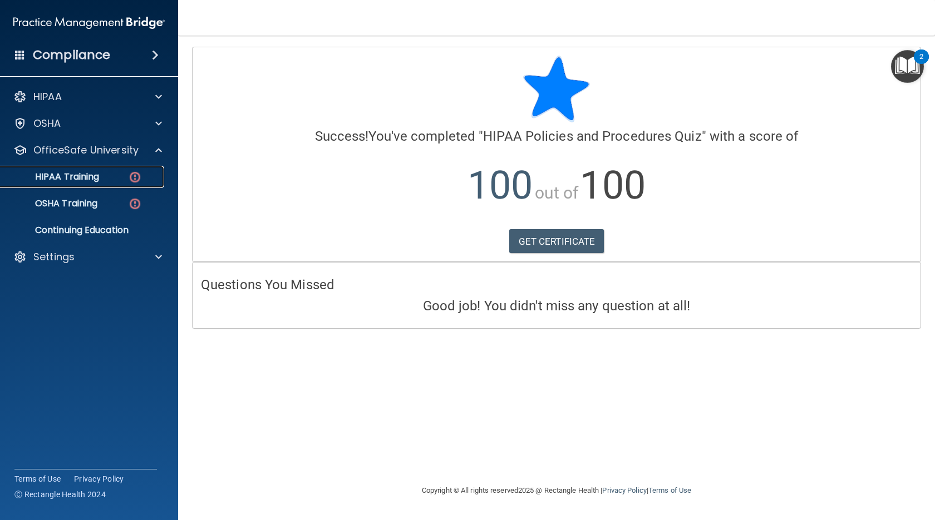
click at [71, 174] on p "HIPAA Training" at bounding box center [53, 176] width 92 height 11
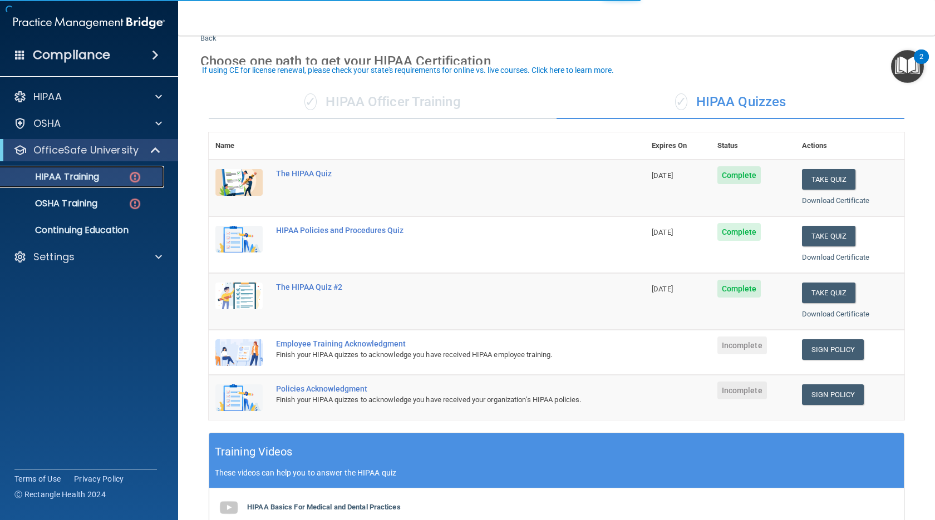
scroll to position [56, 0]
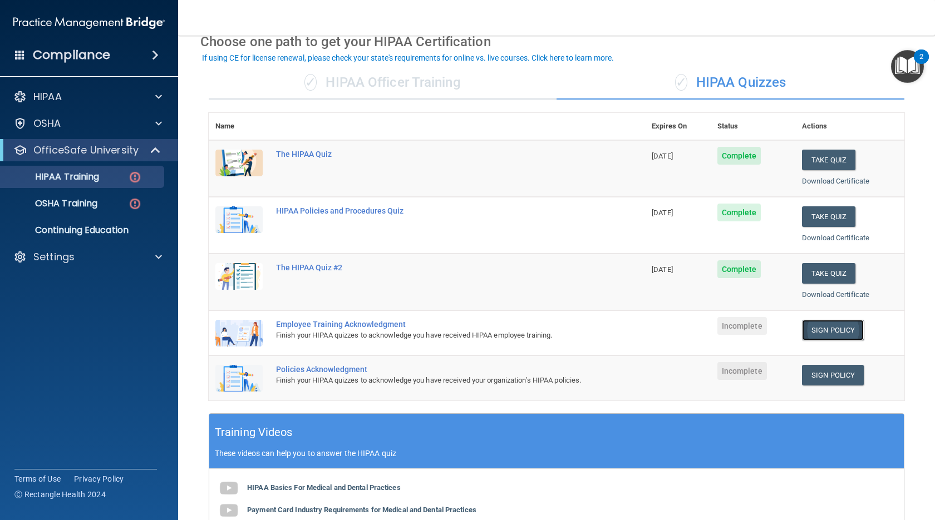
click at [809, 333] on link "Sign Policy" at bounding box center [833, 330] width 62 height 21
click at [822, 376] on link "Sign Policy" at bounding box center [833, 375] width 62 height 21
click at [122, 209] on div "OSHA Training" at bounding box center [83, 203] width 152 height 11
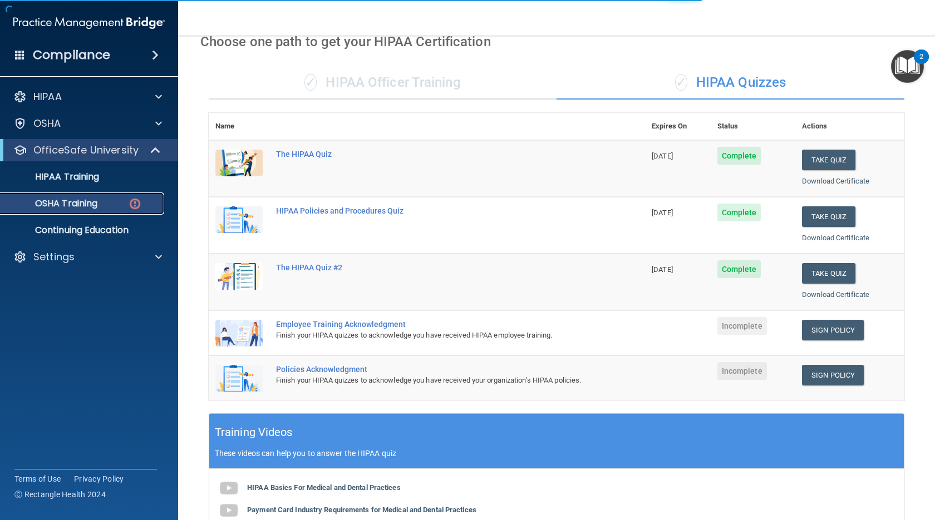
scroll to position [18, 0]
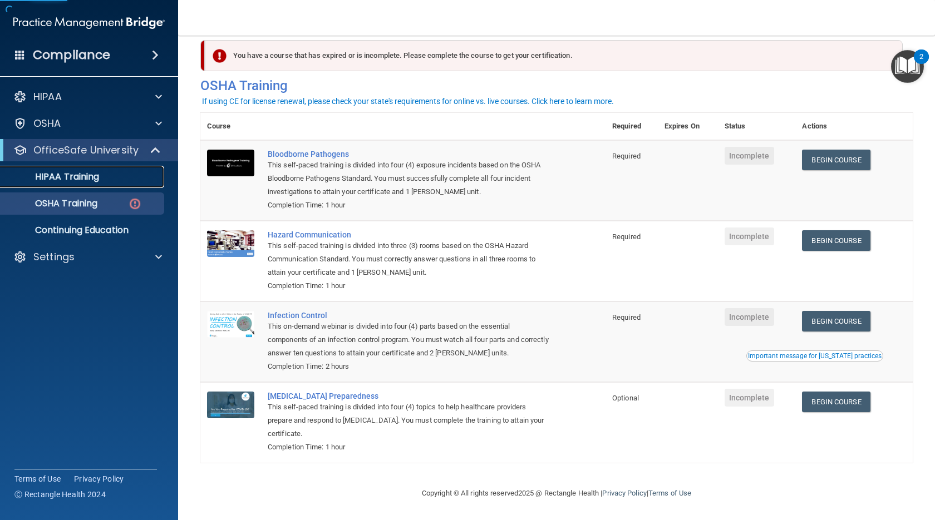
click at [129, 177] on div "HIPAA Training" at bounding box center [83, 176] width 152 height 11
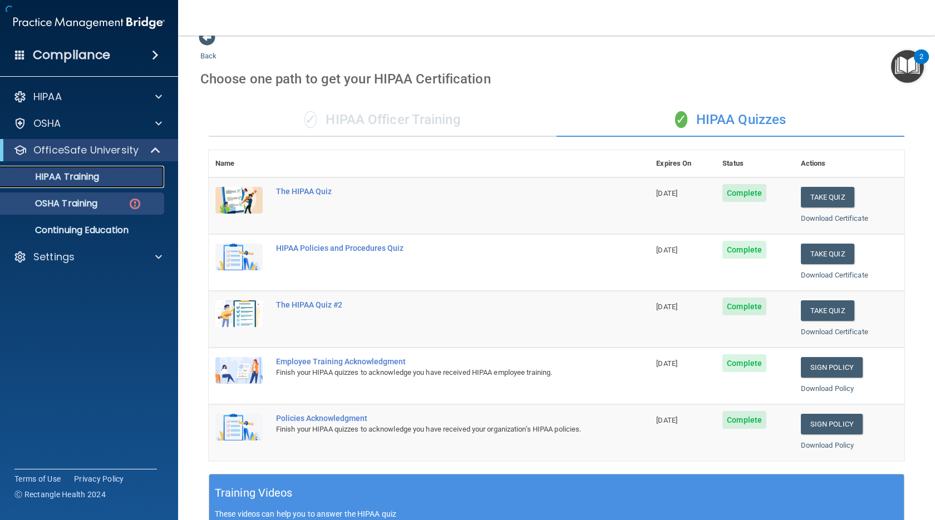
scroll to position [318, 0]
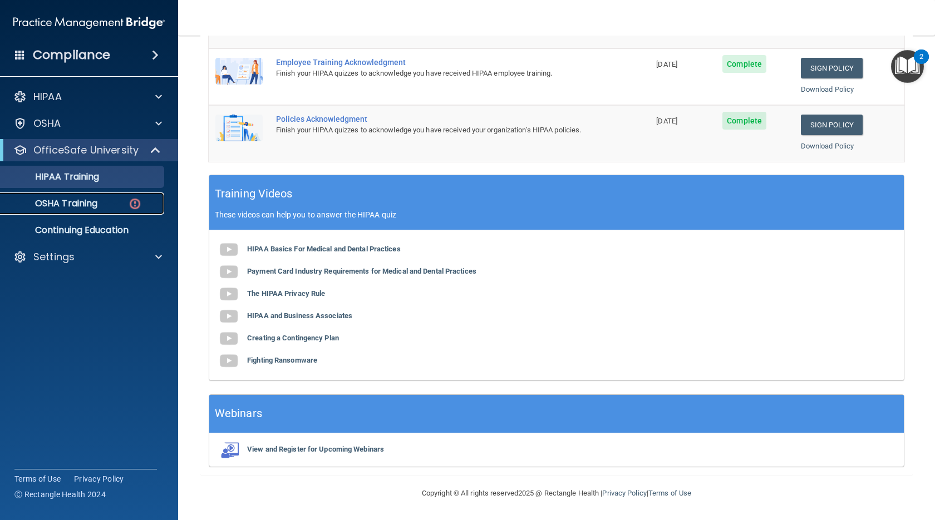
click at [140, 213] on link "OSHA Training" at bounding box center [76, 203] width 175 height 22
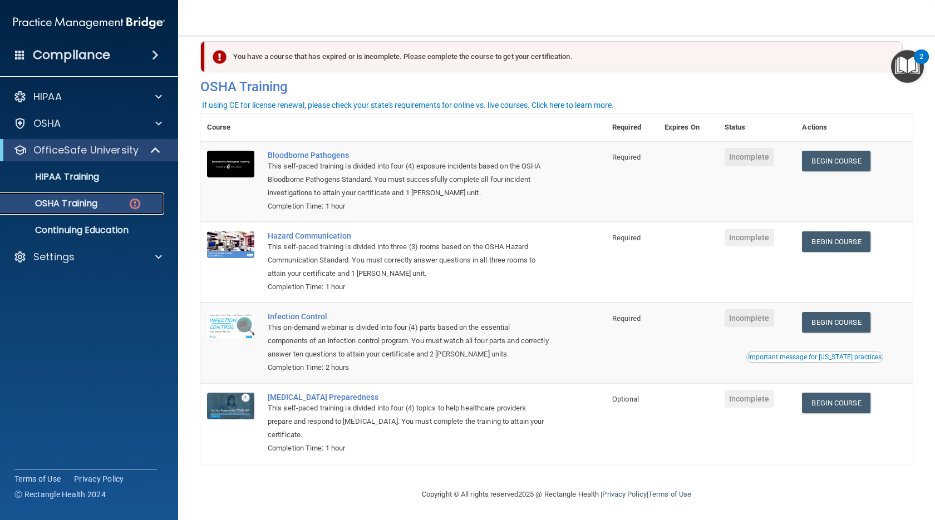
scroll to position [18, 0]
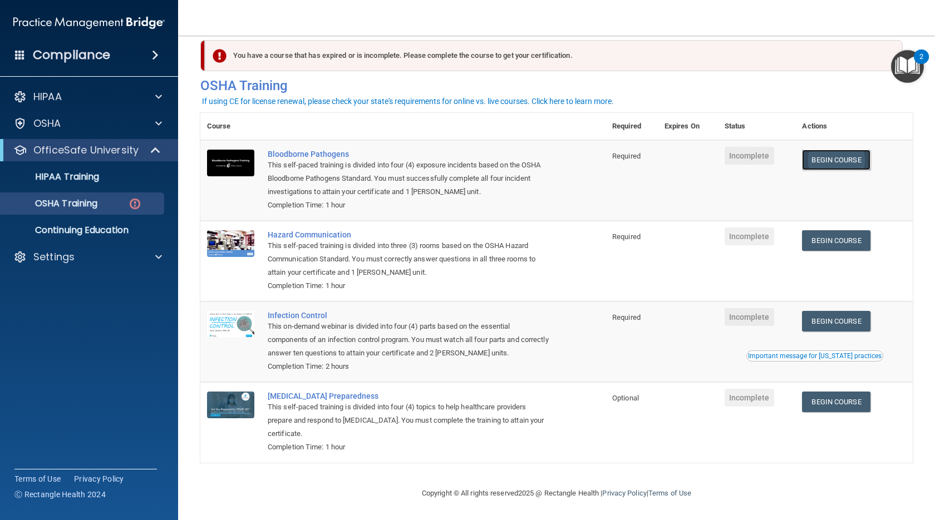
click at [820, 158] on link "Begin Course" at bounding box center [836, 160] width 68 height 21
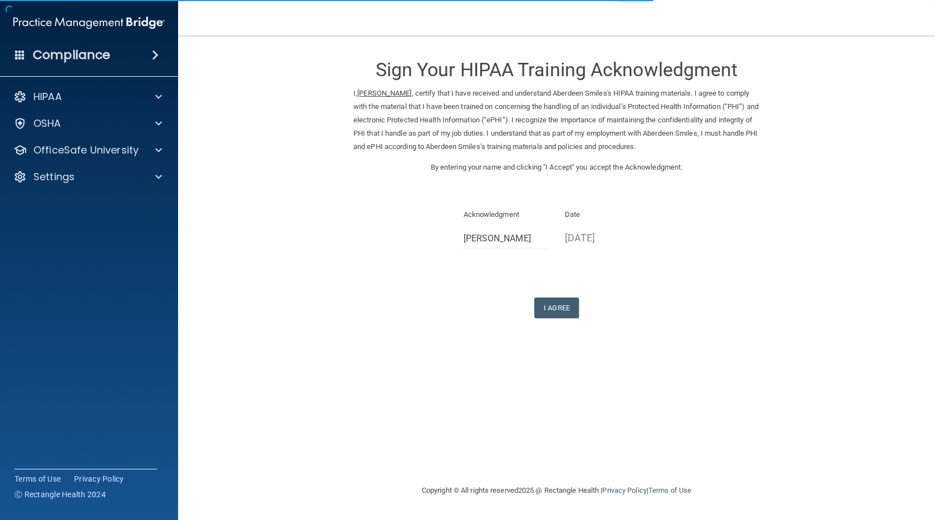
drag, startPoint x: 590, startPoint y: 230, endPoint x: 521, endPoint y: 237, distance: 68.7
click at [586, 232] on p "[DATE]" at bounding box center [607, 238] width 85 height 18
click at [642, 290] on div "Sign Your HIPAA Training Acknowledgment I, Kaitlyn Kost , certify that I have r…" at bounding box center [556, 182] width 406 height 271
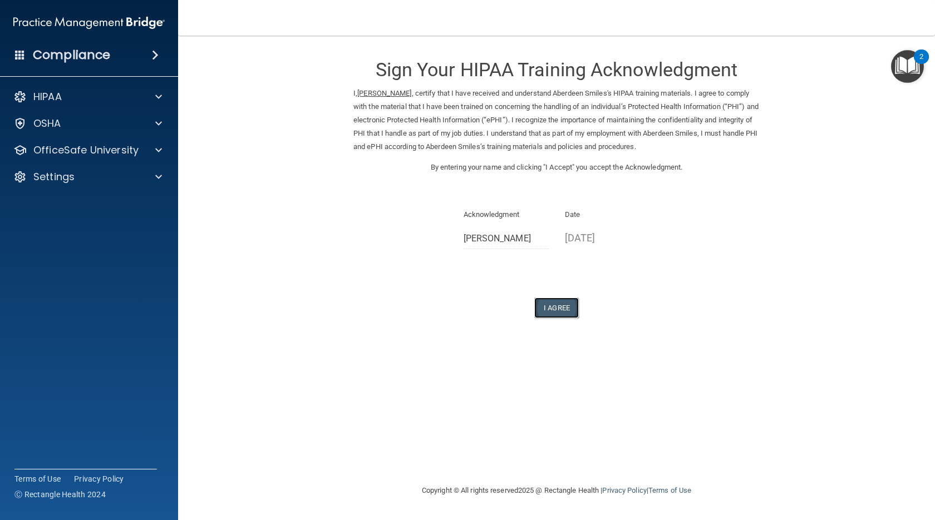
click at [562, 301] on button "I Agree" at bounding box center [556, 308] width 45 height 21
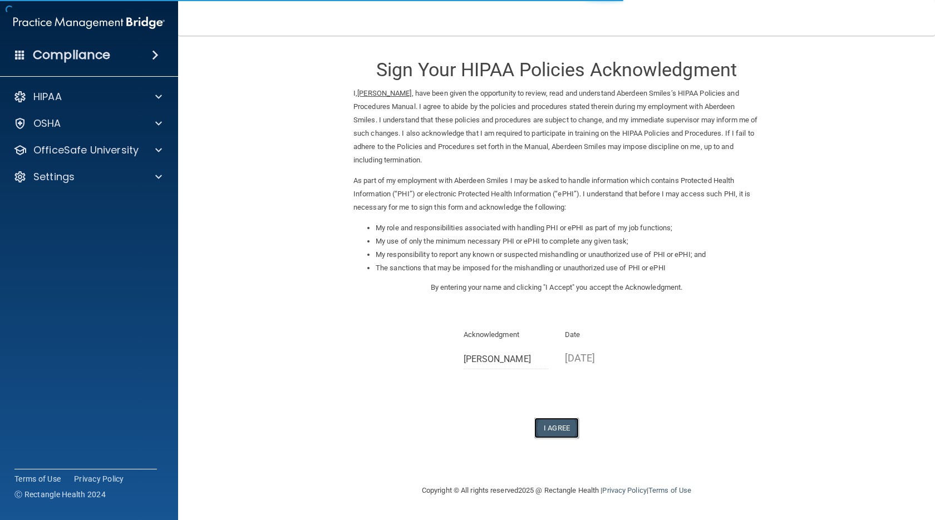
click at [557, 419] on button "I Agree" at bounding box center [556, 428] width 45 height 21
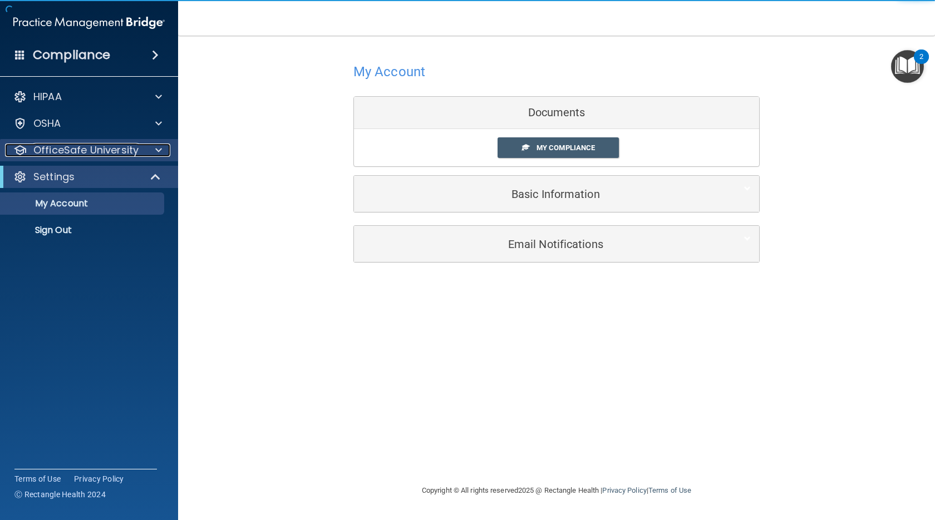
click at [83, 154] on p "OfficeSafe University" at bounding box center [85, 150] width 105 height 13
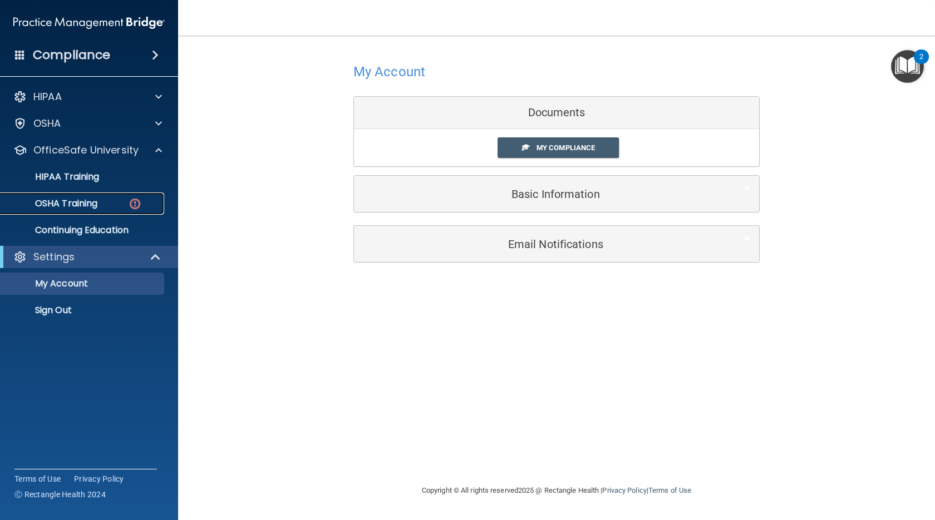
drag, startPoint x: 122, startPoint y: 206, endPoint x: 131, endPoint y: 204, distance: 8.6
click at [123, 206] on div "OSHA Training" at bounding box center [83, 203] width 152 height 11
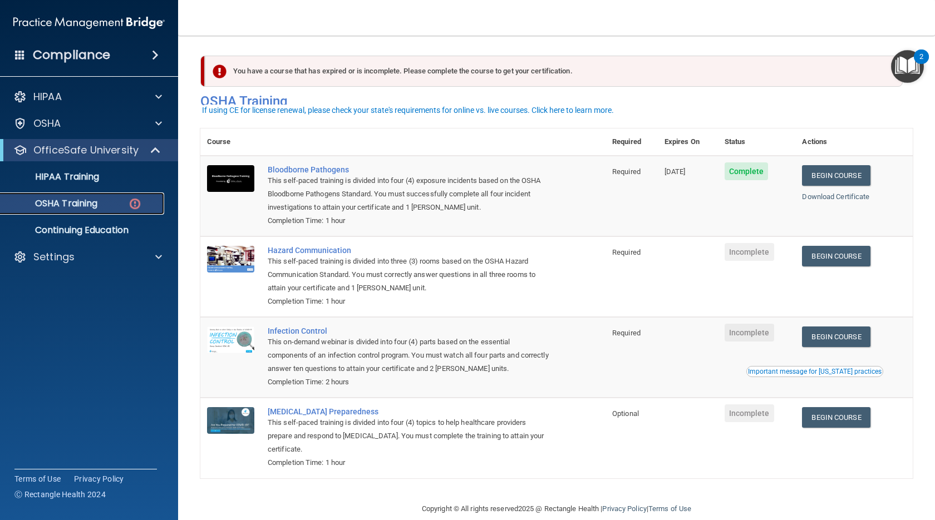
scroll to position [18, 0]
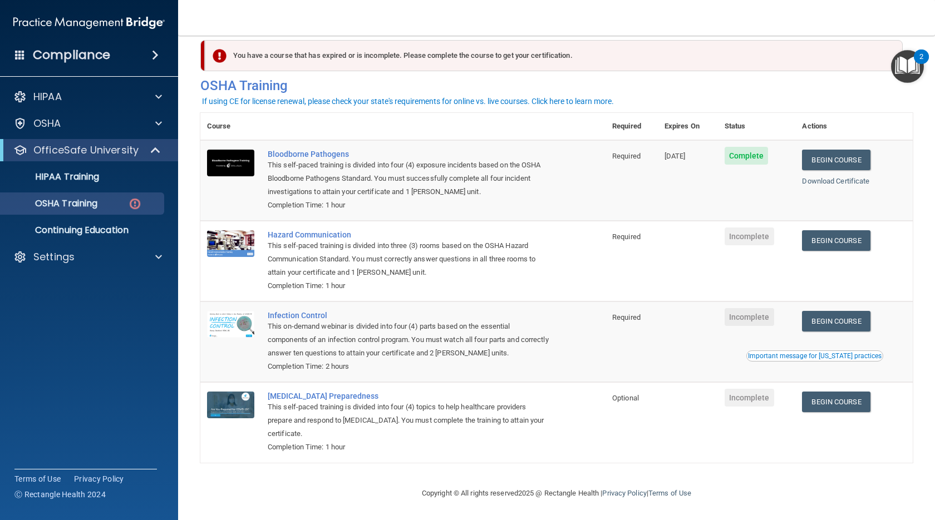
click at [859, 355] on div "Important message for California practices" at bounding box center [815, 356] width 134 height 7
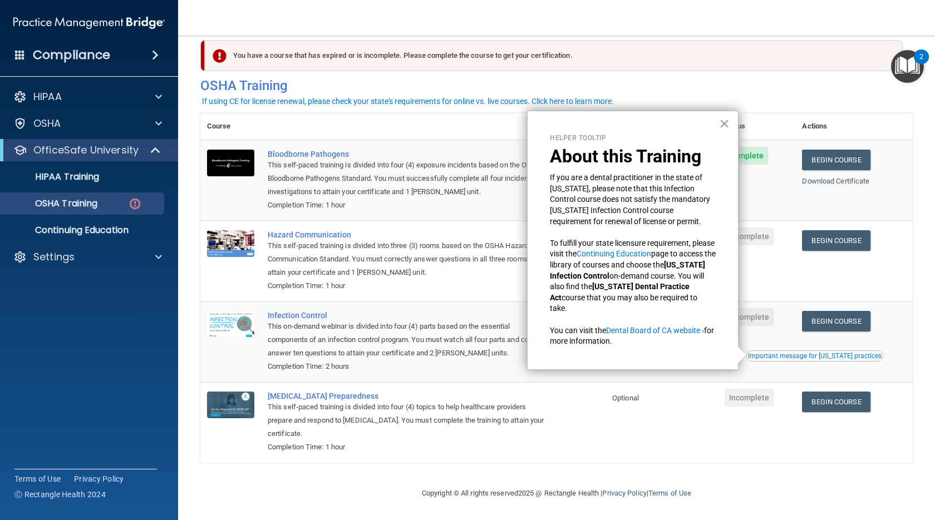
click at [859, 355] on div "Important message for California practices" at bounding box center [815, 356] width 134 height 7
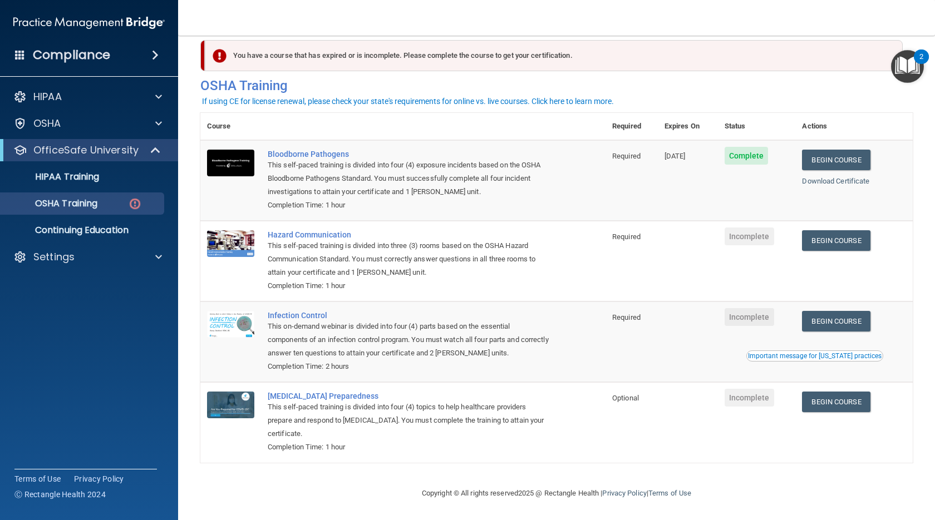
click at [850, 350] on button "Important message for California practices" at bounding box center [814, 355] width 137 height 11
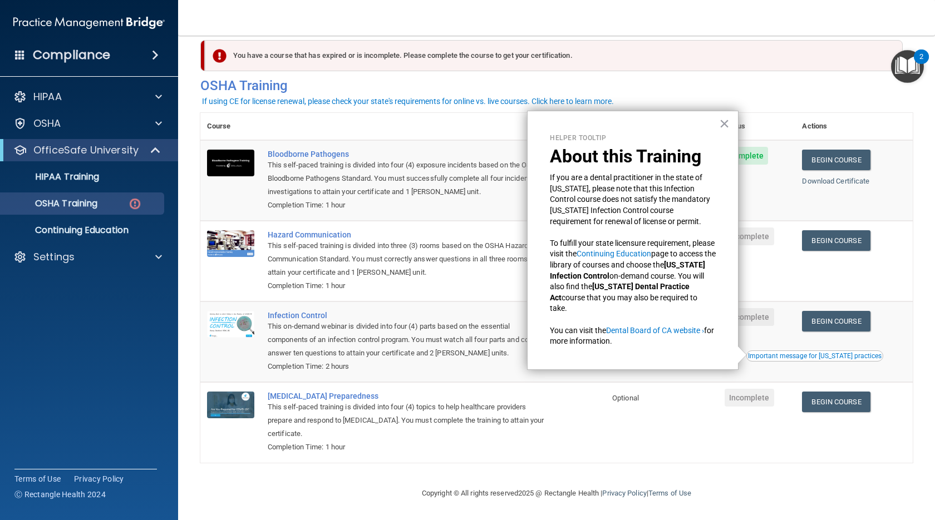
click at [727, 123] on button "×" at bounding box center [724, 124] width 11 height 18
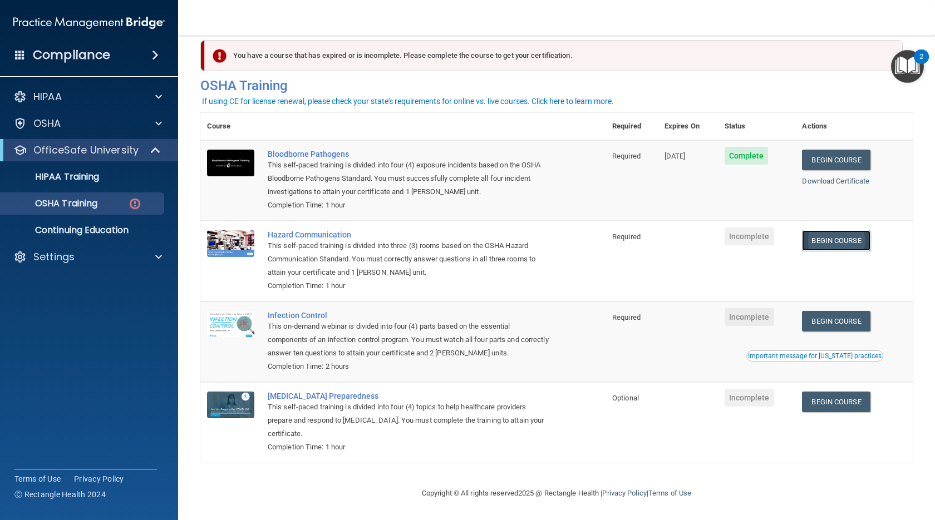
click at [832, 241] on link "Begin Course" at bounding box center [836, 240] width 68 height 21
click at [125, 208] on div "OSHA Training" at bounding box center [83, 203] width 152 height 11
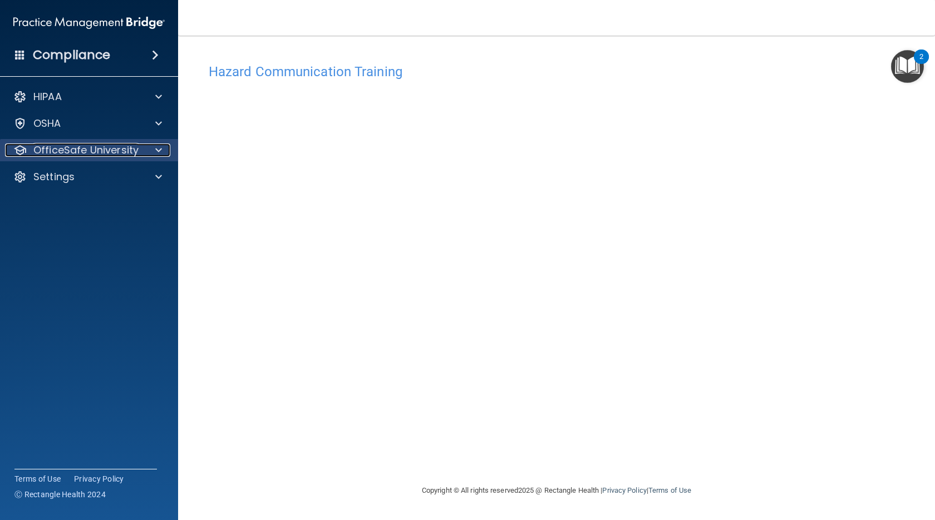
click at [155, 156] on span at bounding box center [158, 150] width 7 height 13
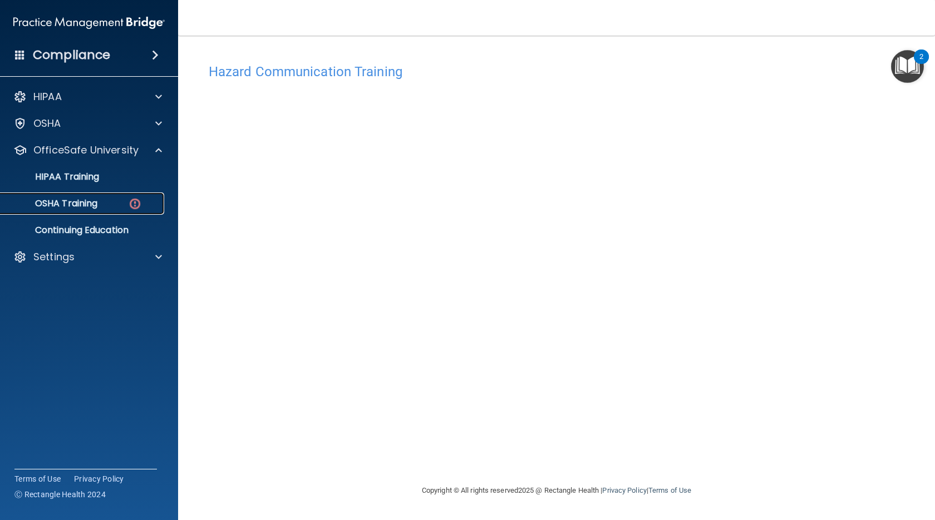
click at [129, 201] on img at bounding box center [135, 204] width 14 height 14
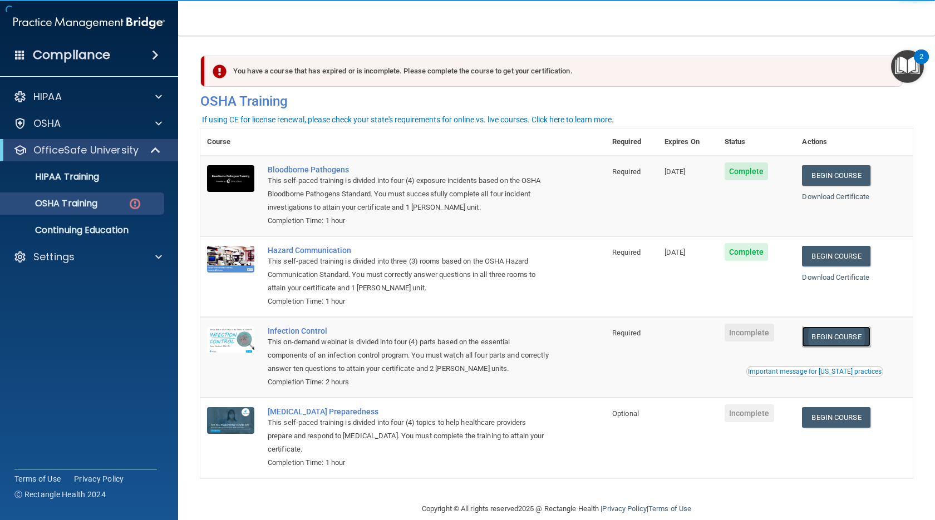
click at [838, 342] on link "Begin Course" at bounding box center [836, 337] width 68 height 21
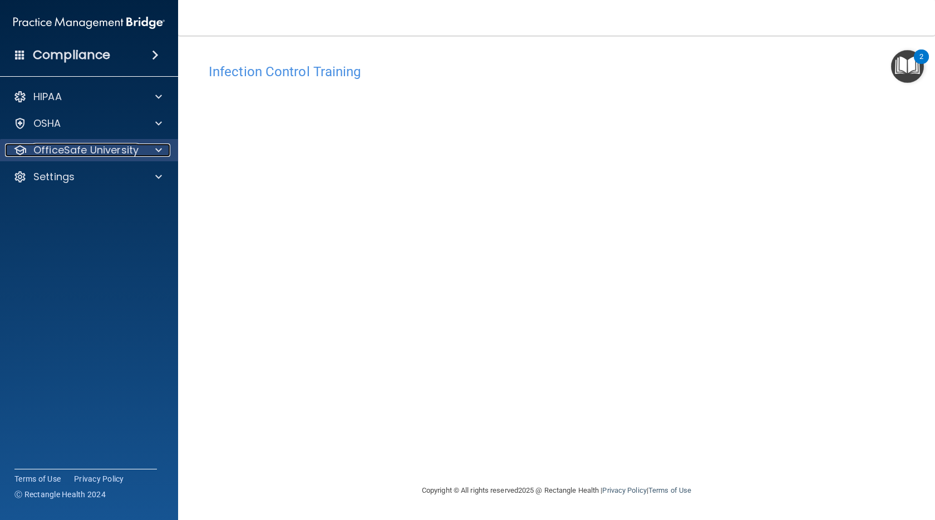
click at [98, 145] on p "OfficeSafe University" at bounding box center [85, 150] width 105 height 13
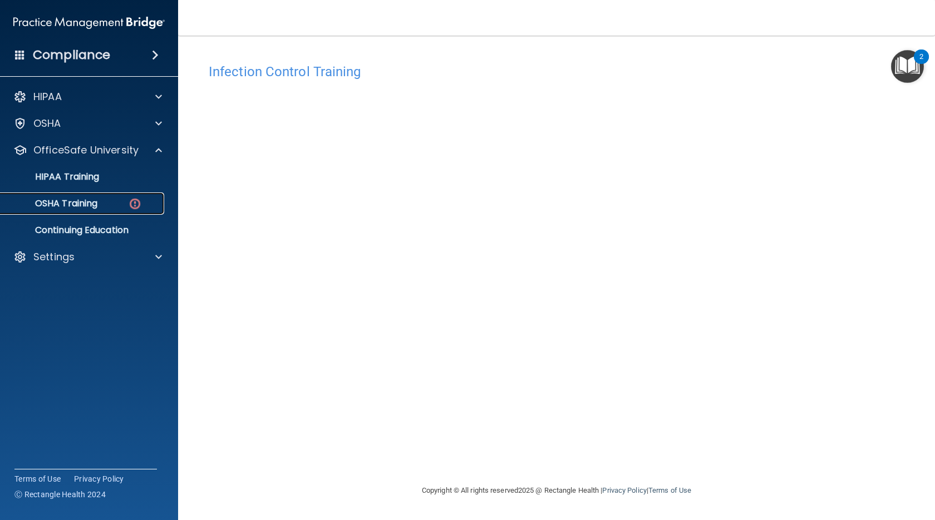
click at [124, 204] on div "OSHA Training" at bounding box center [83, 203] width 152 height 11
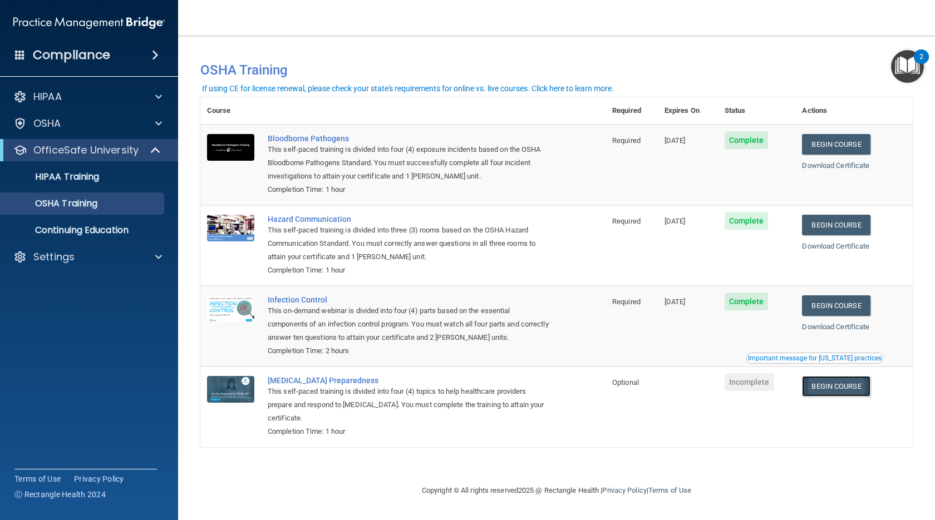
click at [846, 388] on link "Begin Course" at bounding box center [836, 386] width 68 height 21
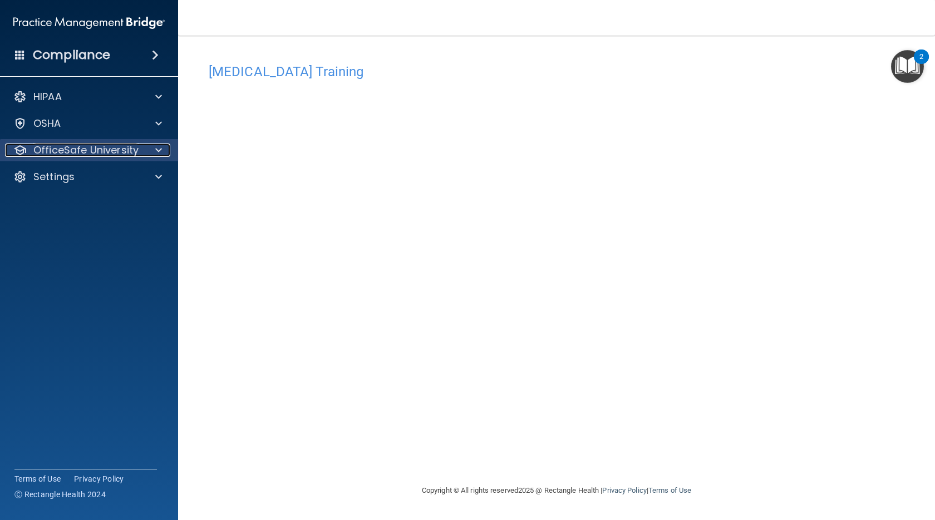
click at [107, 151] on p "OfficeSafe University" at bounding box center [85, 150] width 105 height 13
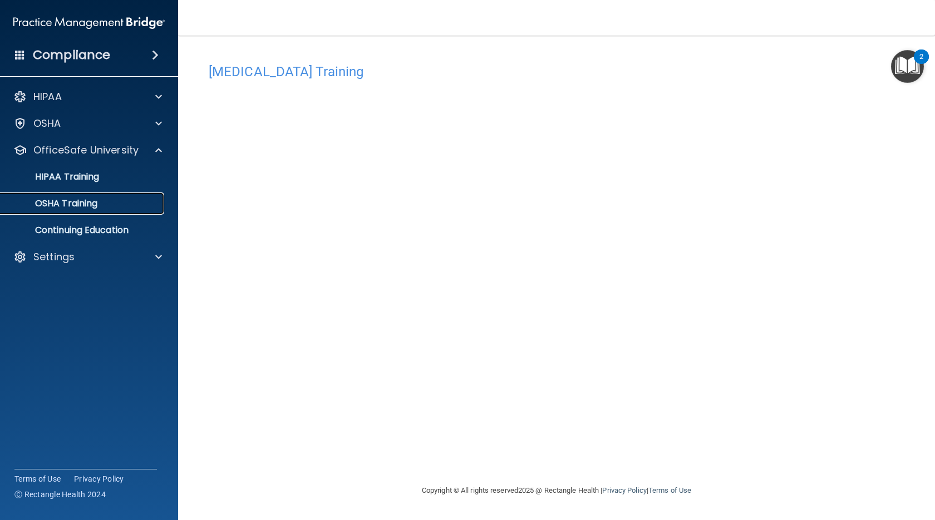
click at [108, 202] on div "OSHA Training" at bounding box center [83, 203] width 152 height 11
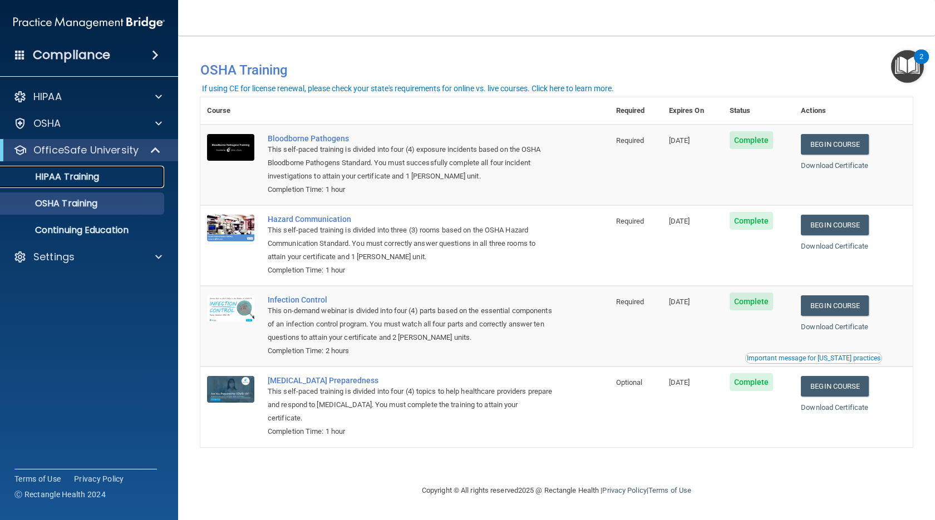
click at [125, 180] on div "HIPAA Training" at bounding box center [83, 176] width 152 height 11
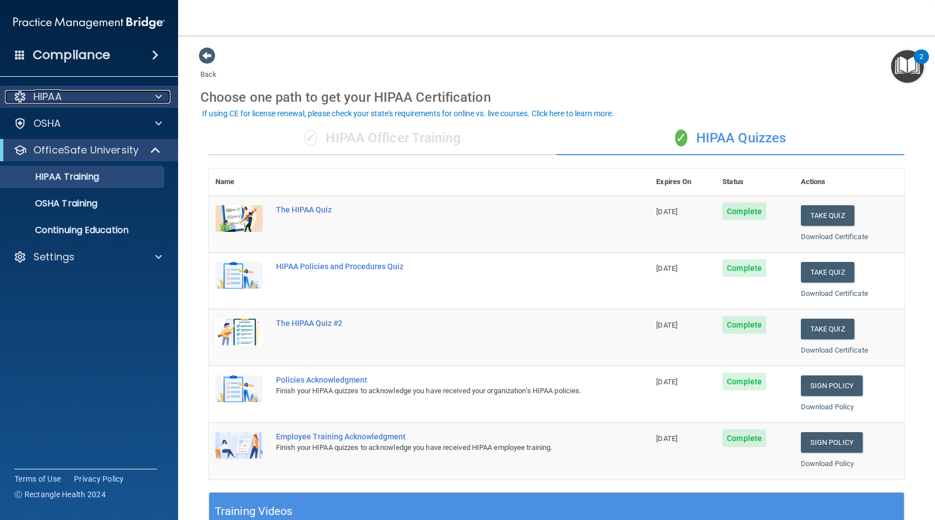
click at [67, 102] on div "HIPAA" at bounding box center [74, 96] width 138 height 13
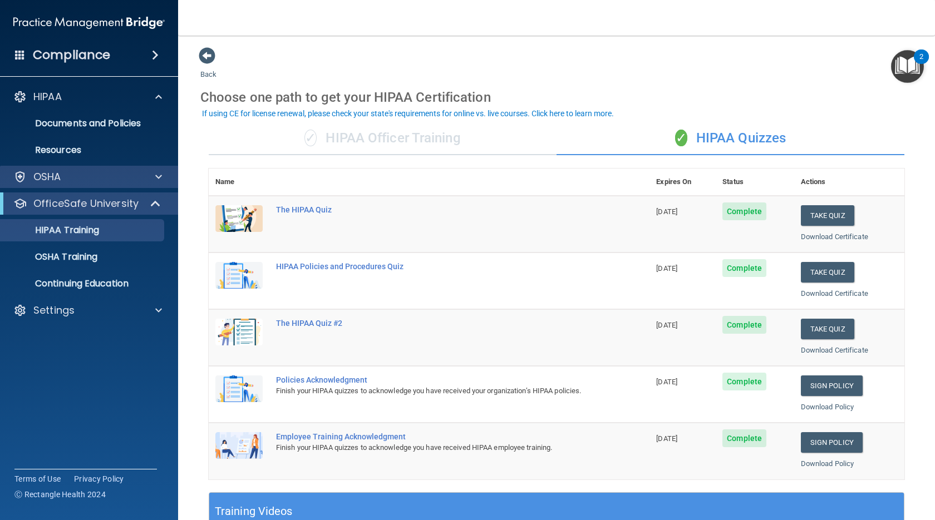
click at [70, 167] on div "OSHA" at bounding box center [89, 177] width 179 height 22
click at [87, 251] on p "OSHA Training" at bounding box center [52, 256] width 90 height 11
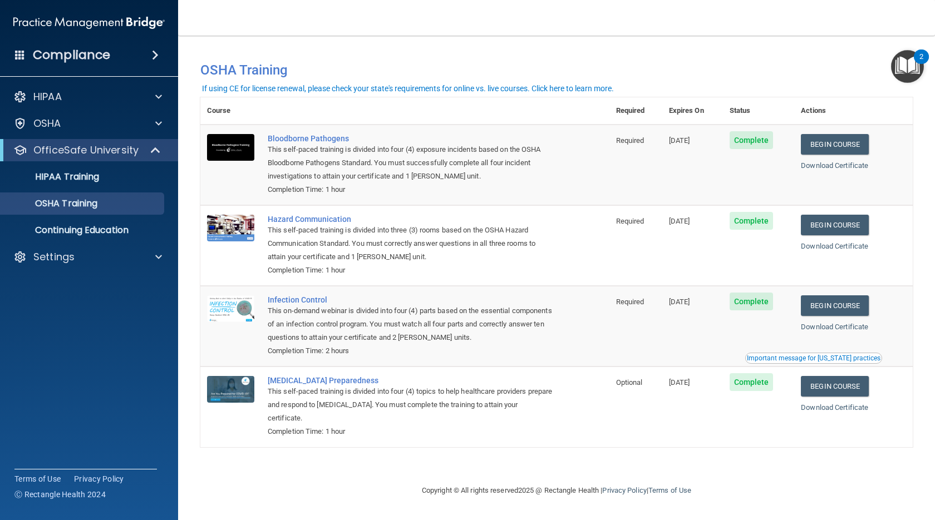
click at [83, 50] on h4 "Compliance" at bounding box center [71, 55] width 77 height 16
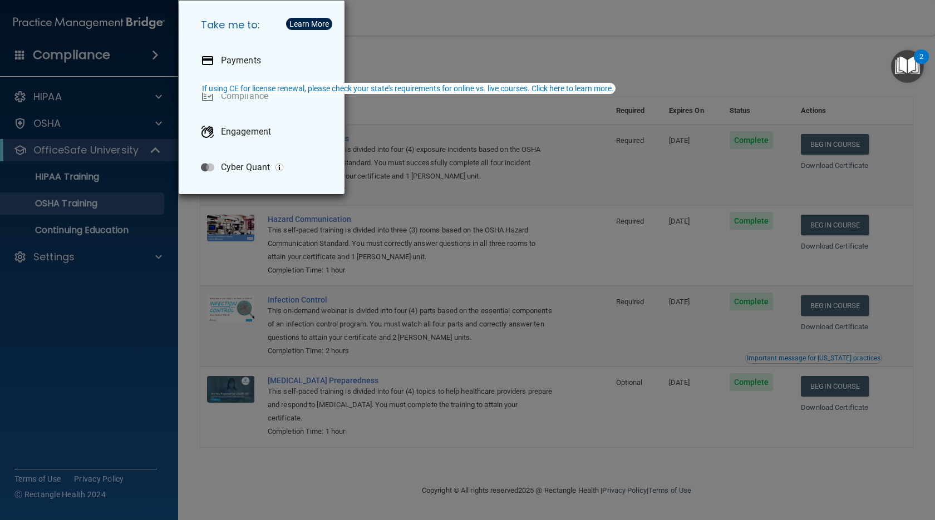
click at [107, 261] on div "Take me to: Payments Compliance Engagement Cyber Quant" at bounding box center [467, 260] width 935 height 520
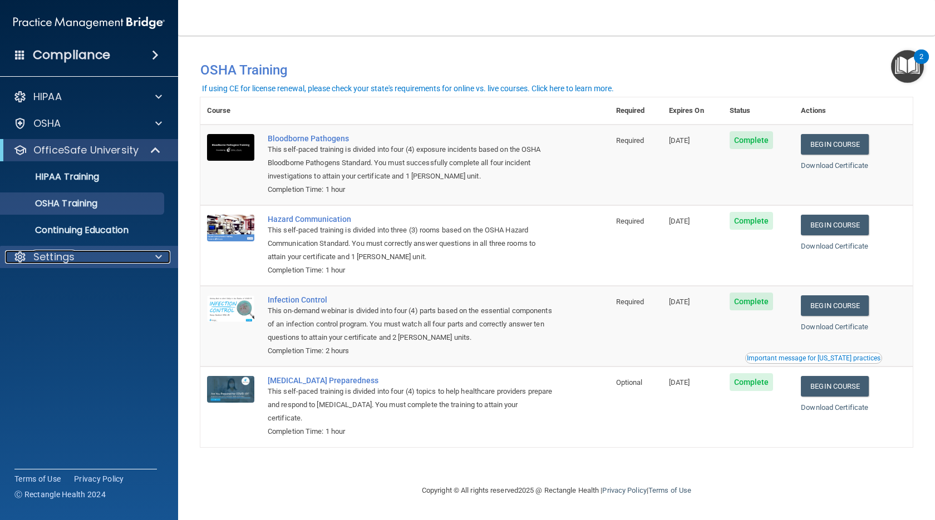
click at [139, 259] on div "Settings" at bounding box center [74, 256] width 138 height 13
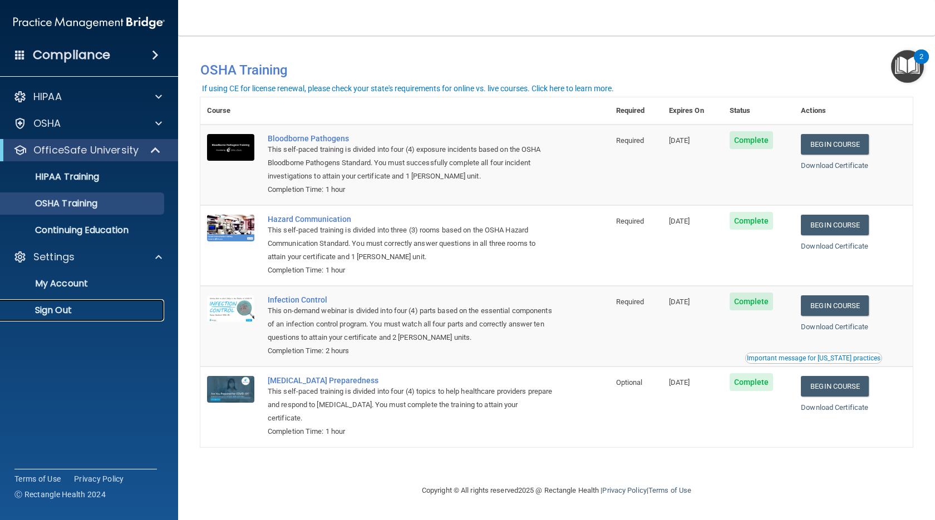
click at [67, 314] on p "Sign Out" at bounding box center [83, 310] width 152 height 11
